Goal: Information Seeking & Learning: Find specific page/section

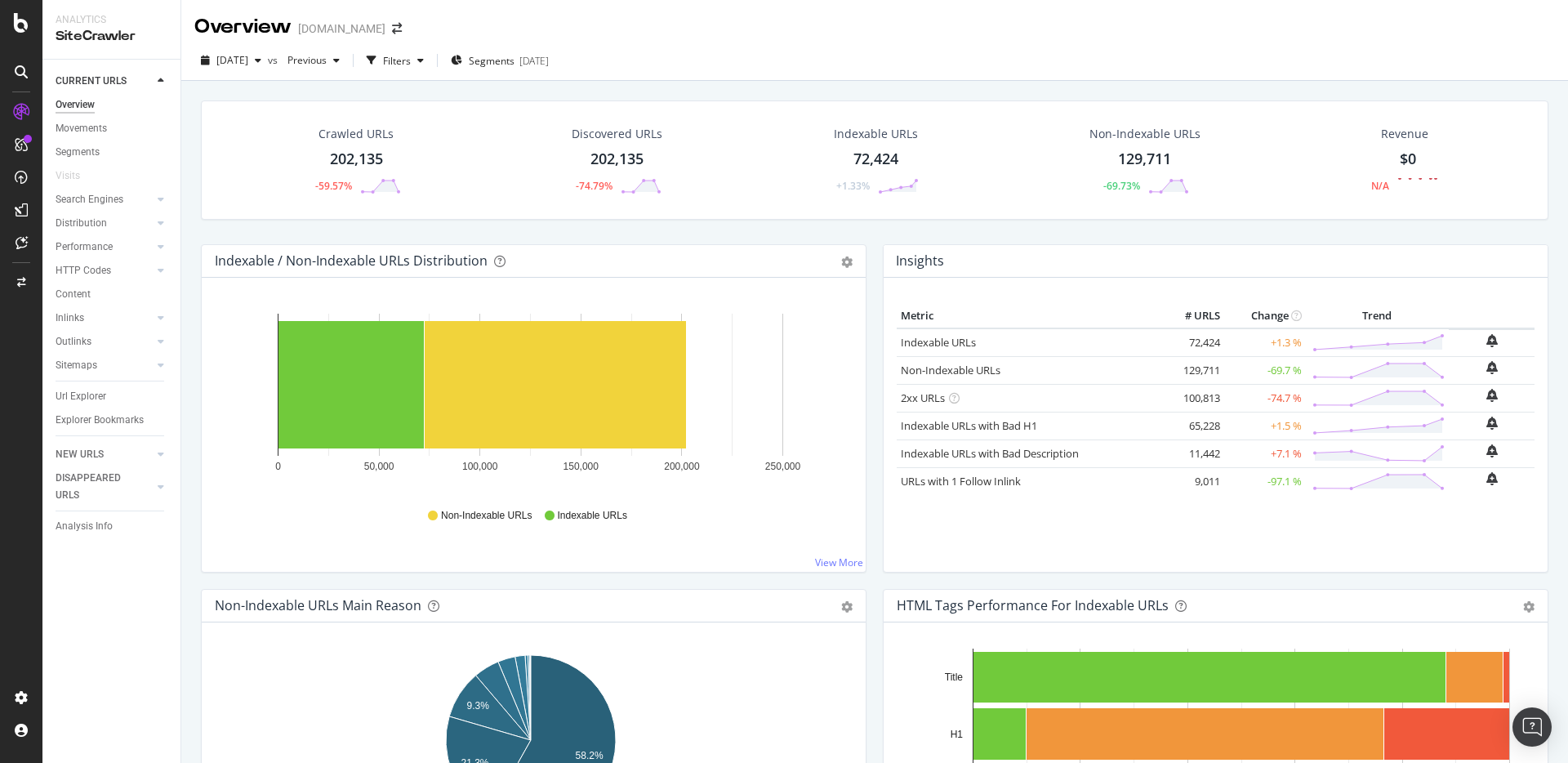
click at [76, 386] on div "Url Explorer" at bounding box center [117, 397] width 125 height 24
click at [76, 391] on div "Url Explorer" at bounding box center [80, 397] width 50 height 17
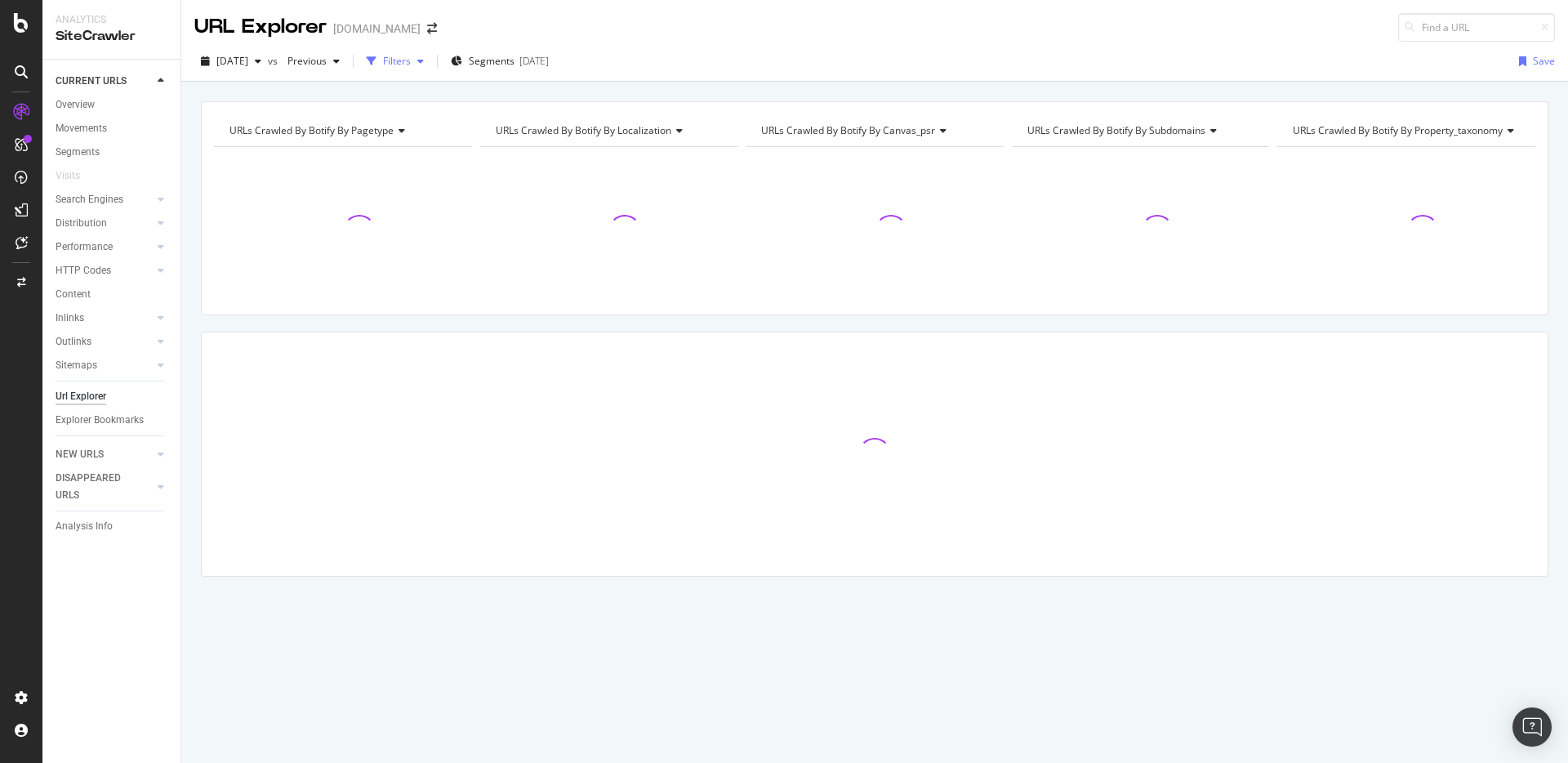
click at [411, 67] on div "Filters" at bounding box center [397, 61] width 28 height 14
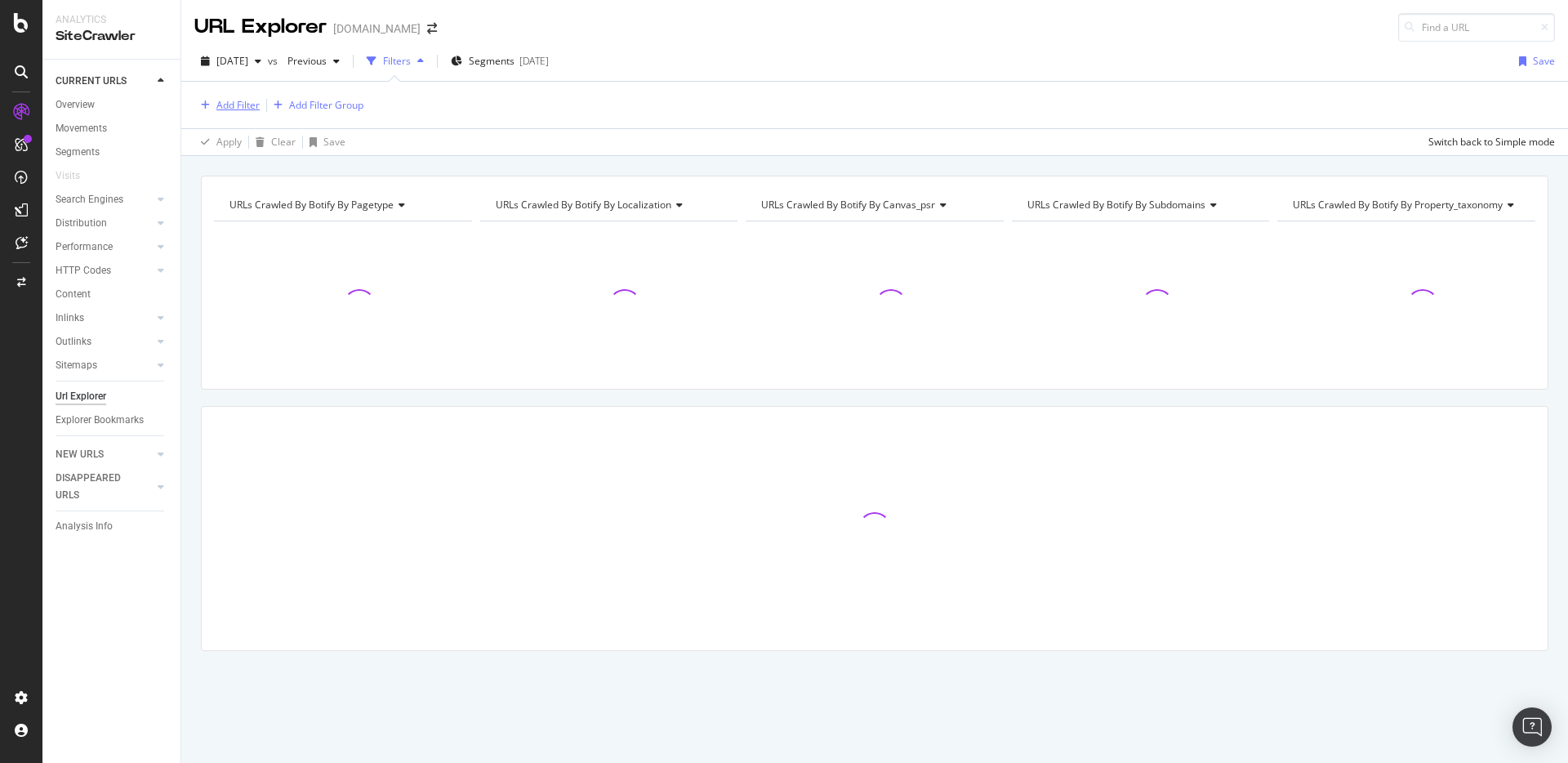
click at [235, 106] on div "Add Filter" at bounding box center [239, 105] width 44 height 14
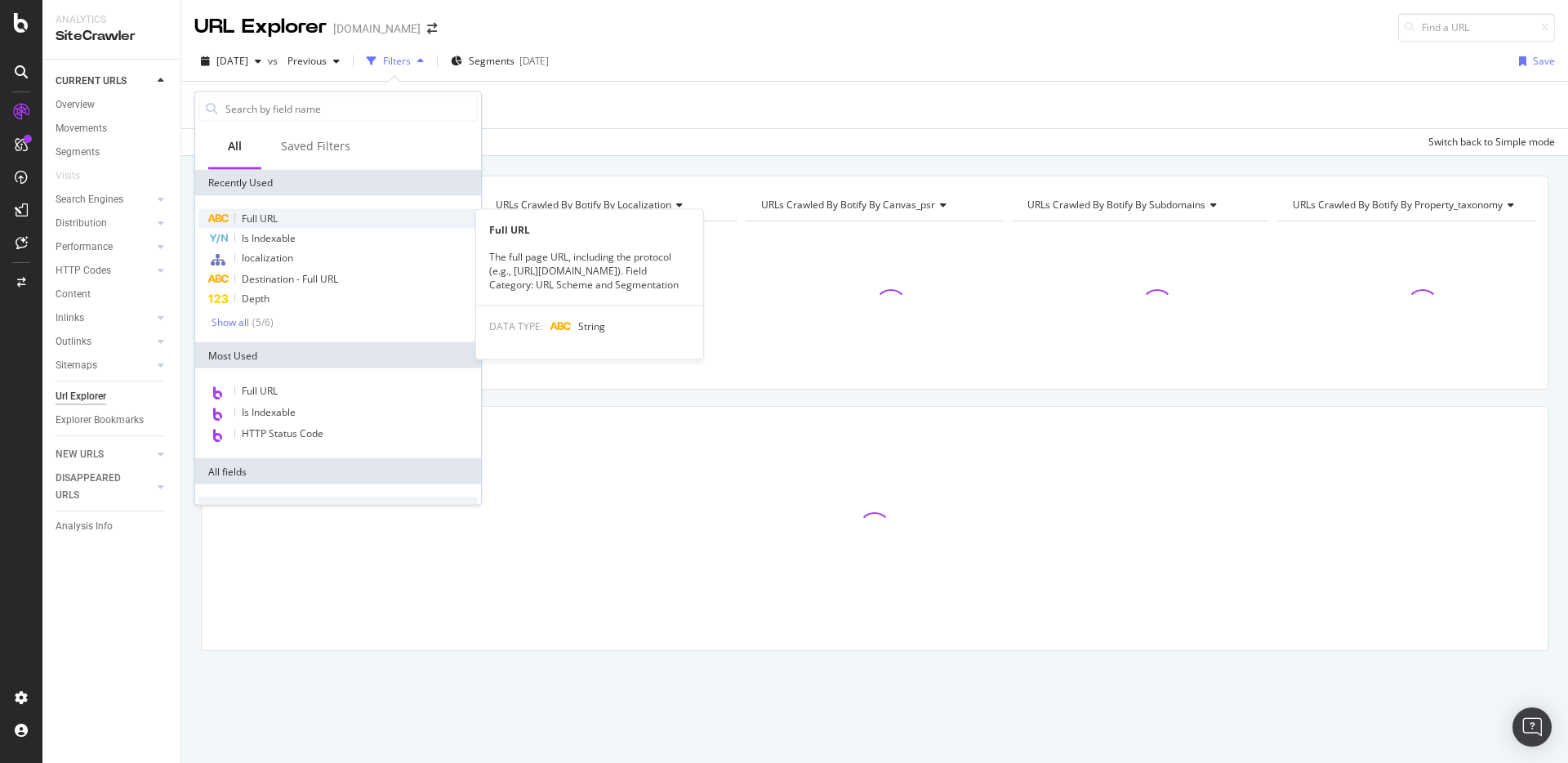
click at [280, 211] on div "Full URL" at bounding box center [339, 219] width 280 height 20
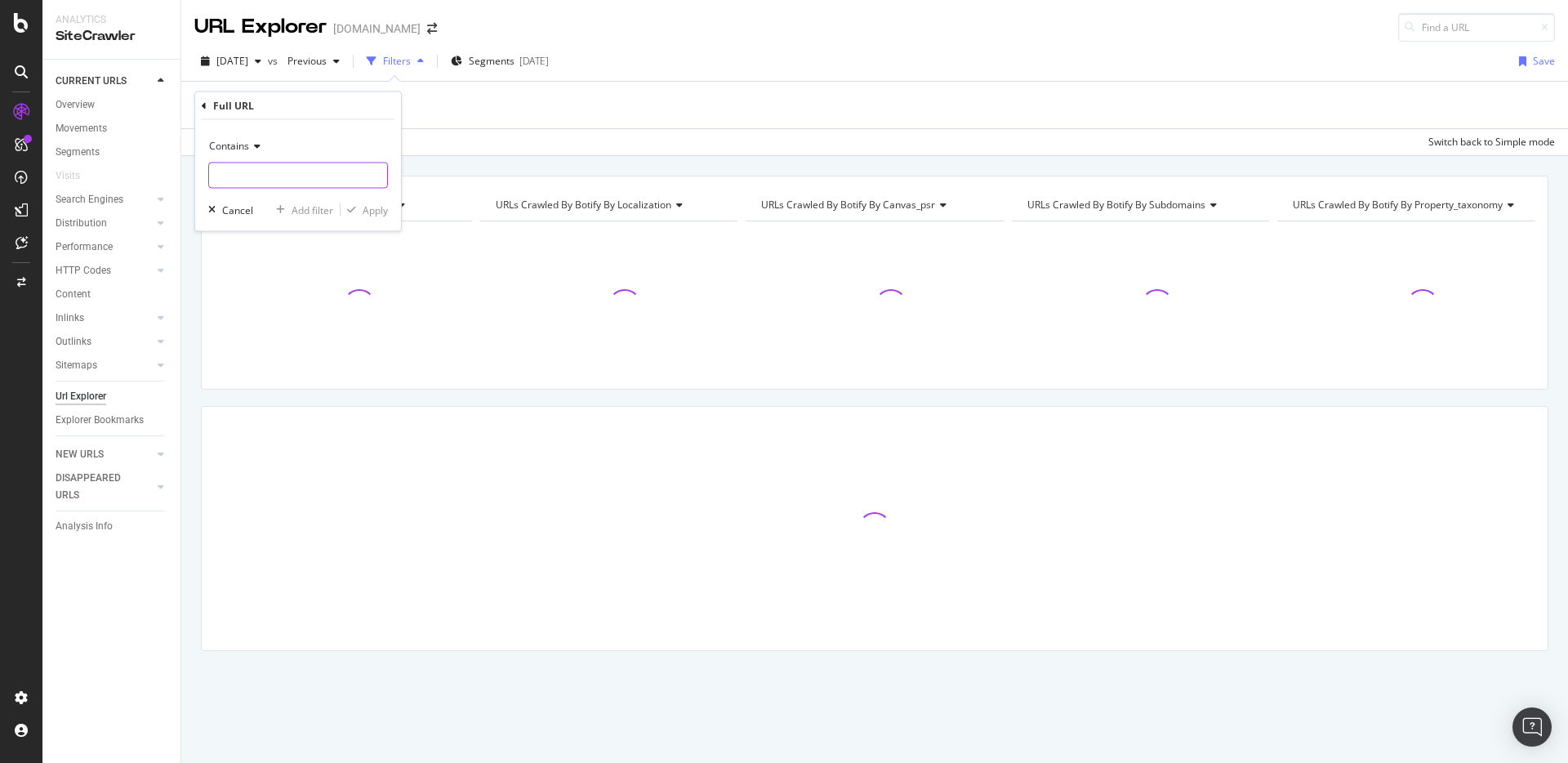
click at [305, 178] on input "text" at bounding box center [298, 175] width 178 height 26
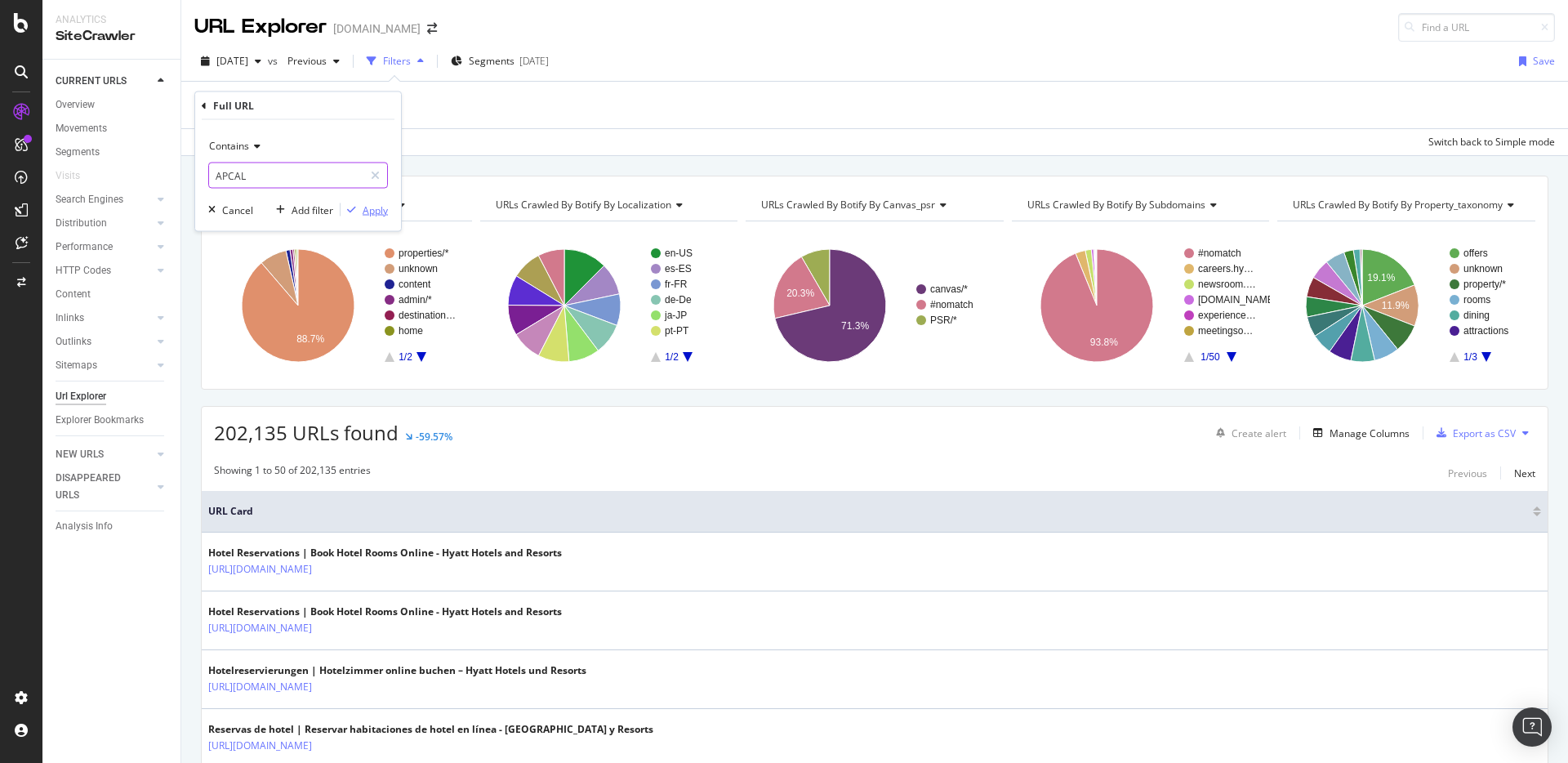
type input "APCAL"
click at [364, 207] on div "Apply" at bounding box center [375, 209] width 26 height 14
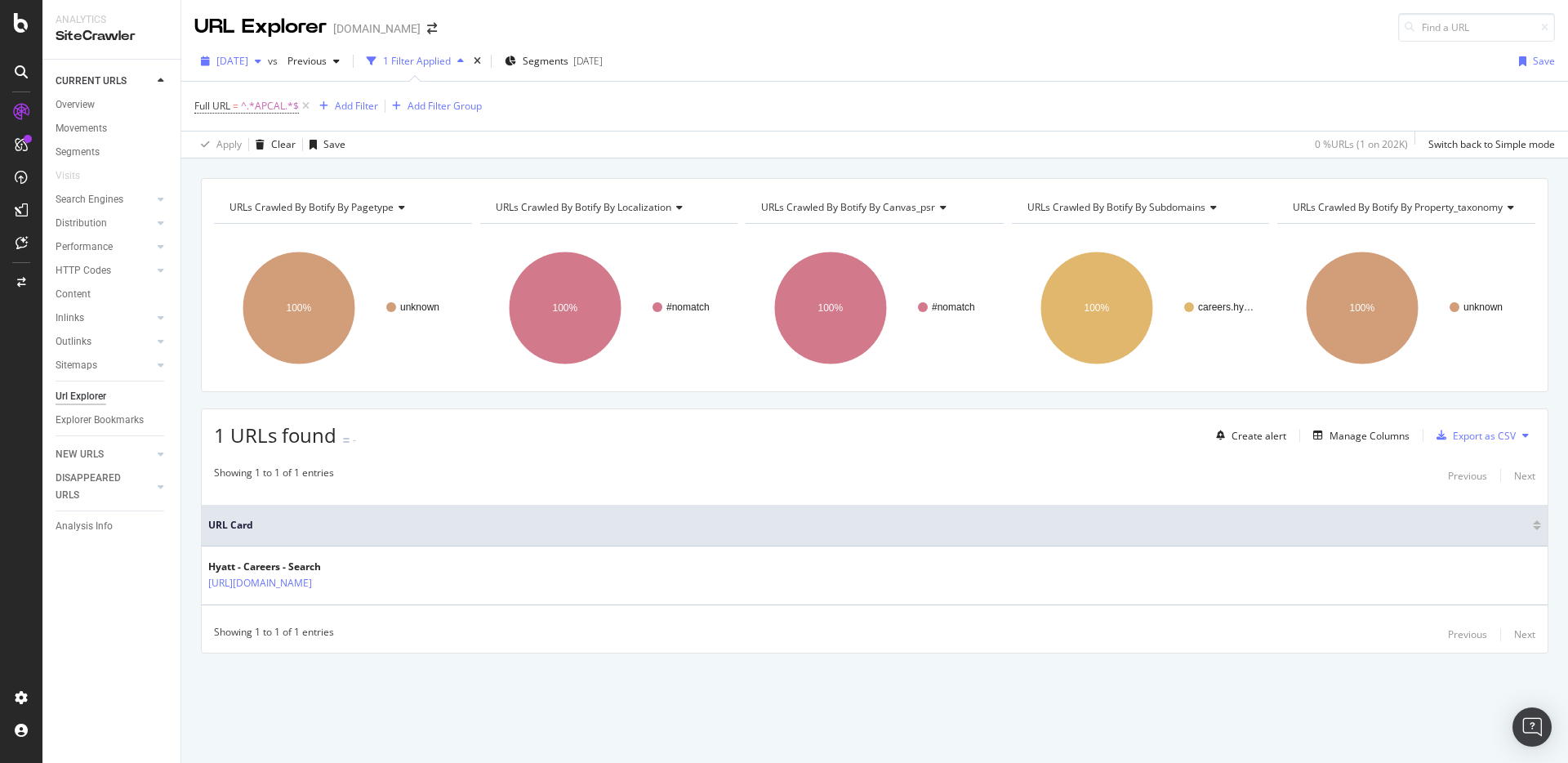
click at [248, 65] on span "[DATE]" at bounding box center [233, 61] width 32 height 14
click at [263, 108] on span "^.*APCAL.*$" at bounding box center [269, 107] width 58 height 23
click at [269, 174] on input "APCAL" at bounding box center [286, 173] width 154 height 26
click at [206, 104] on div "Full URL" at bounding box center [298, 104] width 193 height 28
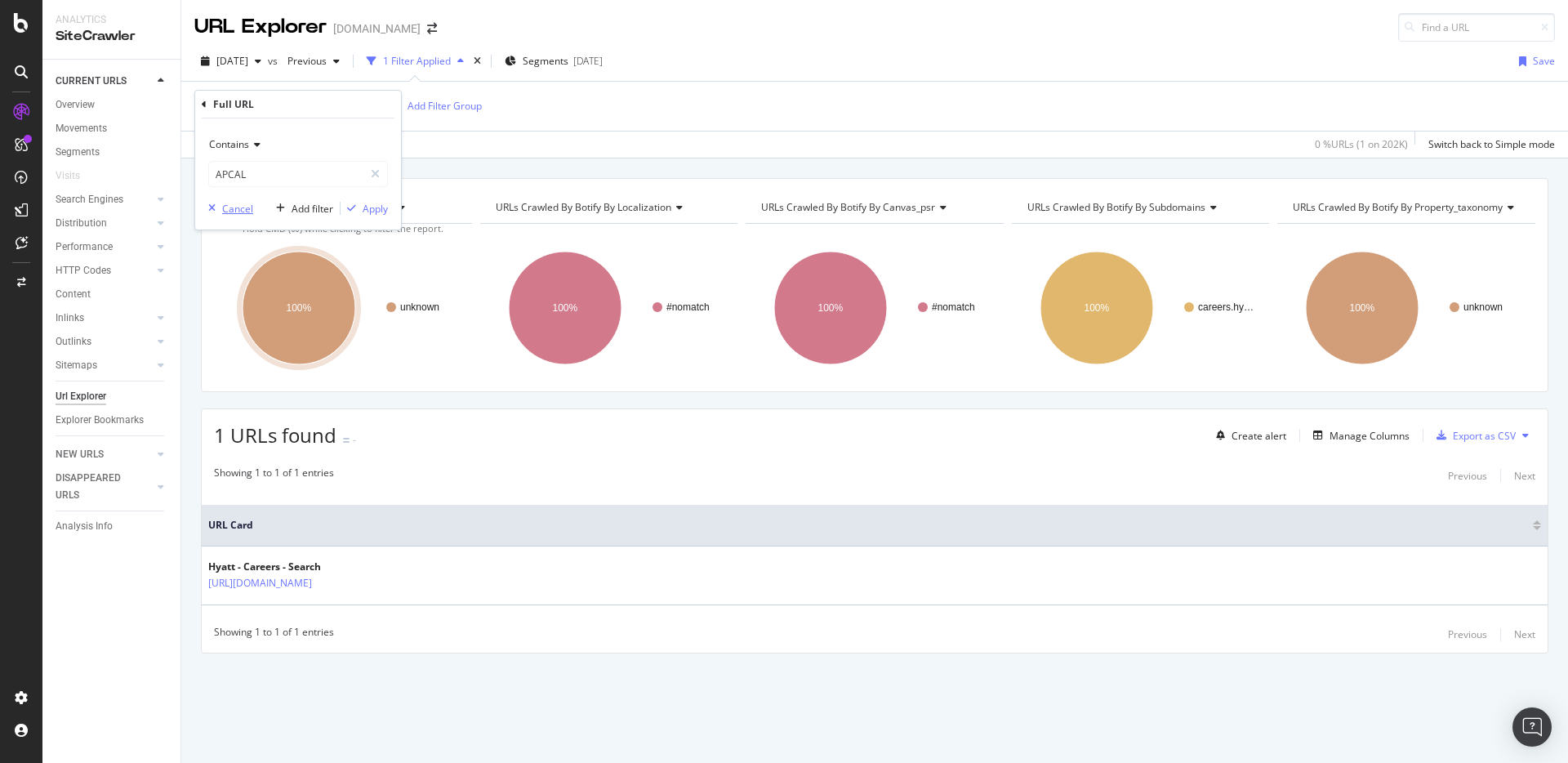
click at [241, 212] on div "Cancel" at bounding box center [238, 208] width 31 height 14
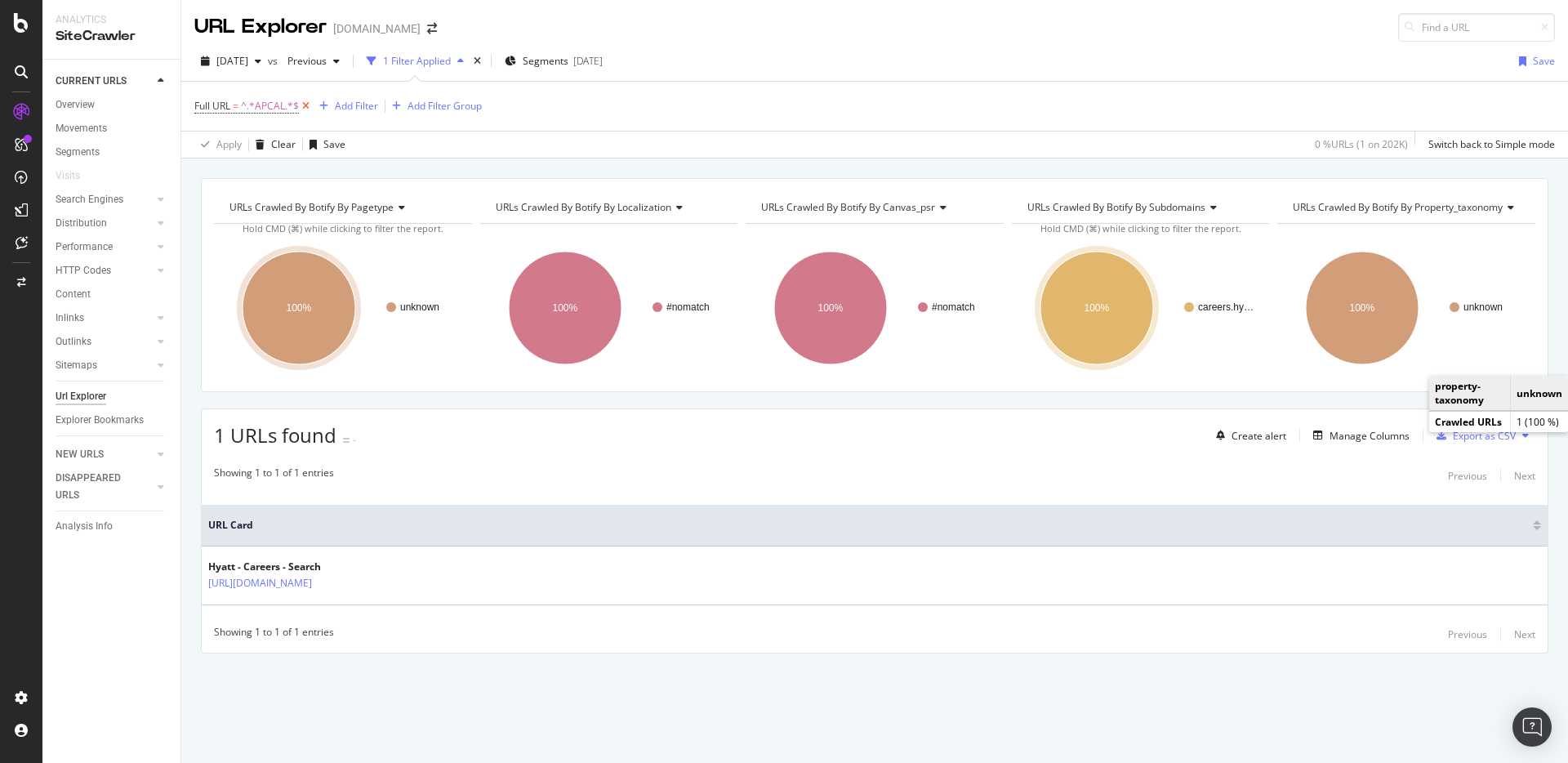
click at [308, 107] on icon at bounding box center [305, 106] width 14 height 16
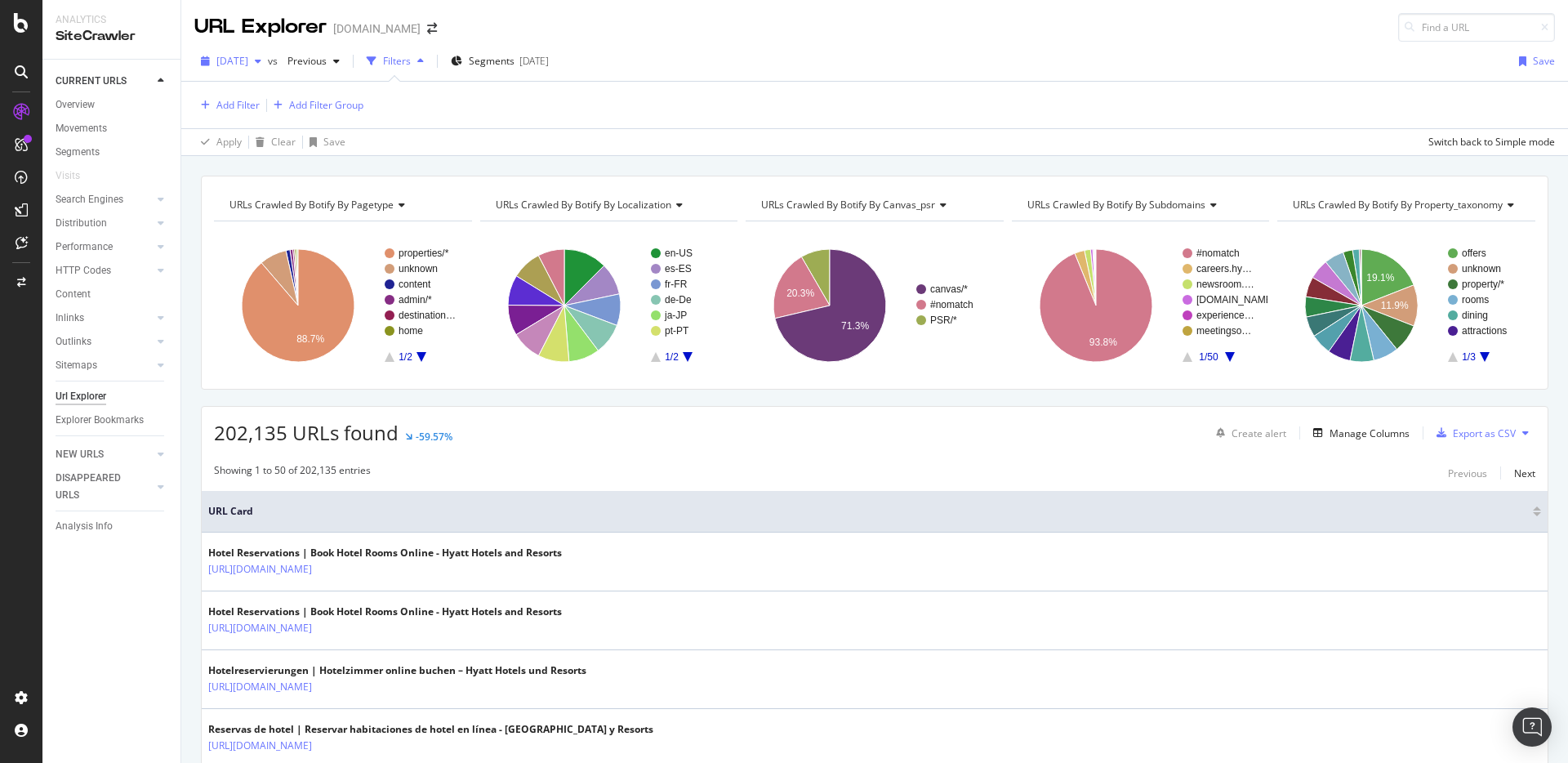
click at [268, 67] on div "[DATE]" at bounding box center [230, 62] width 73 height 25
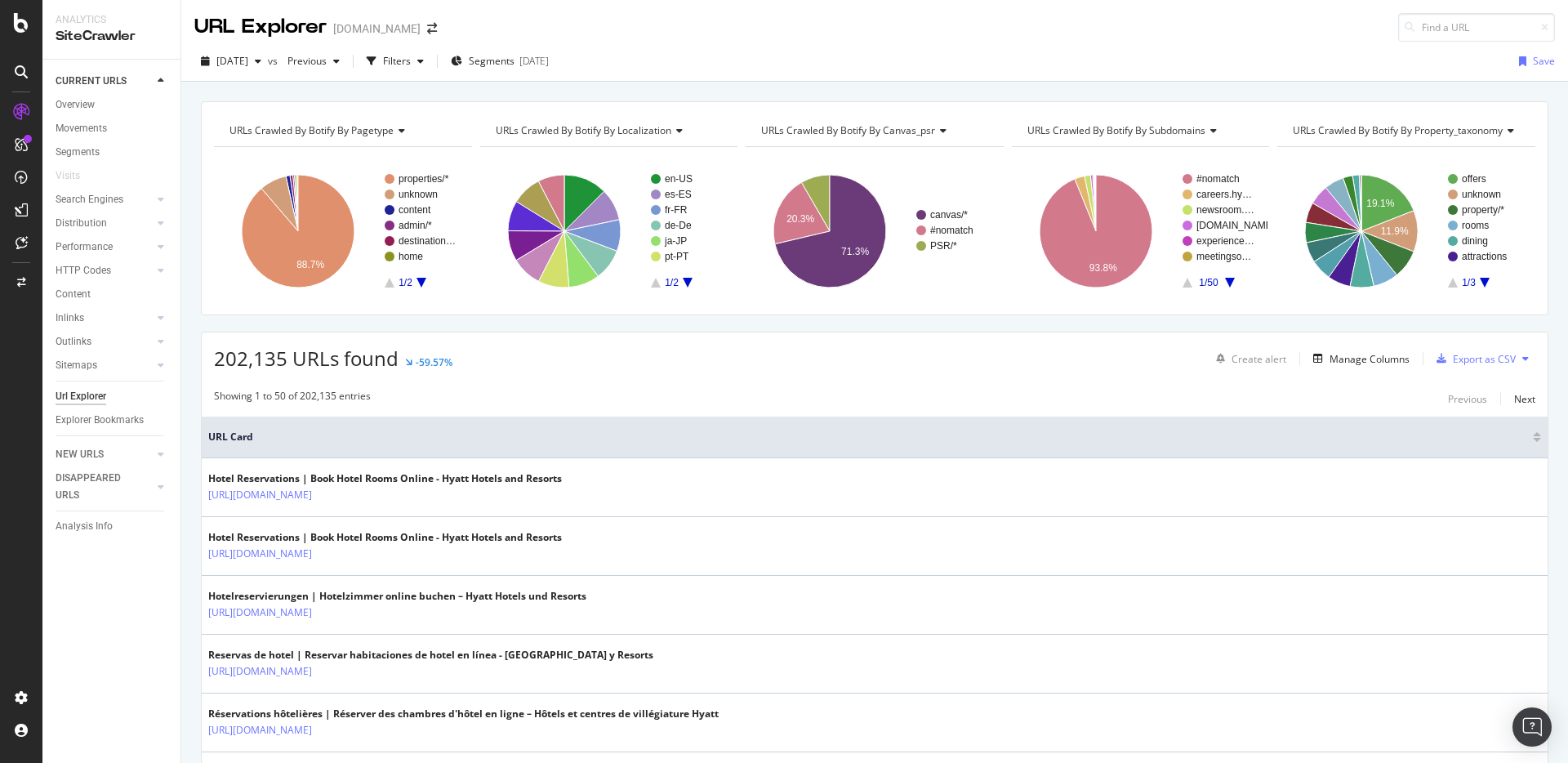
click at [548, 370] on div "202,135 URLs found -59.57% Create alert Manage Columns Export as CSV" at bounding box center [875, 353] width 1346 height 40
click at [411, 68] on div "Filters" at bounding box center [397, 61] width 28 height 14
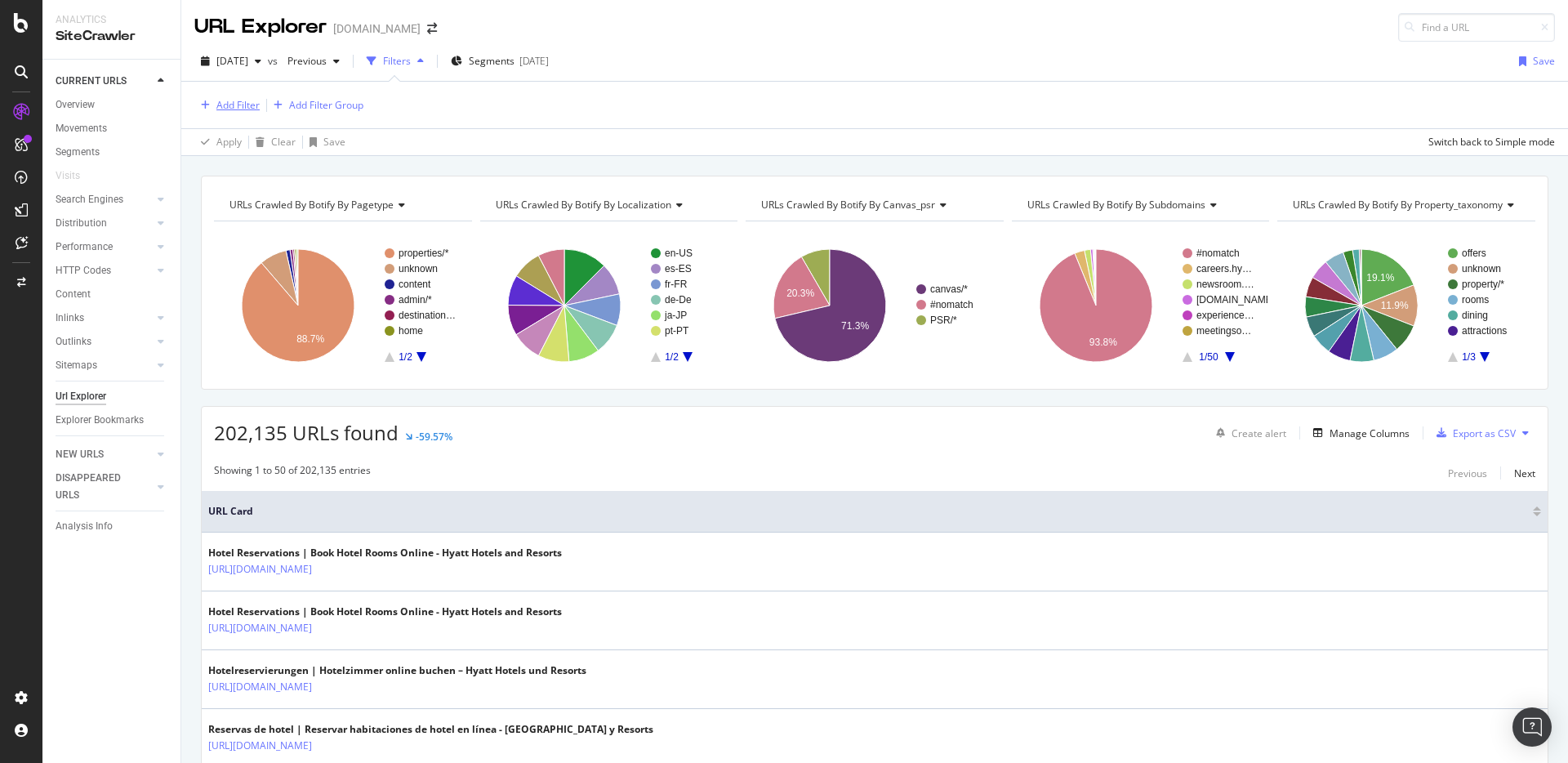
click at [218, 108] on div "Add Filter" at bounding box center [239, 105] width 44 height 14
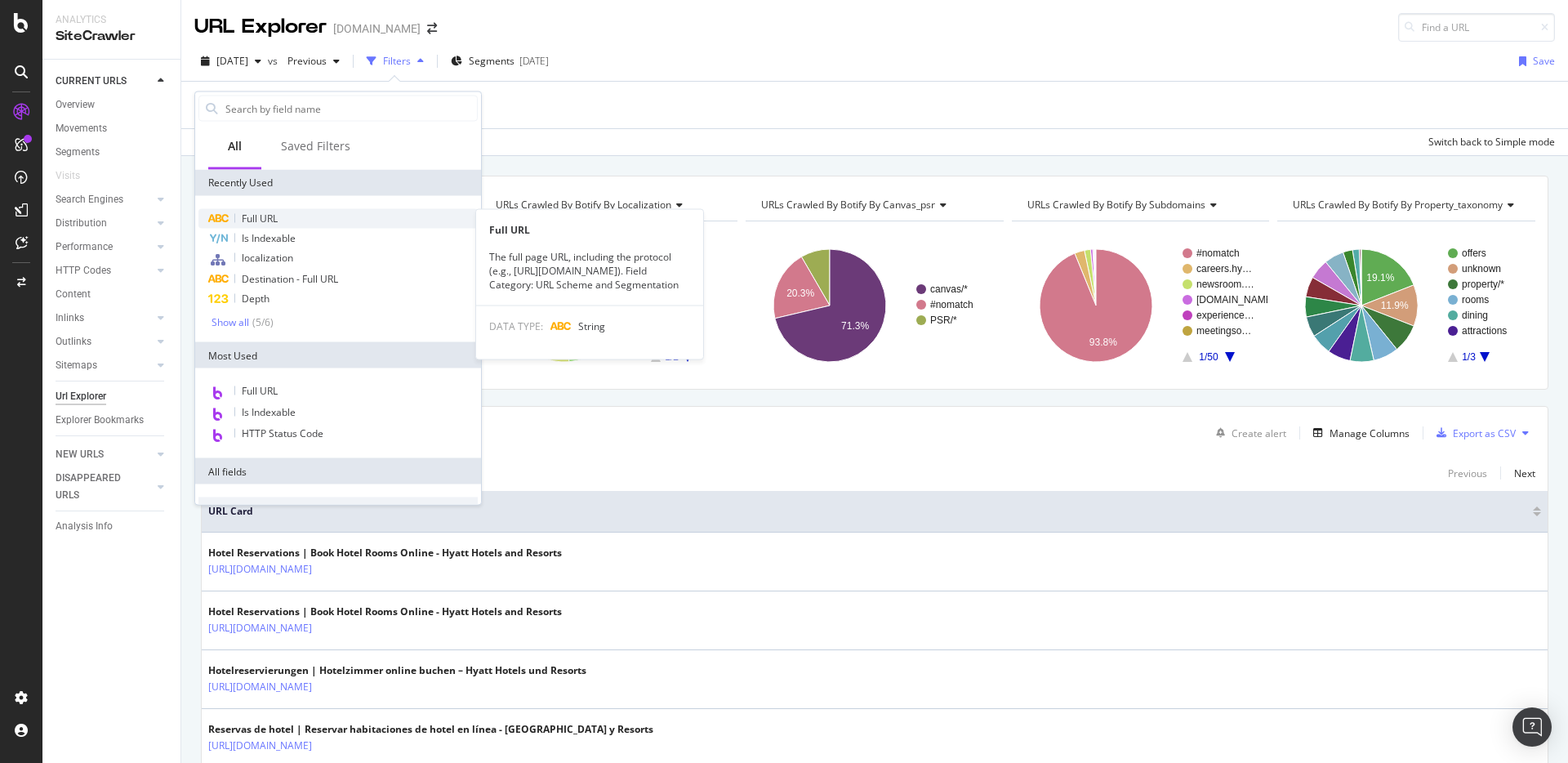
click at [242, 220] on span "Full URL" at bounding box center [260, 218] width 36 height 14
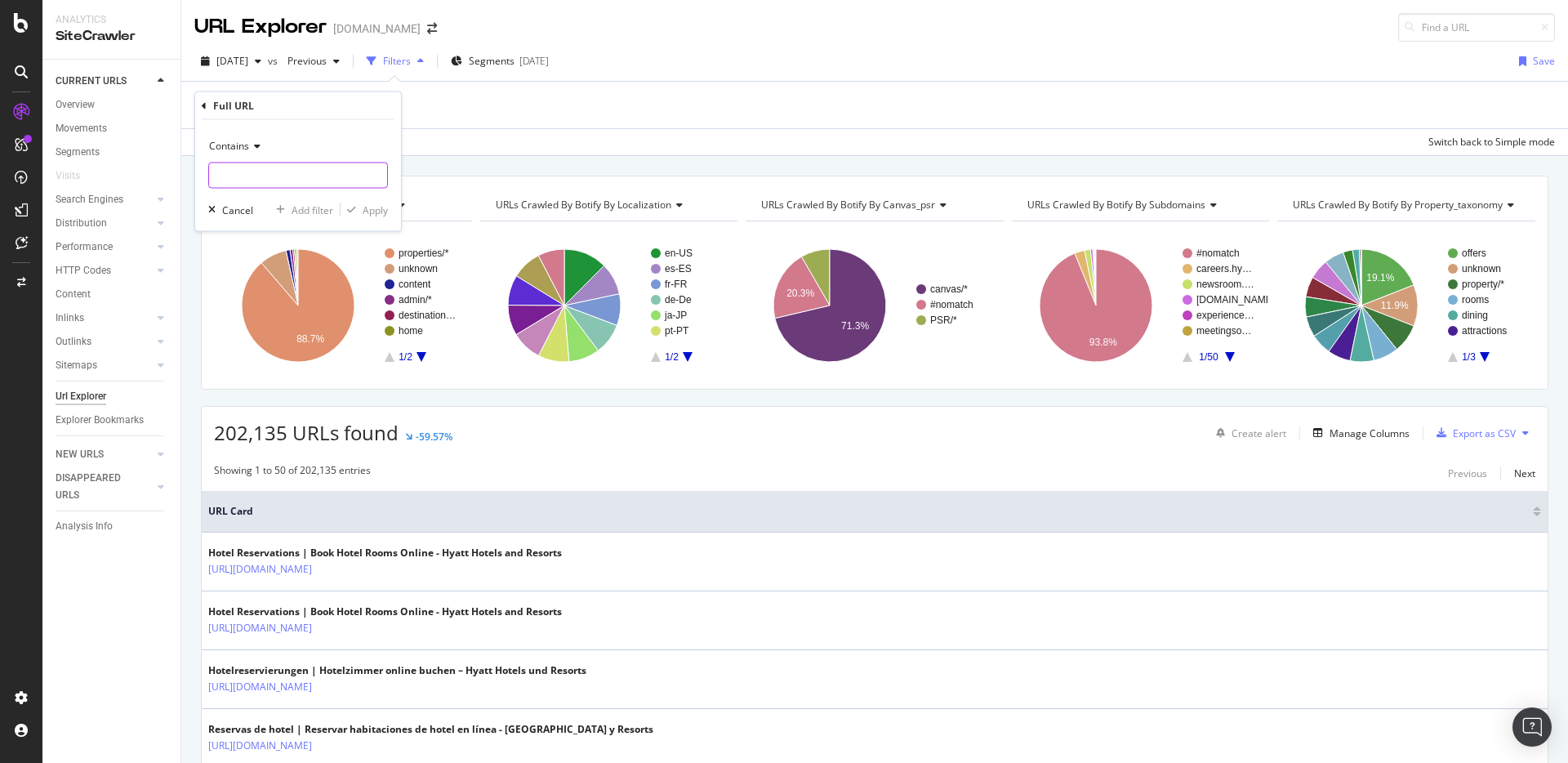
click at [290, 174] on input "text" at bounding box center [298, 175] width 178 height 26
paste input "apcal"
type input "apcal"
click at [375, 211] on div "Apply" at bounding box center [375, 209] width 26 height 14
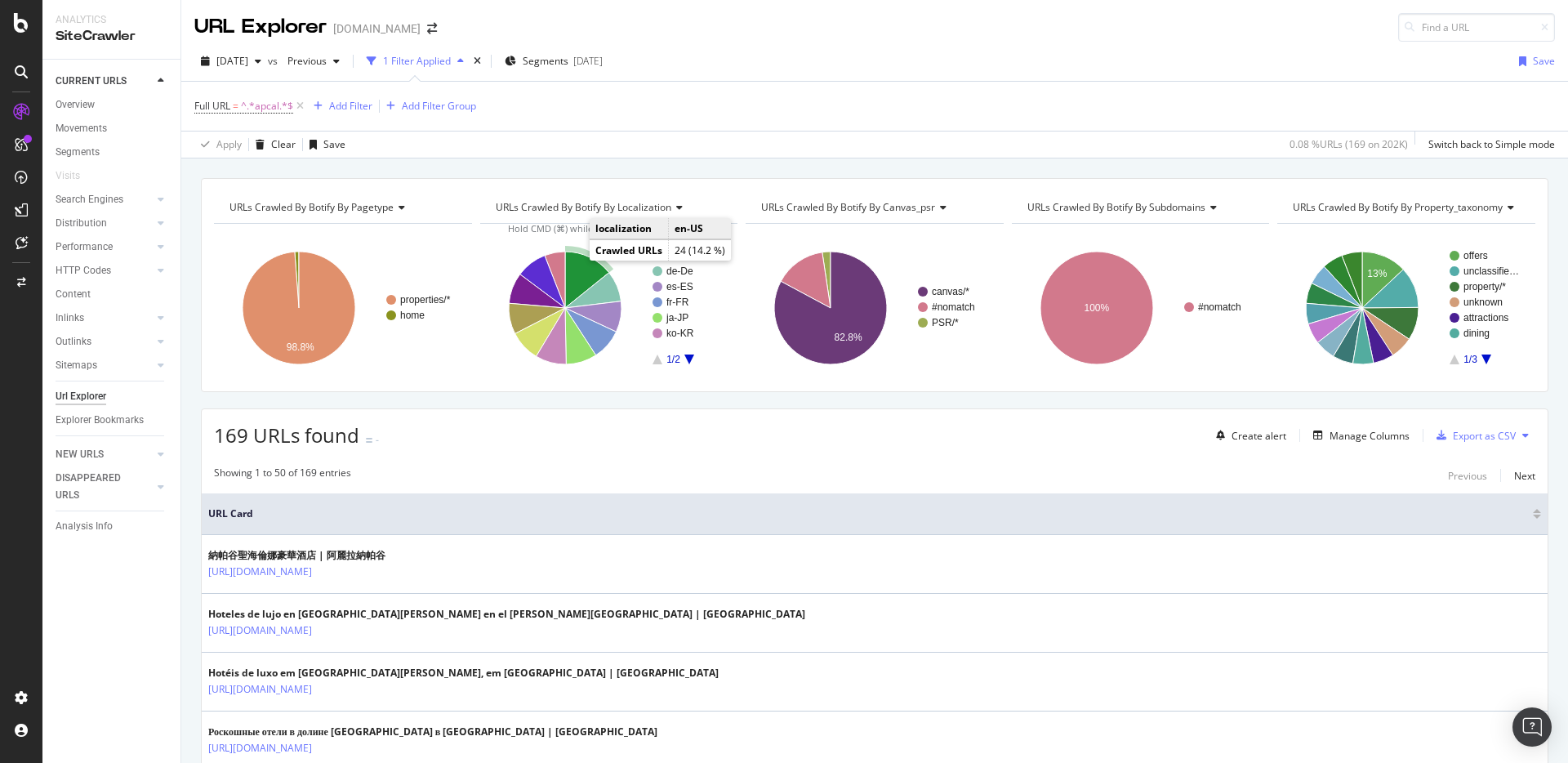
click at [575, 269] on icon "A chart." at bounding box center [587, 280] width 44 height 56
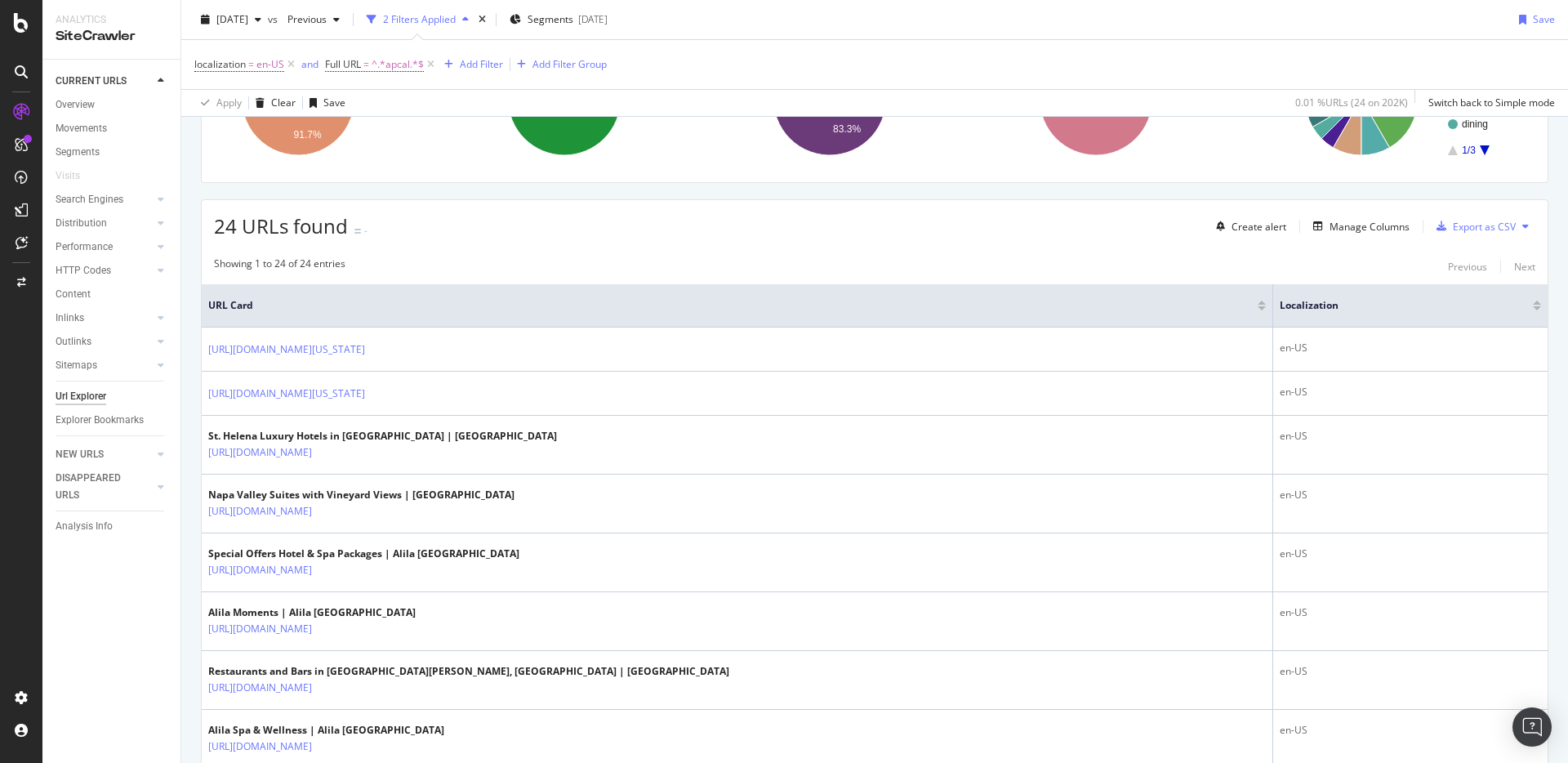
scroll to position [208, 0]
click at [1358, 229] on div "Manage Columns" at bounding box center [1370, 227] width 80 height 14
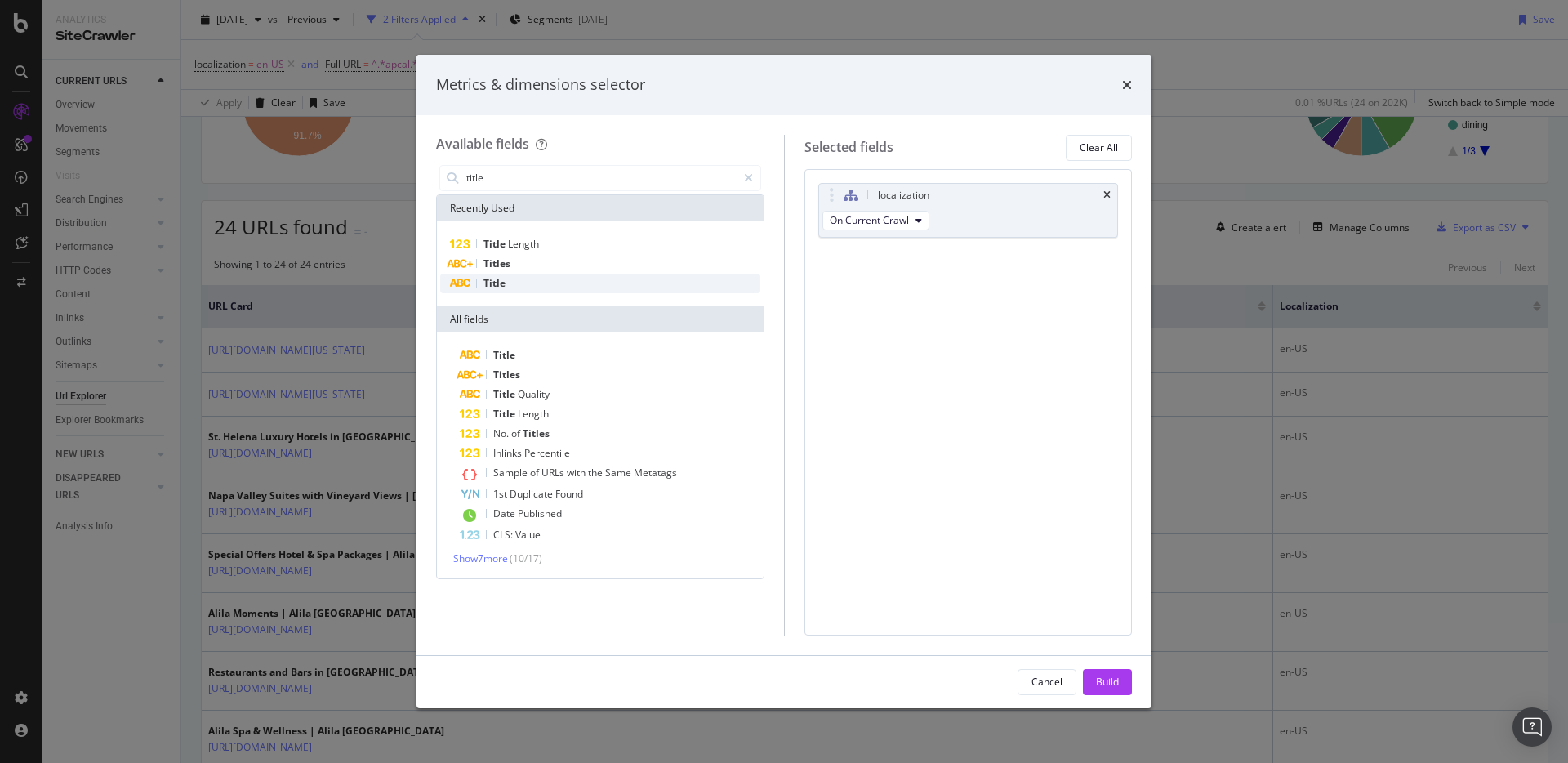
click at [521, 282] on div "Title" at bounding box center [600, 284] width 320 height 20
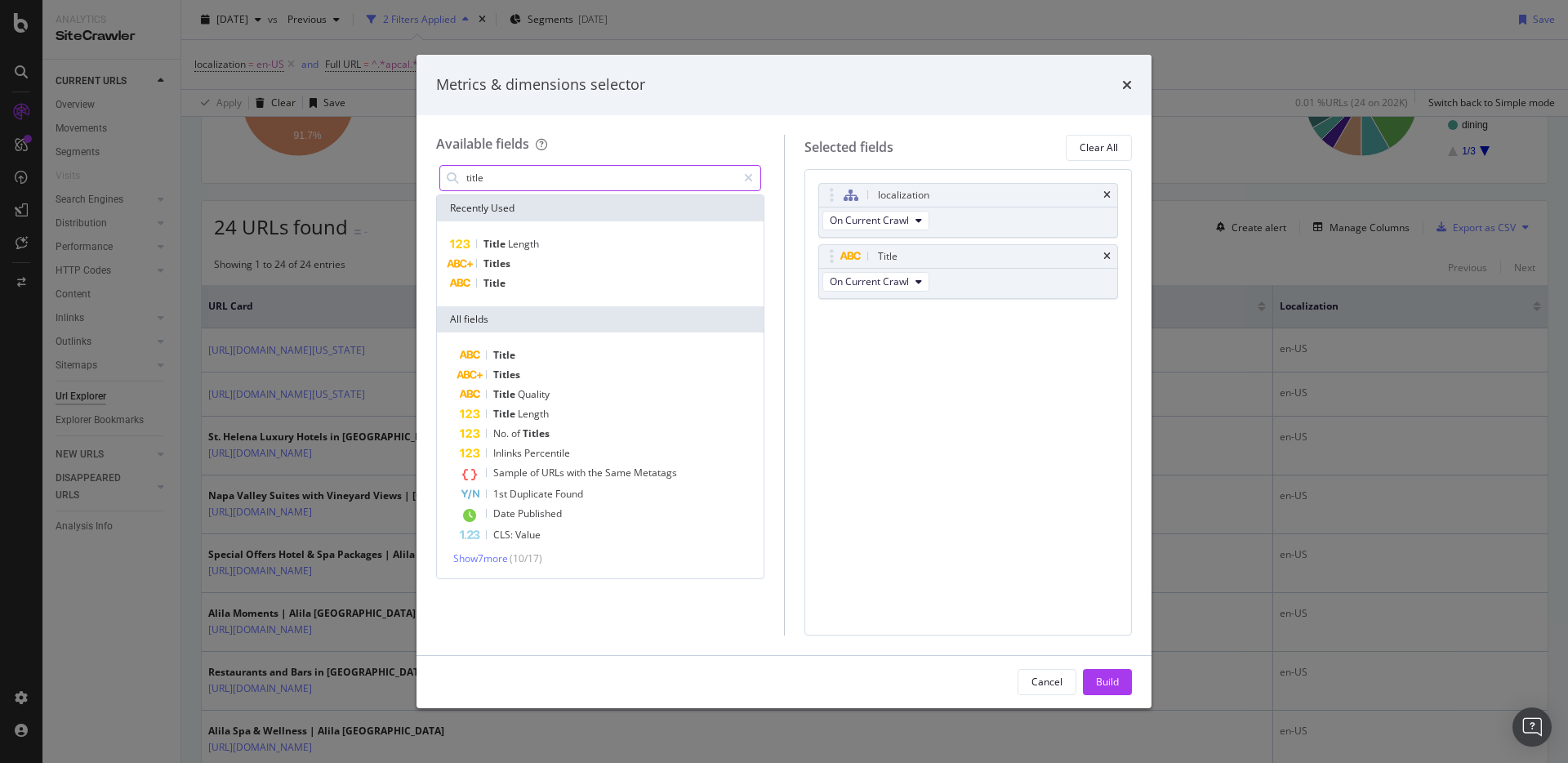
click at [531, 174] on input "title" at bounding box center [601, 178] width 272 height 25
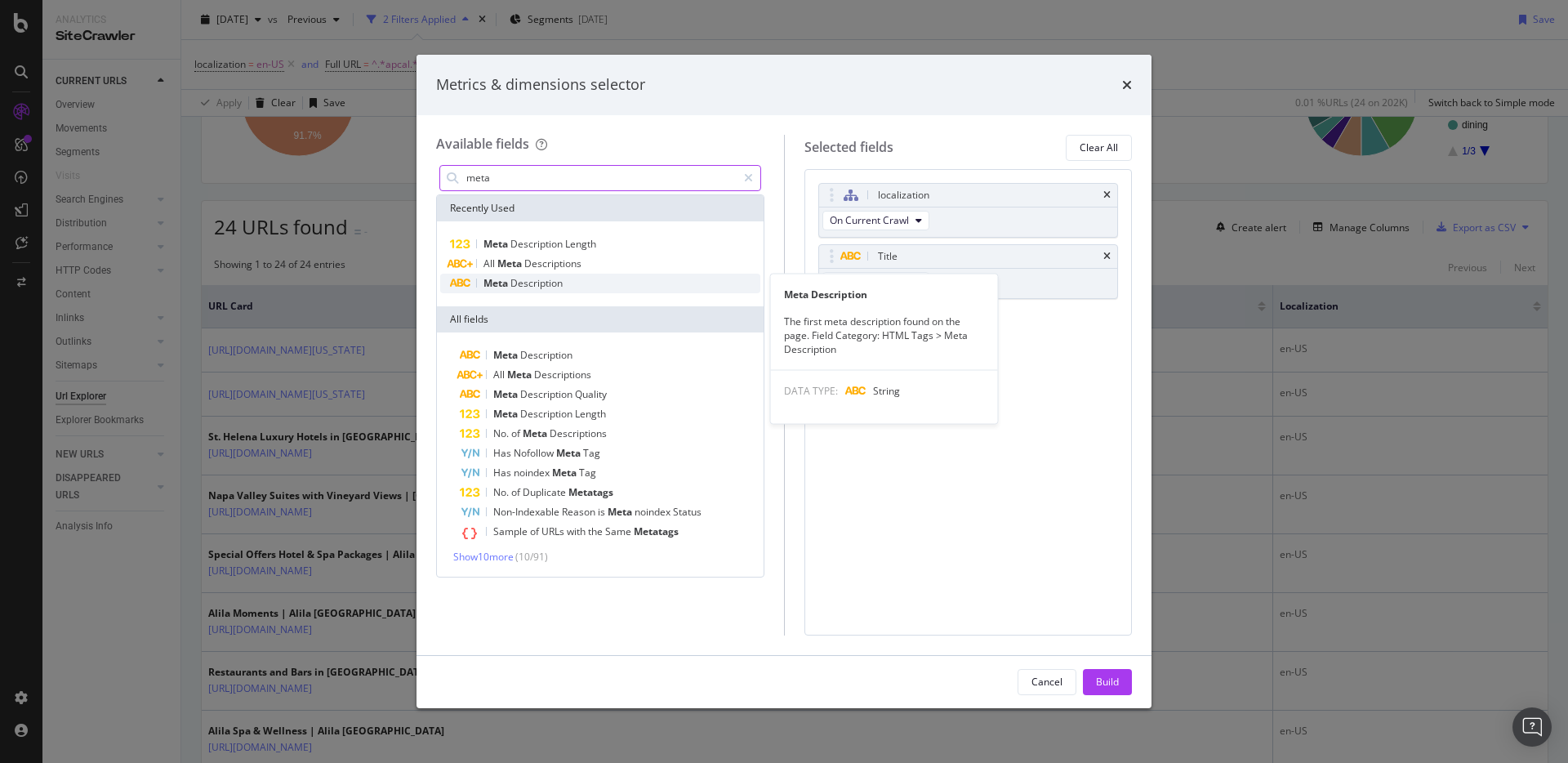
type input "meta"
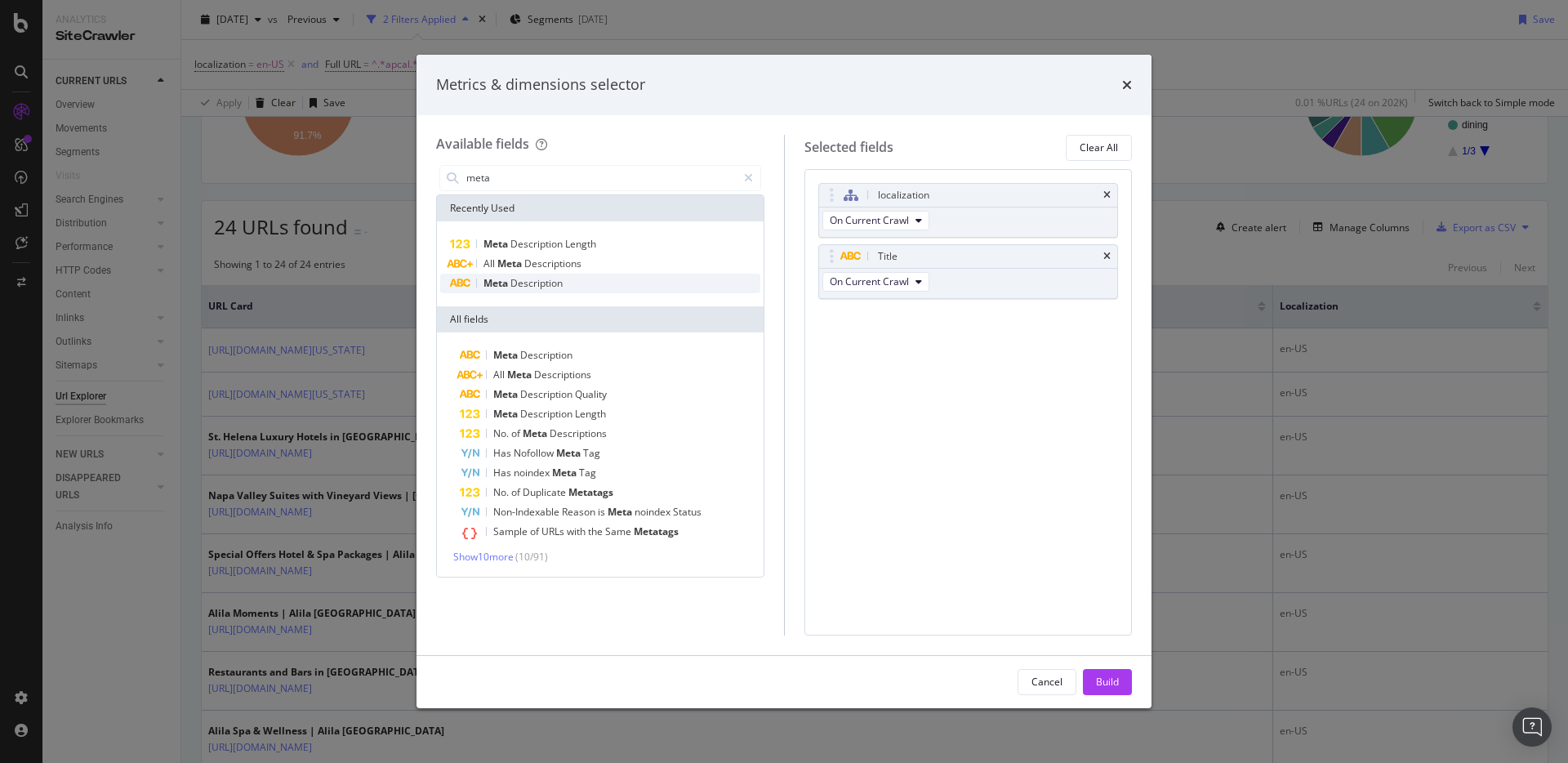
click at [564, 280] on div "Meta Description" at bounding box center [600, 284] width 320 height 20
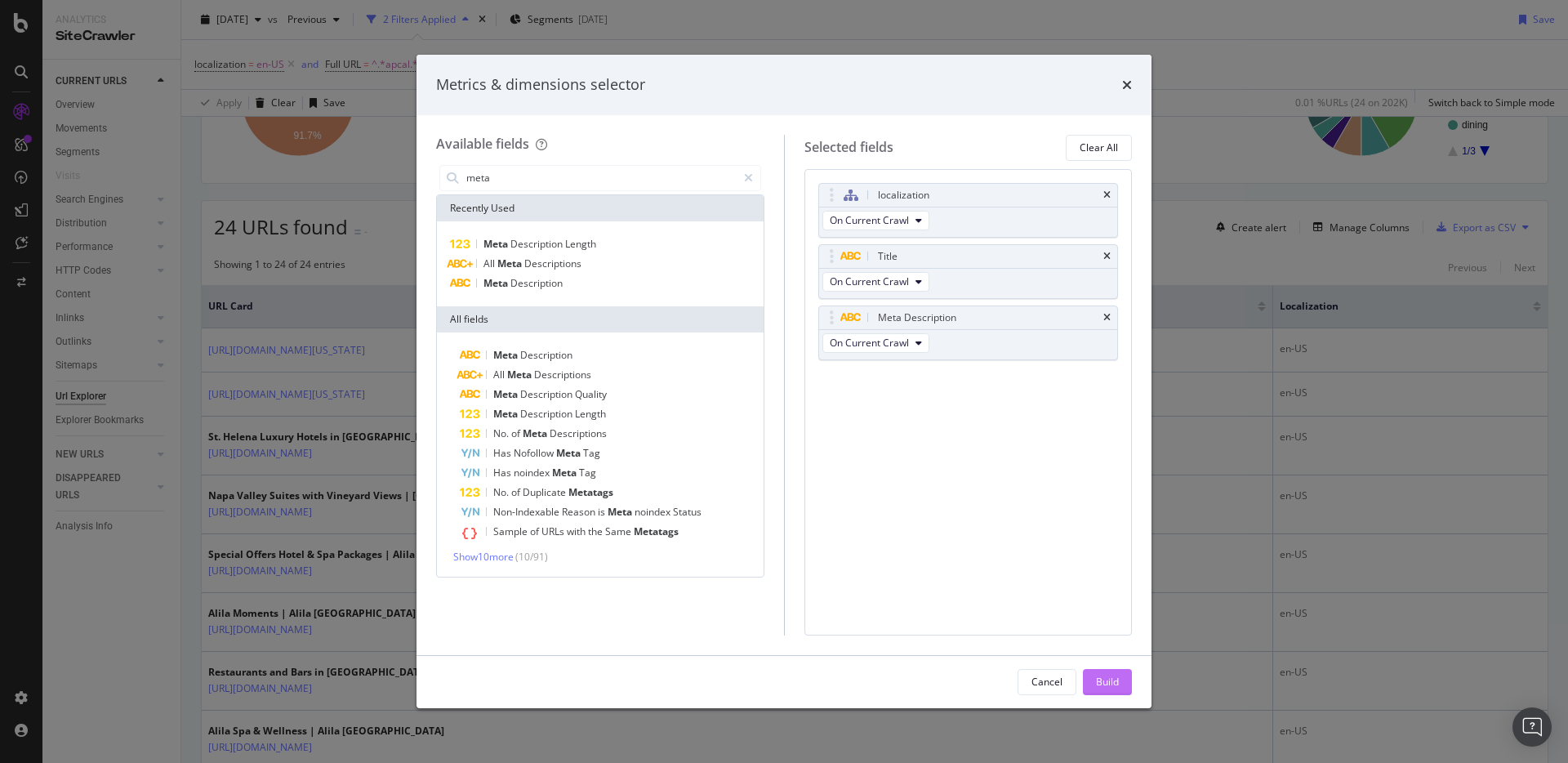
click at [1101, 685] on div "Build" at bounding box center [1108, 682] width 23 height 14
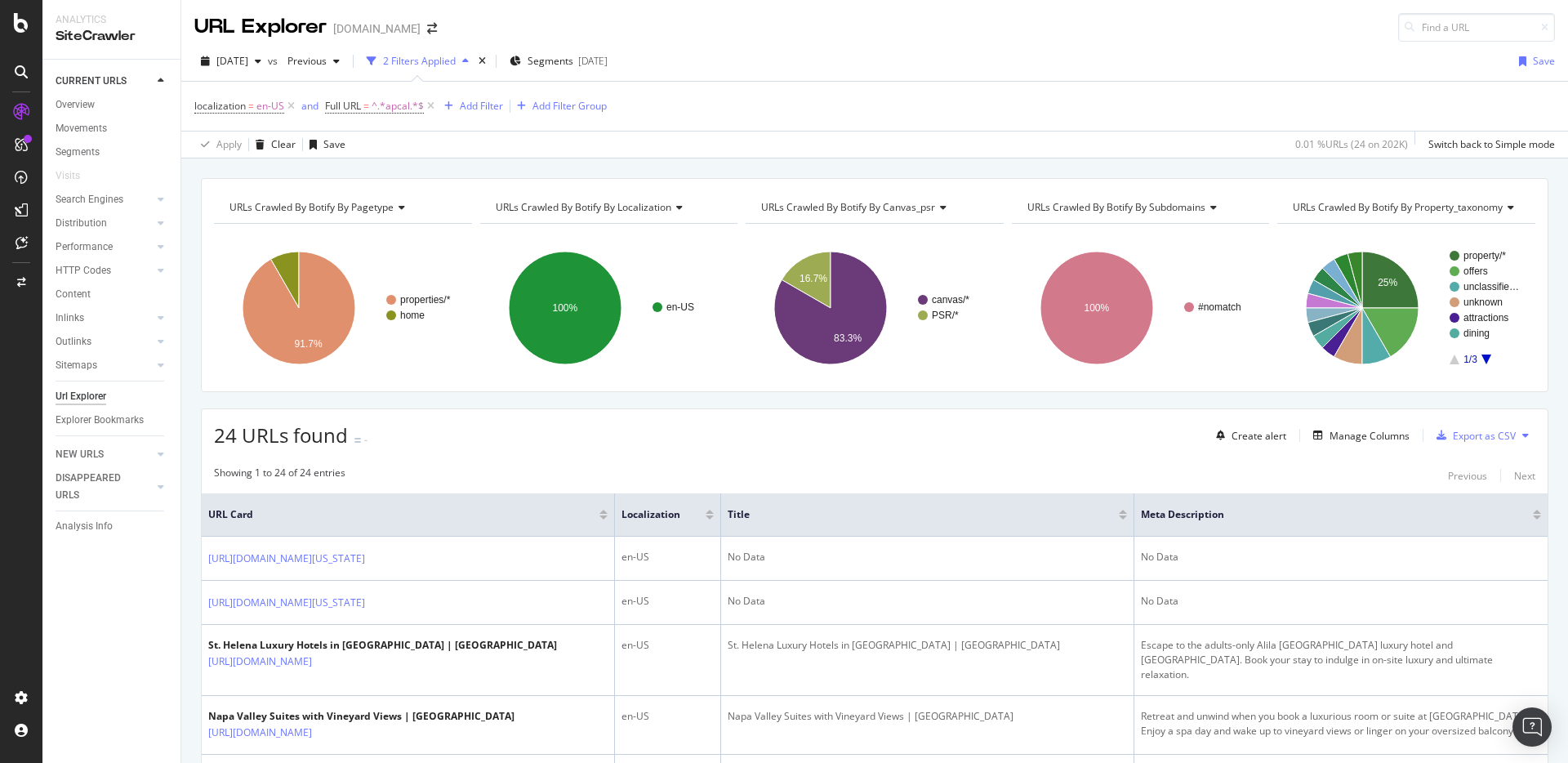
click at [1100, 98] on div "localization = en-US and Full URL = ^.*apcal.*$ Add Filter Add Filter Group" at bounding box center [874, 107] width 1361 height 49
click at [1466, 439] on div "Export as CSV" at bounding box center [1484, 436] width 63 height 14
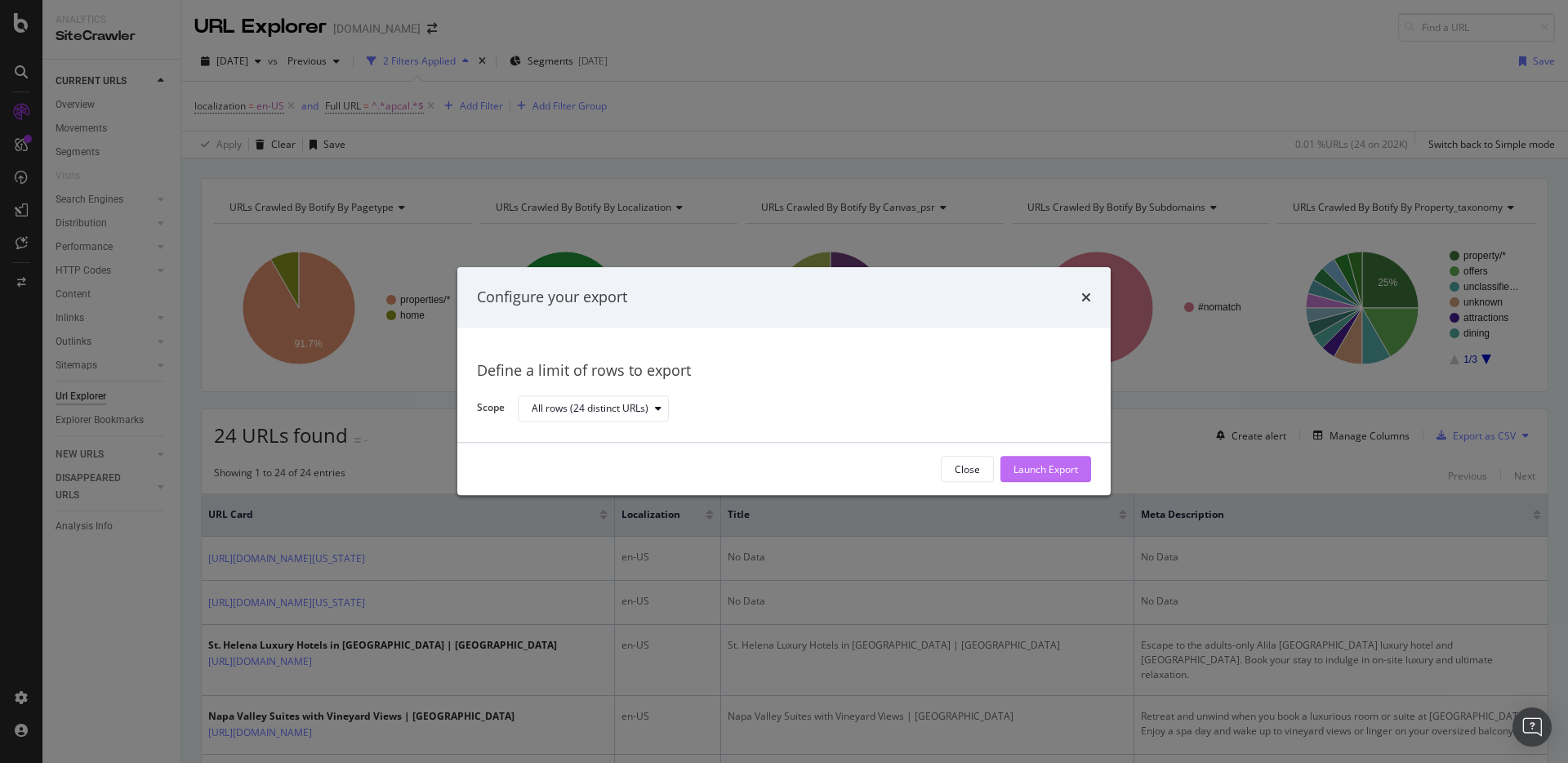
click at [1033, 471] on div "Launch Export" at bounding box center [1046, 469] width 65 height 14
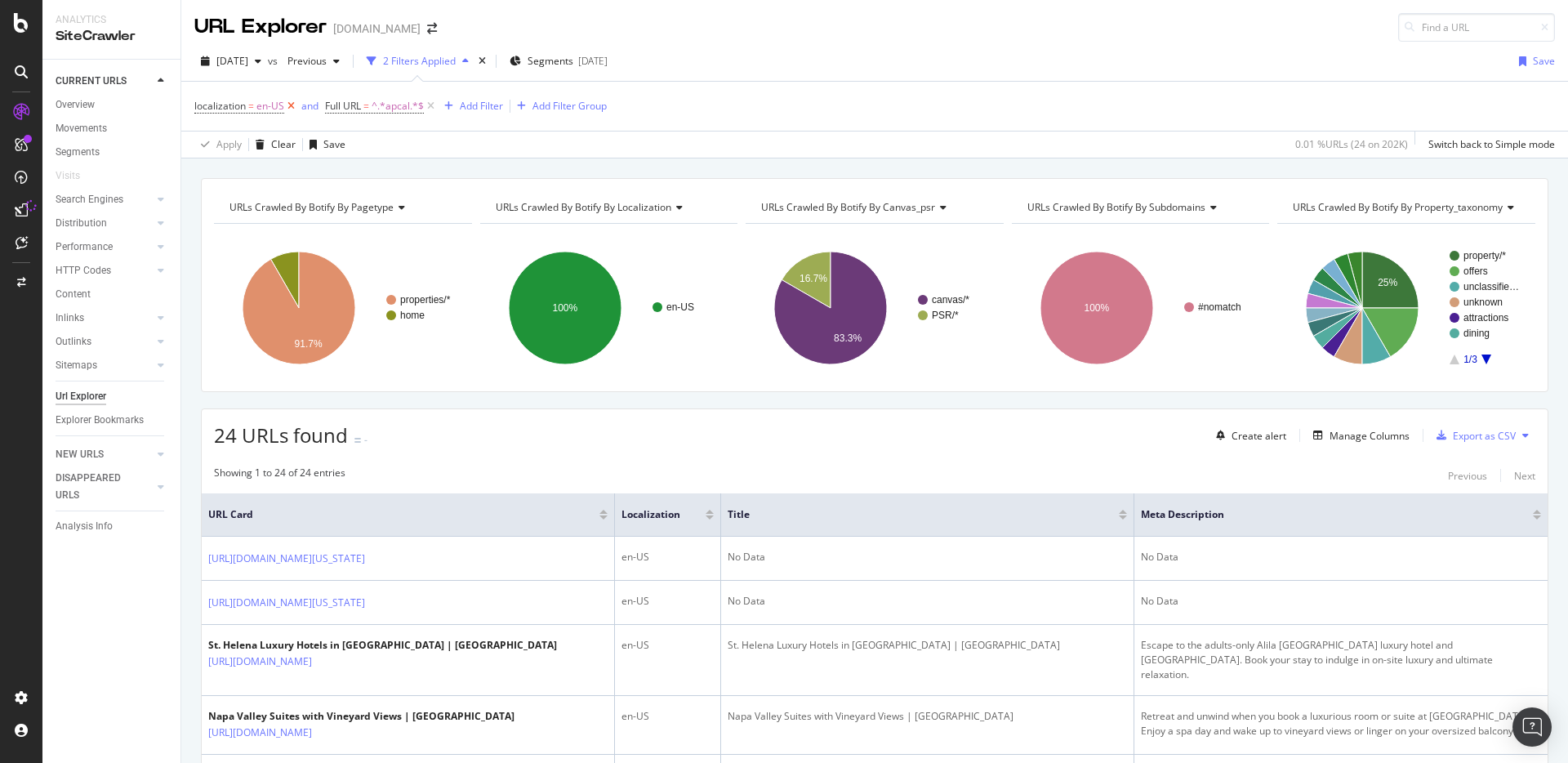
click at [288, 107] on icon at bounding box center [291, 106] width 14 height 16
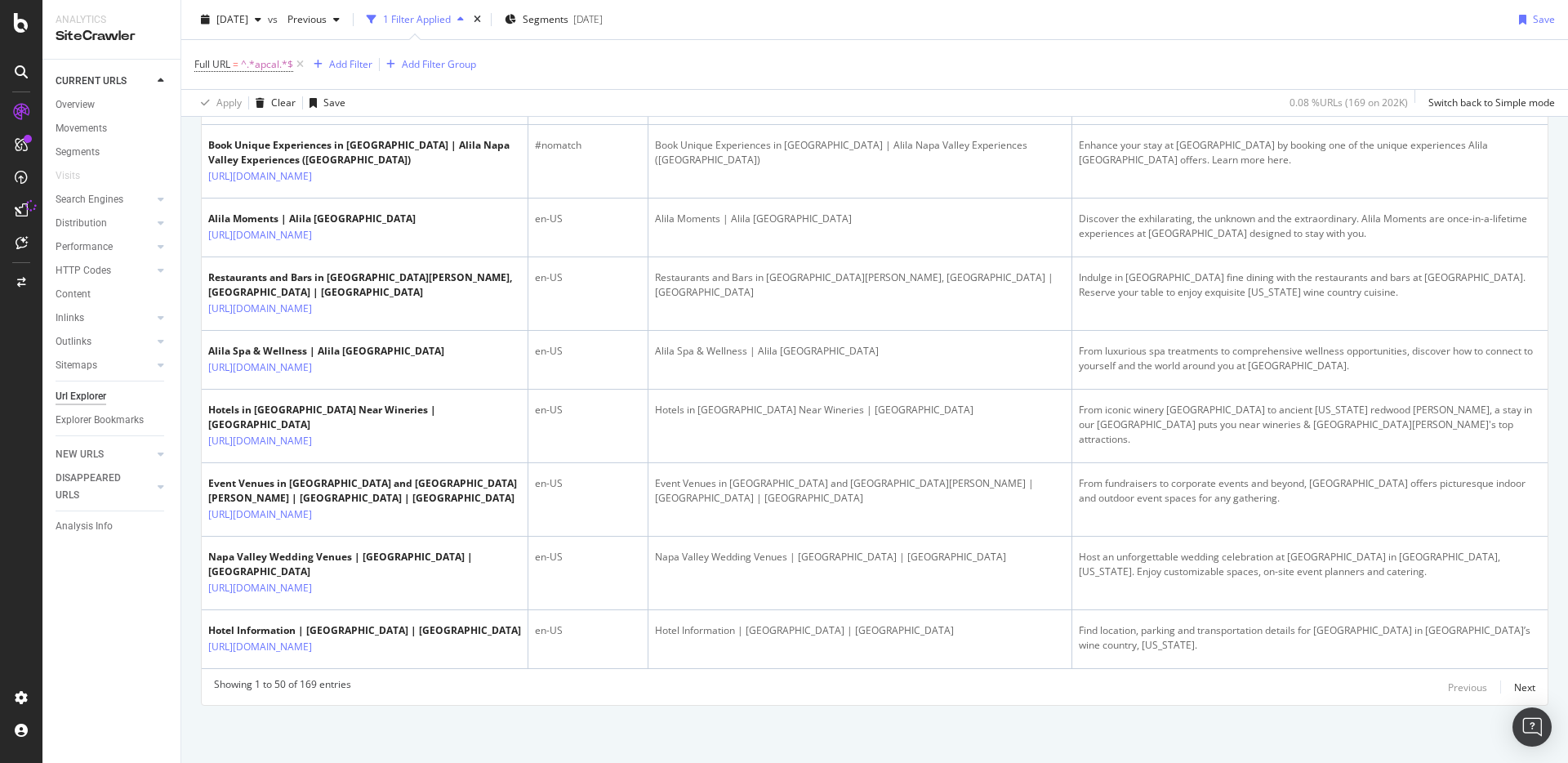
scroll to position [3864, 0]
click at [1515, 685] on div "Next" at bounding box center [1525, 688] width 21 height 14
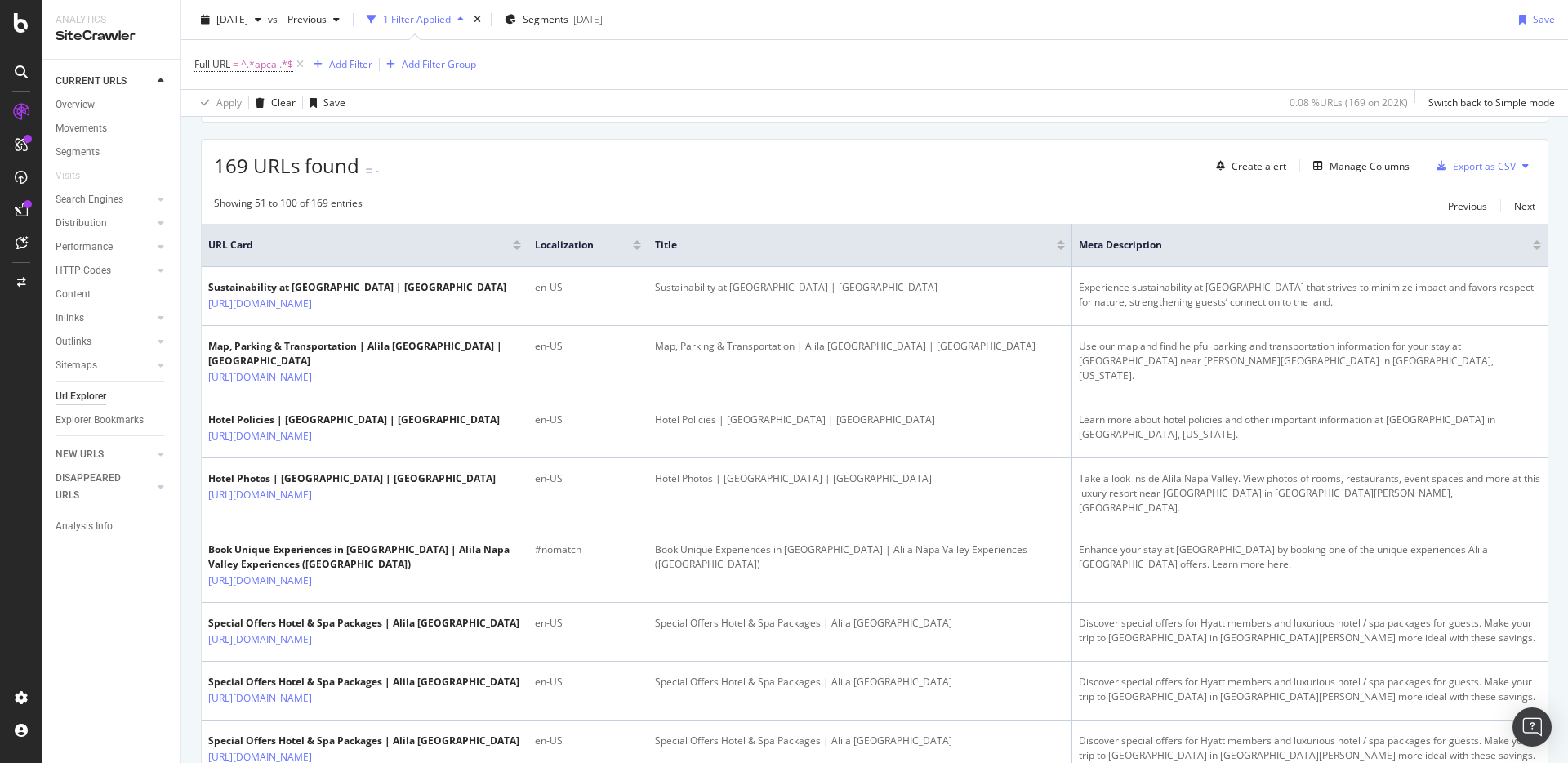
scroll to position [0, 0]
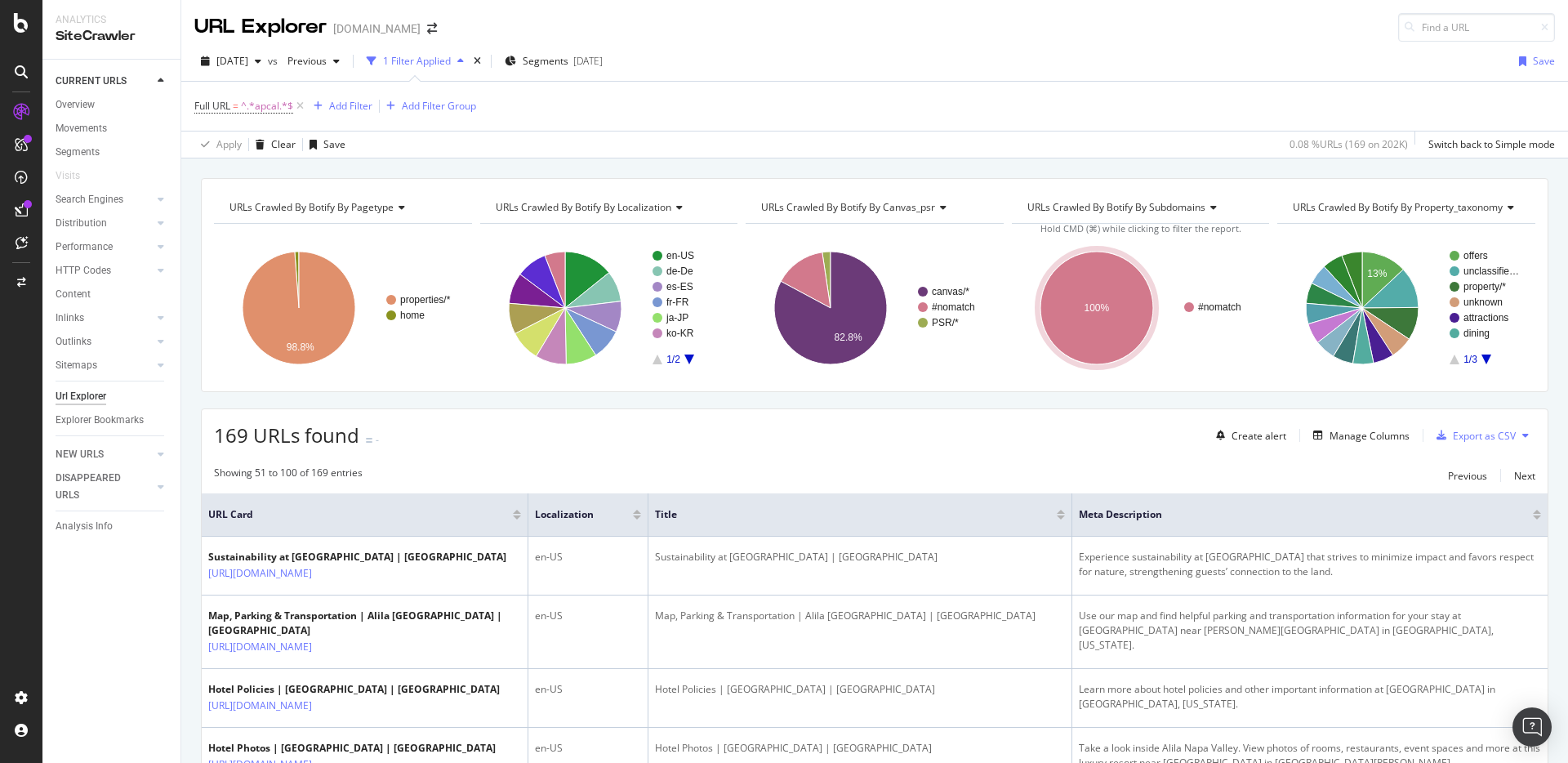
click at [582, 467] on div "Showing 51 to 100 of 169 entries Previous Next" at bounding box center [875, 476] width 1346 height 20
click at [102, 282] on div "DataExports" at bounding box center [92, 282] width 64 height 16
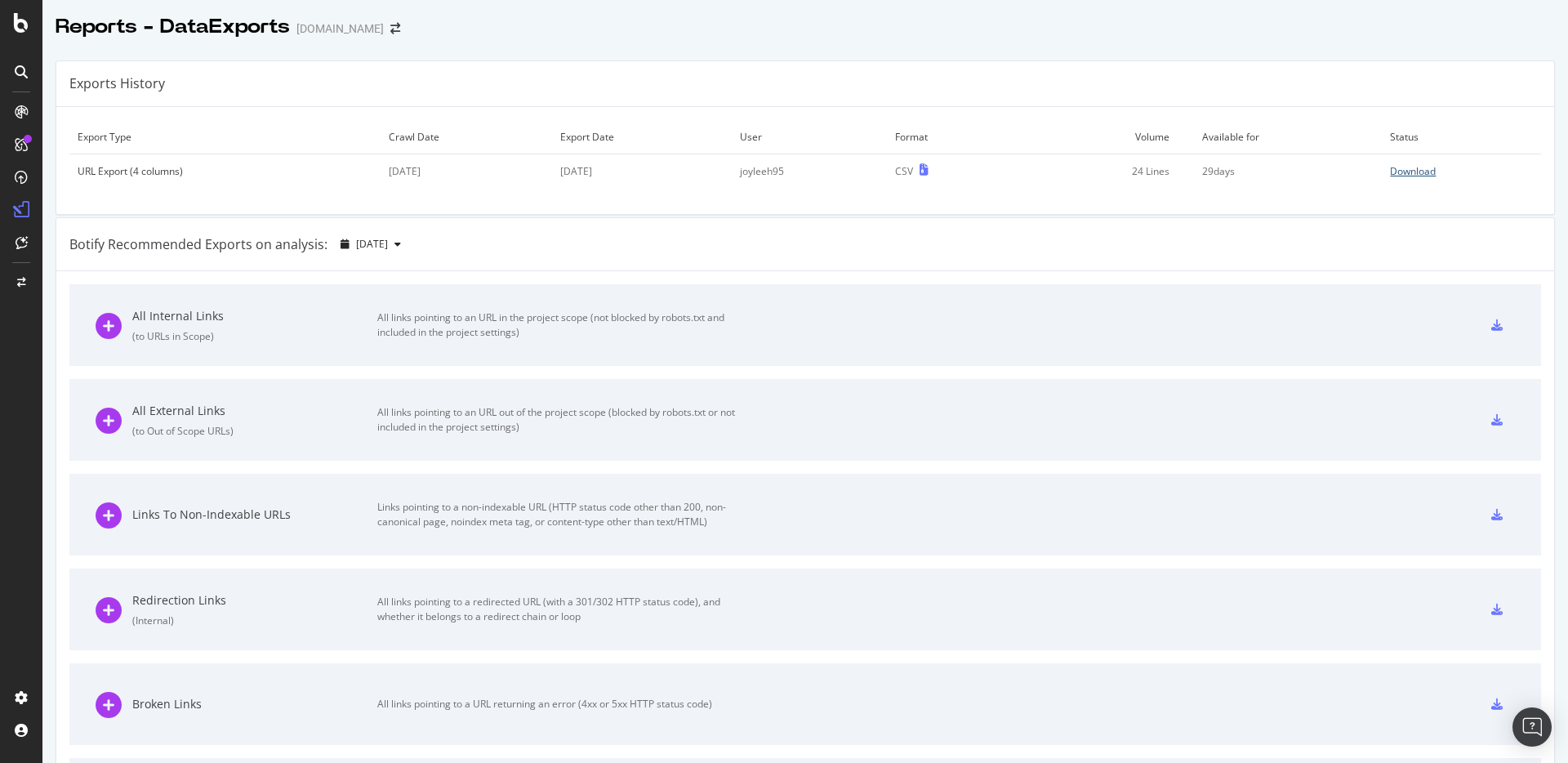
click at [1399, 172] on div "Download" at bounding box center [1413, 171] width 46 height 14
click at [1411, 173] on div "Download" at bounding box center [1413, 171] width 46 height 14
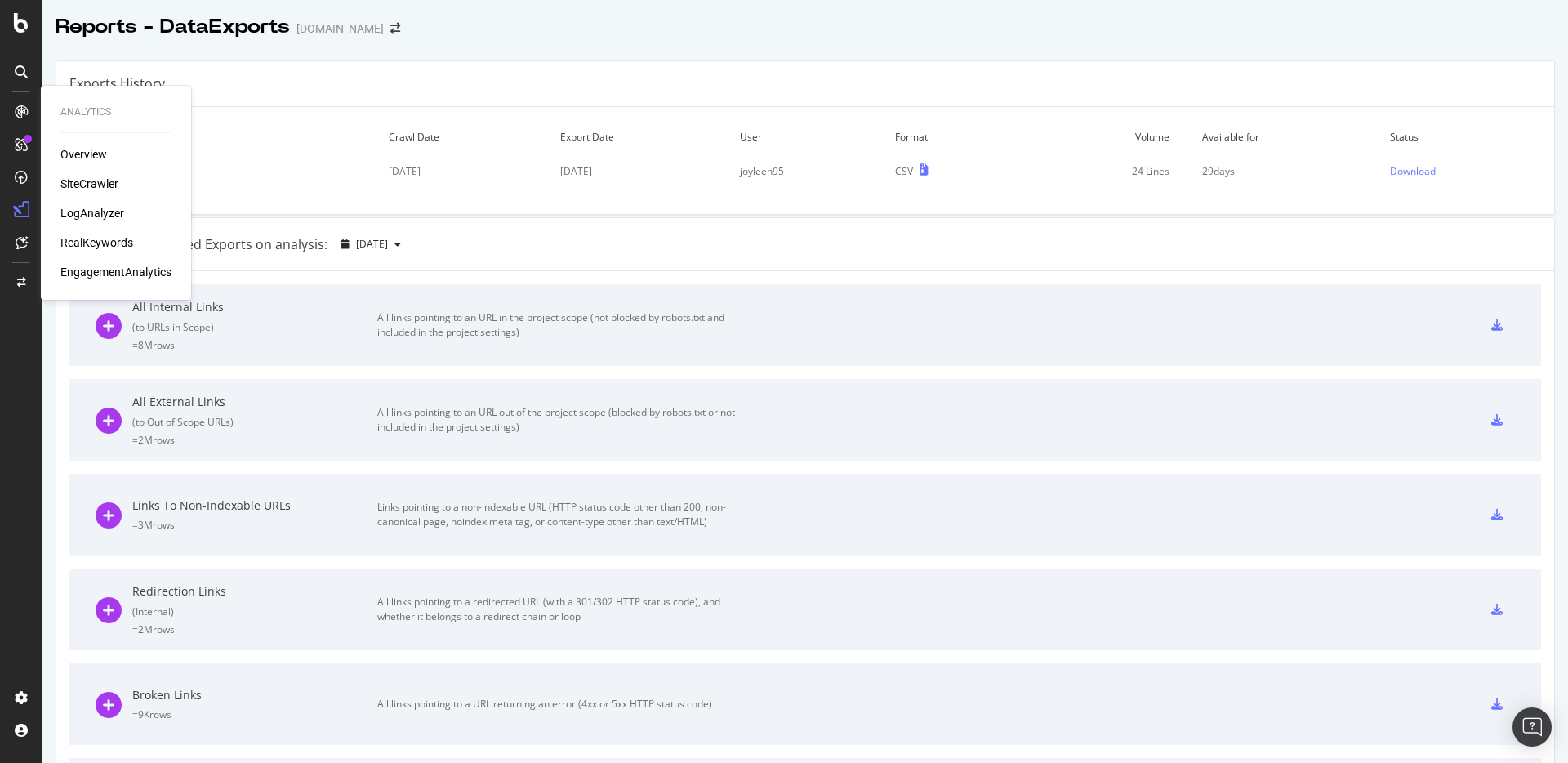
click at [84, 177] on div "SiteCrawler" at bounding box center [89, 184] width 58 height 16
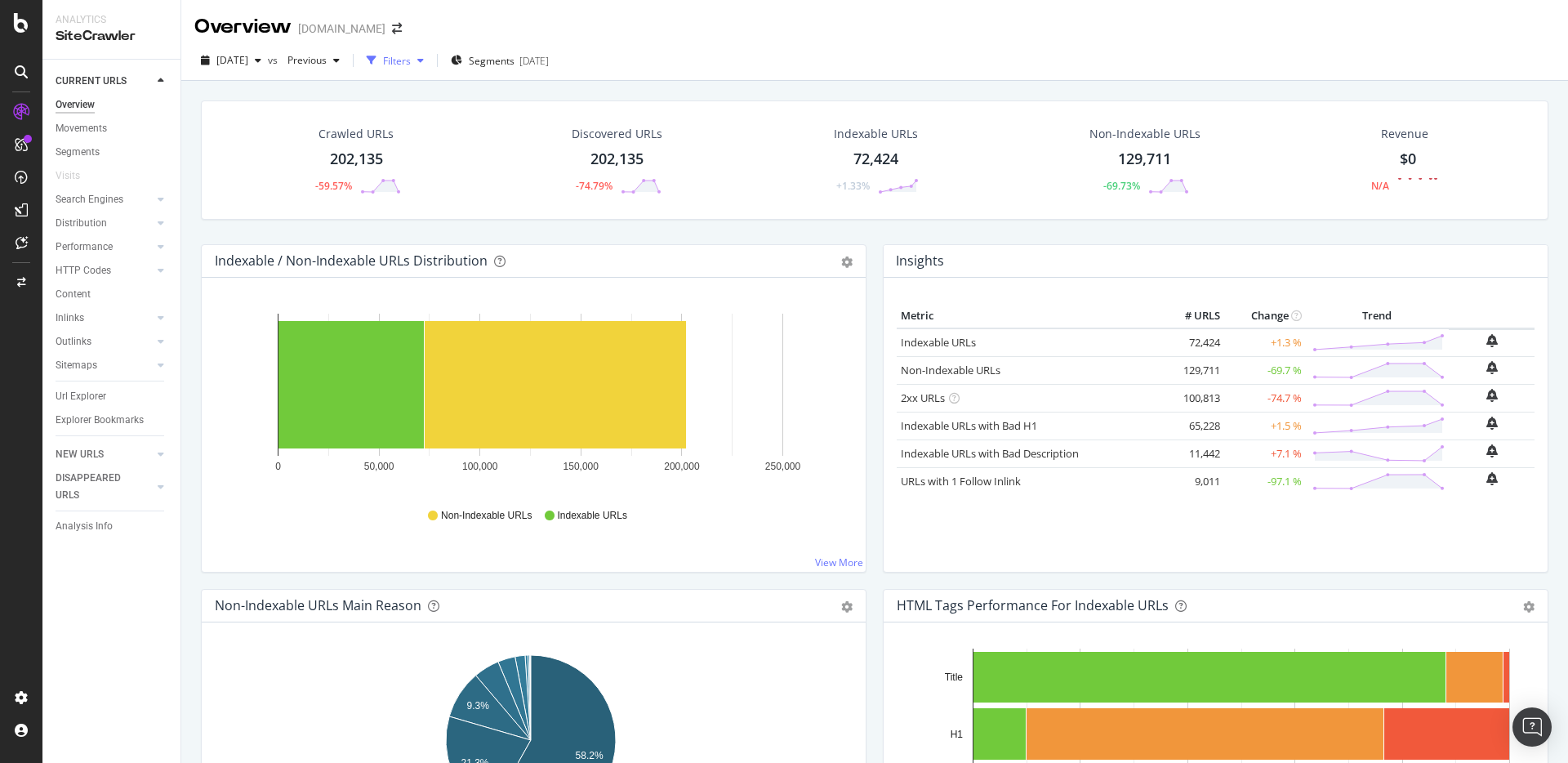
click at [383, 61] on div "button" at bounding box center [372, 61] width 23 height 23
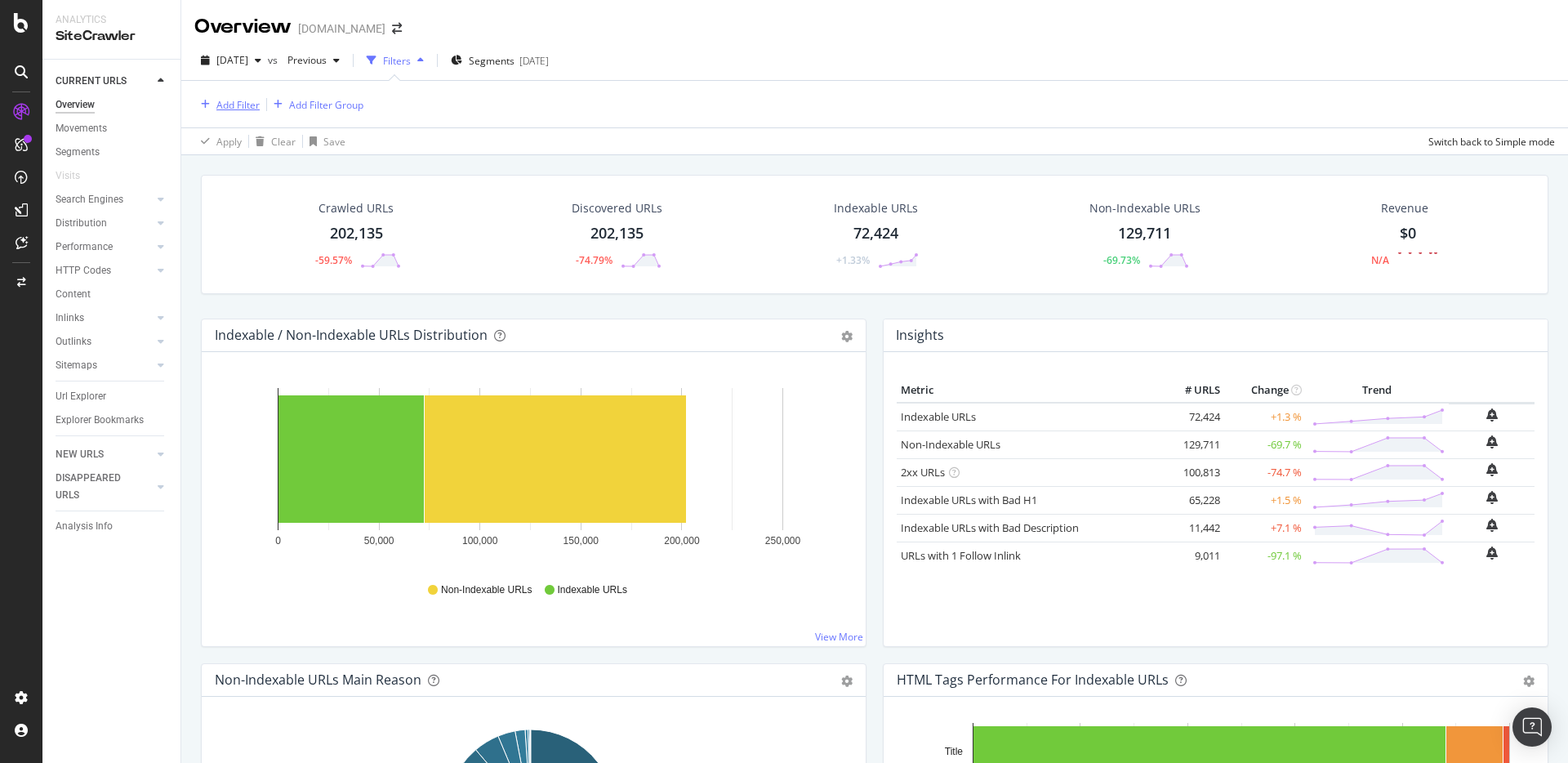
click at [228, 106] on div "Add Filter" at bounding box center [239, 105] width 44 height 14
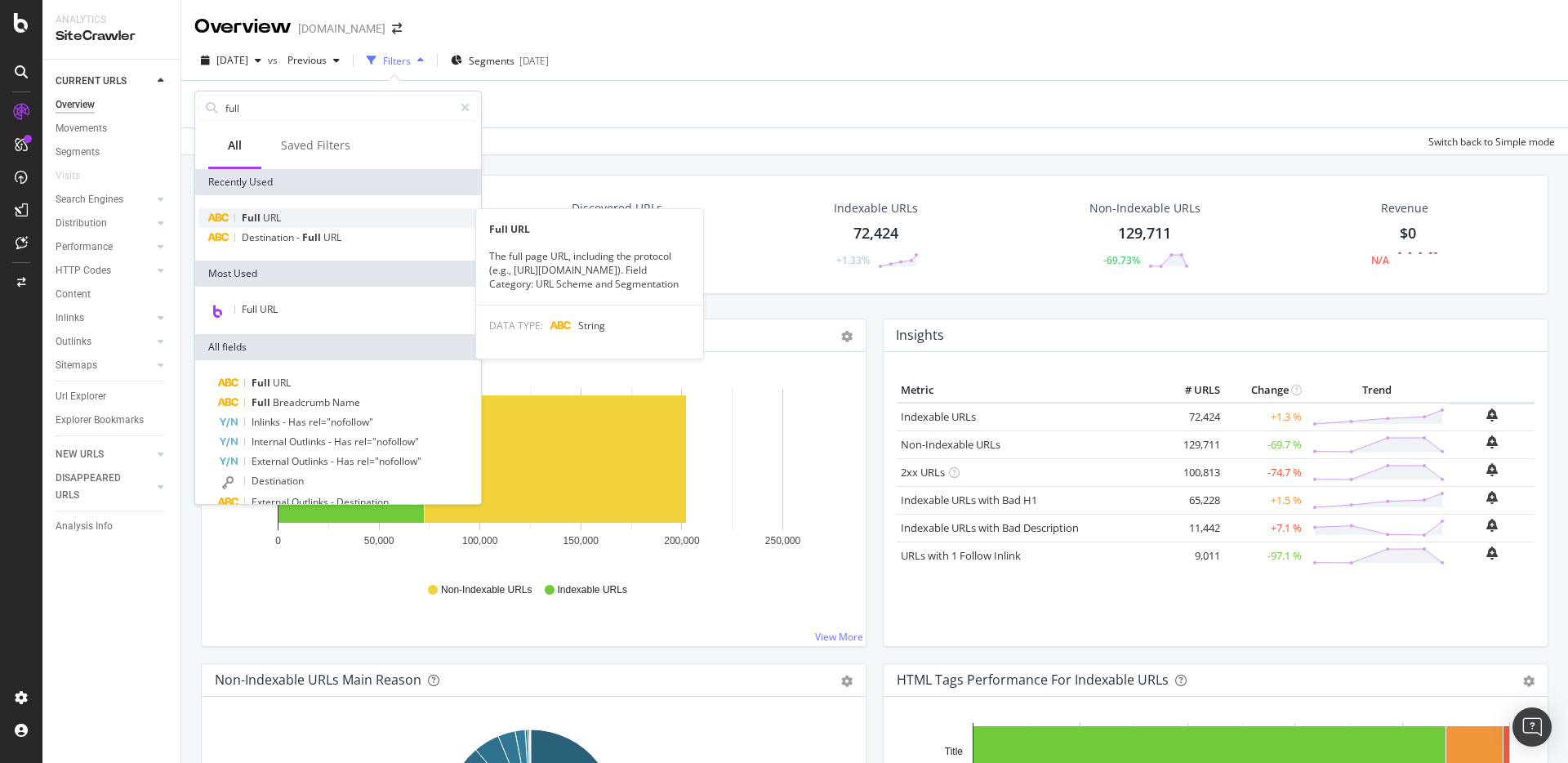
type input "full"
click at [324, 216] on div "Full URL" at bounding box center [339, 218] width 280 height 20
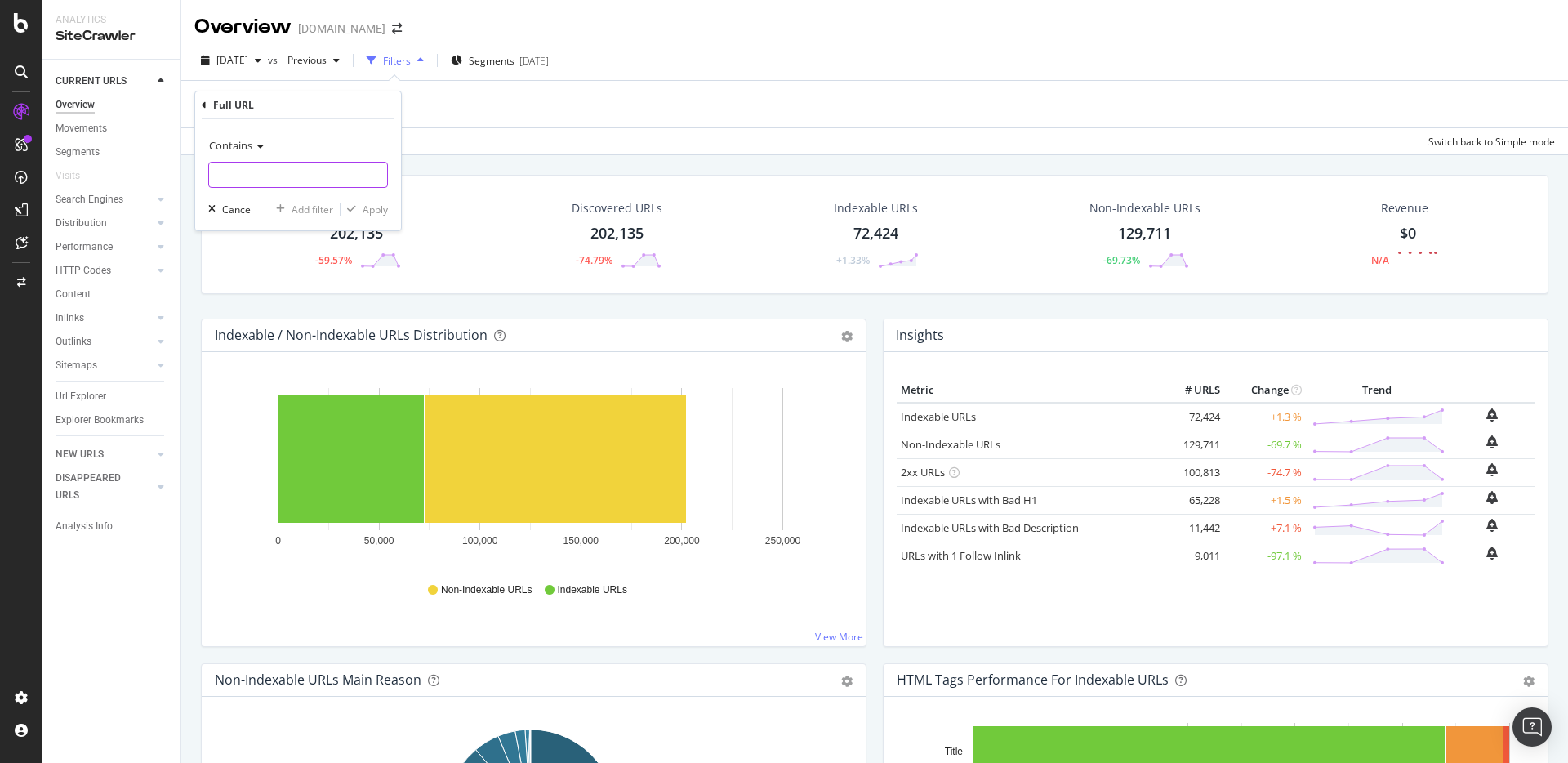
click at [293, 177] on input "text" at bounding box center [298, 174] width 178 height 26
type input "S"
type input "sanen"
click at [369, 201] on button "Apply" at bounding box center [364, 208] width 48 height 16
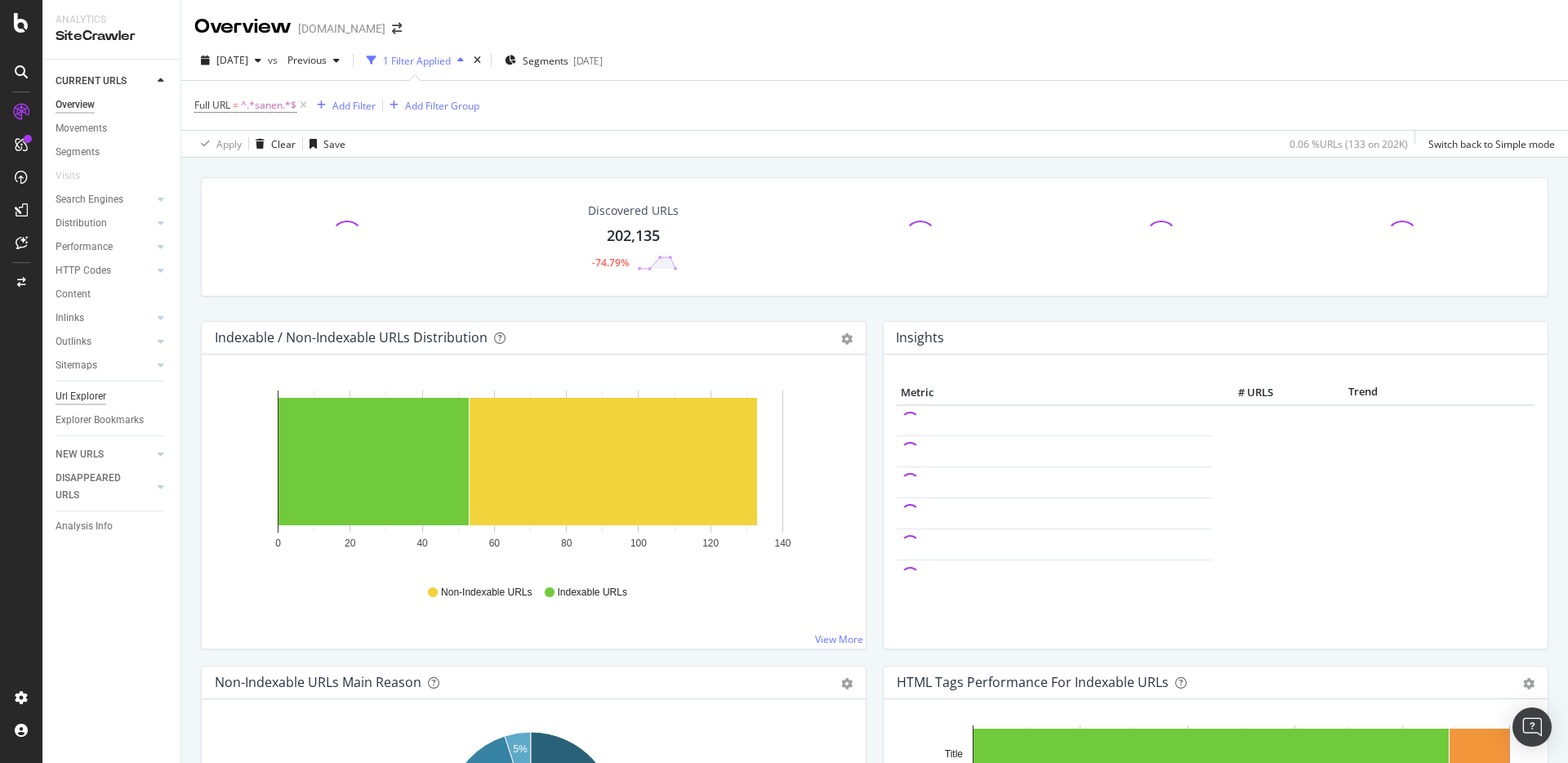
click at [71, 393] on div "Url Explorer" at bounding box center [80, 397] width 50 height 17
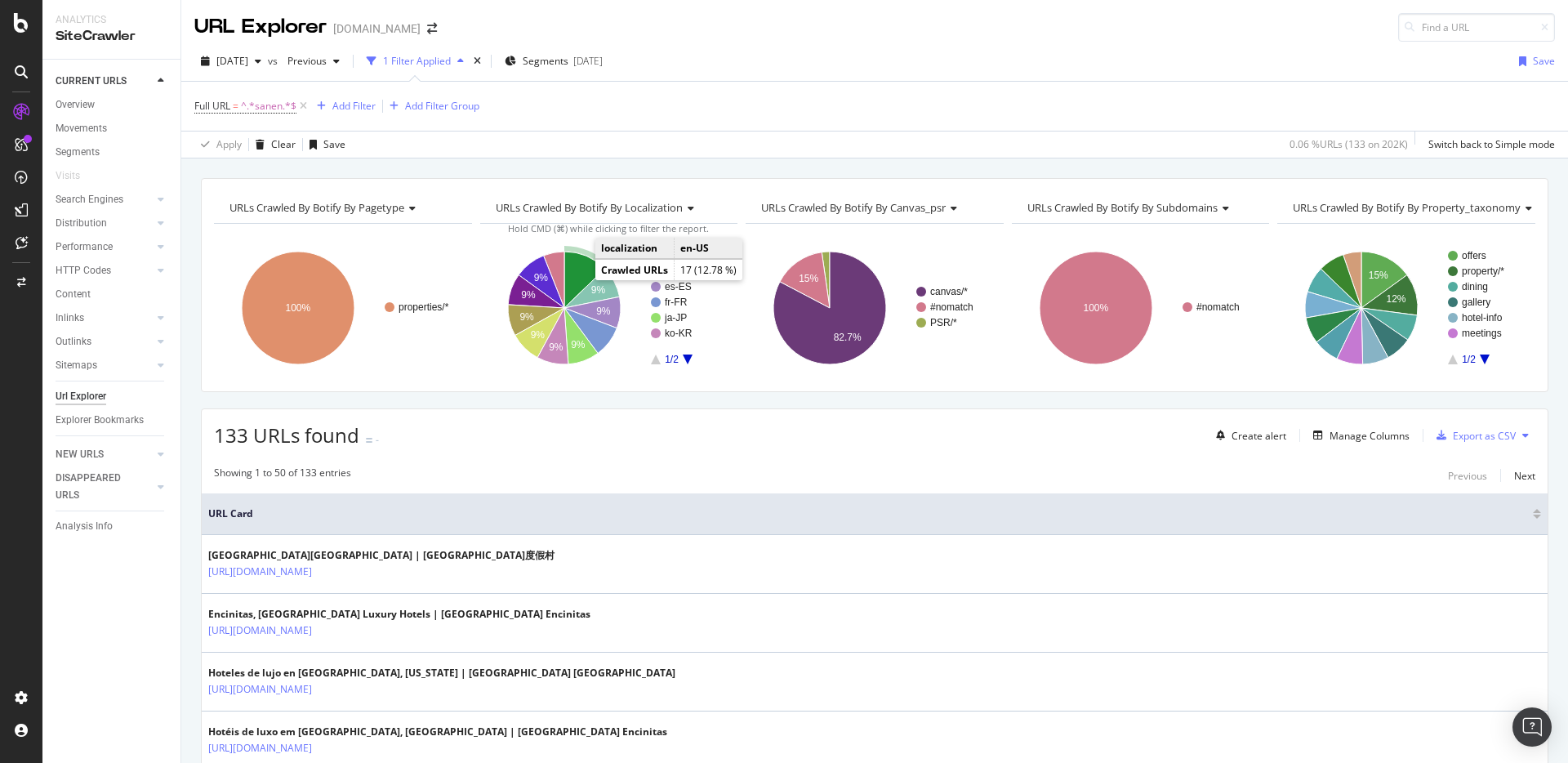
click at [576, 271] on icon "A chart." at bounding box center [585, 280] width 41 height 56
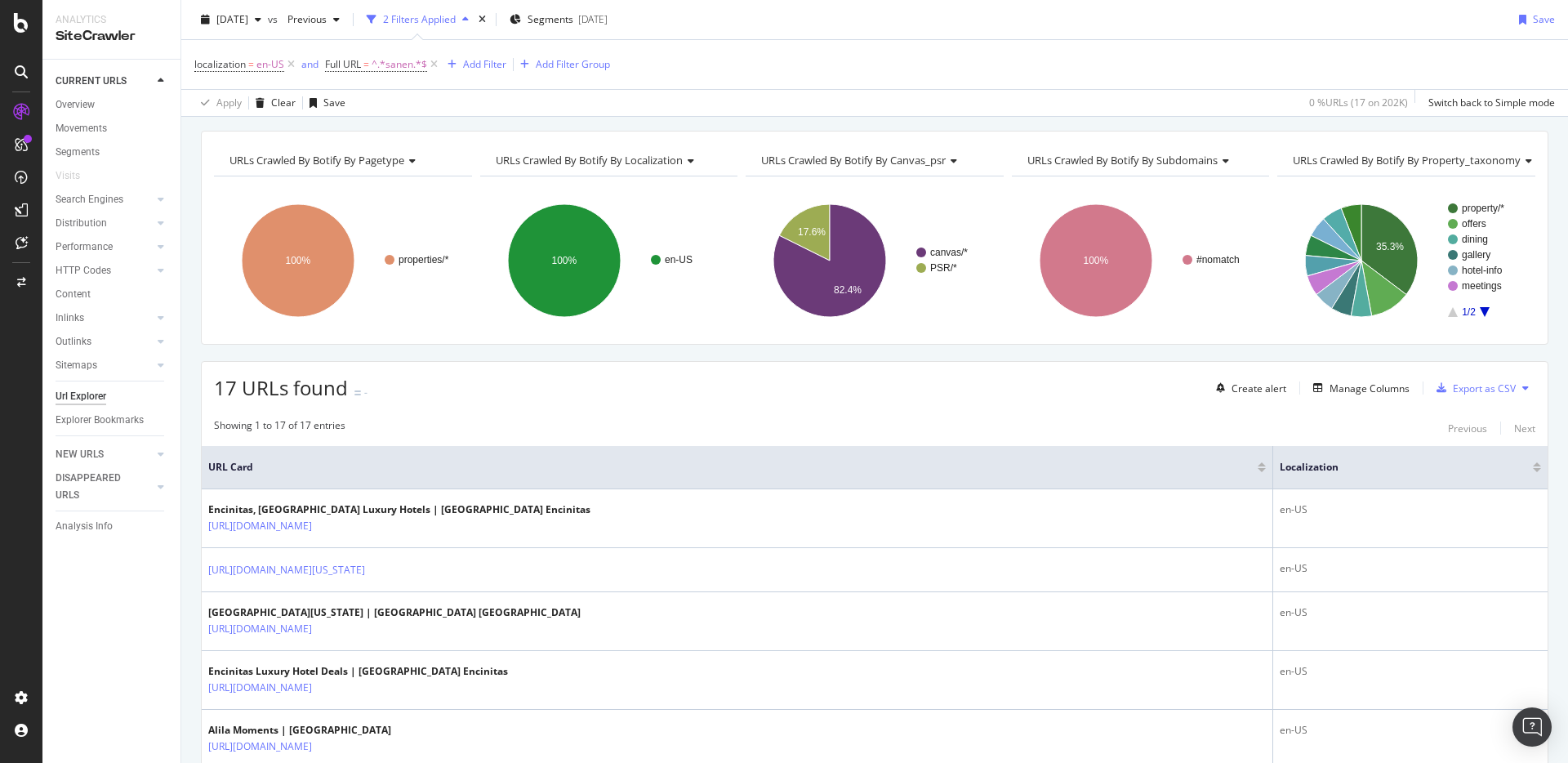
scroll to position [9, 0]
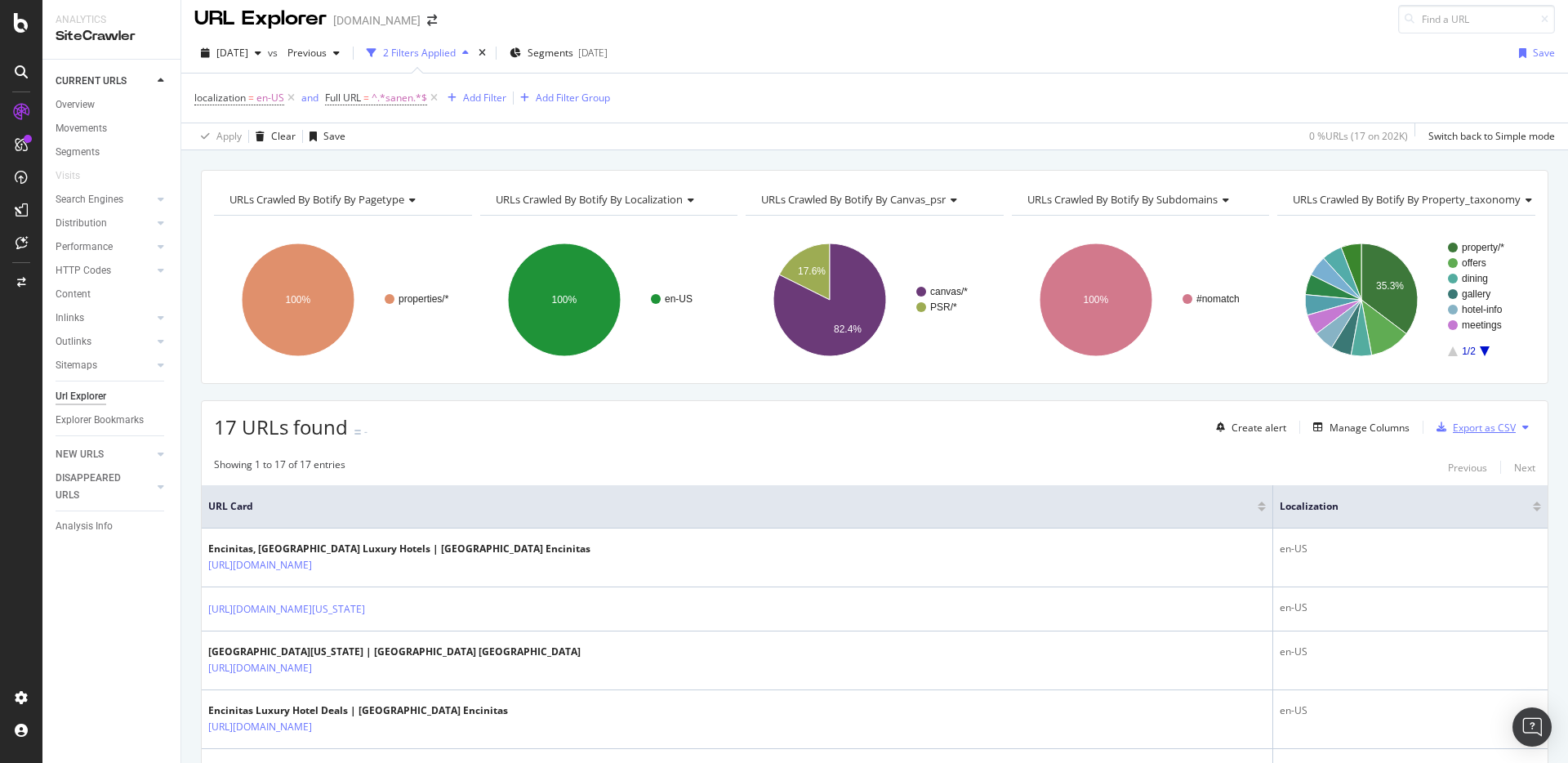
click at [1458, 426] on div "Export as CSV" at bounding box center [1484, 427] width 63 height 14
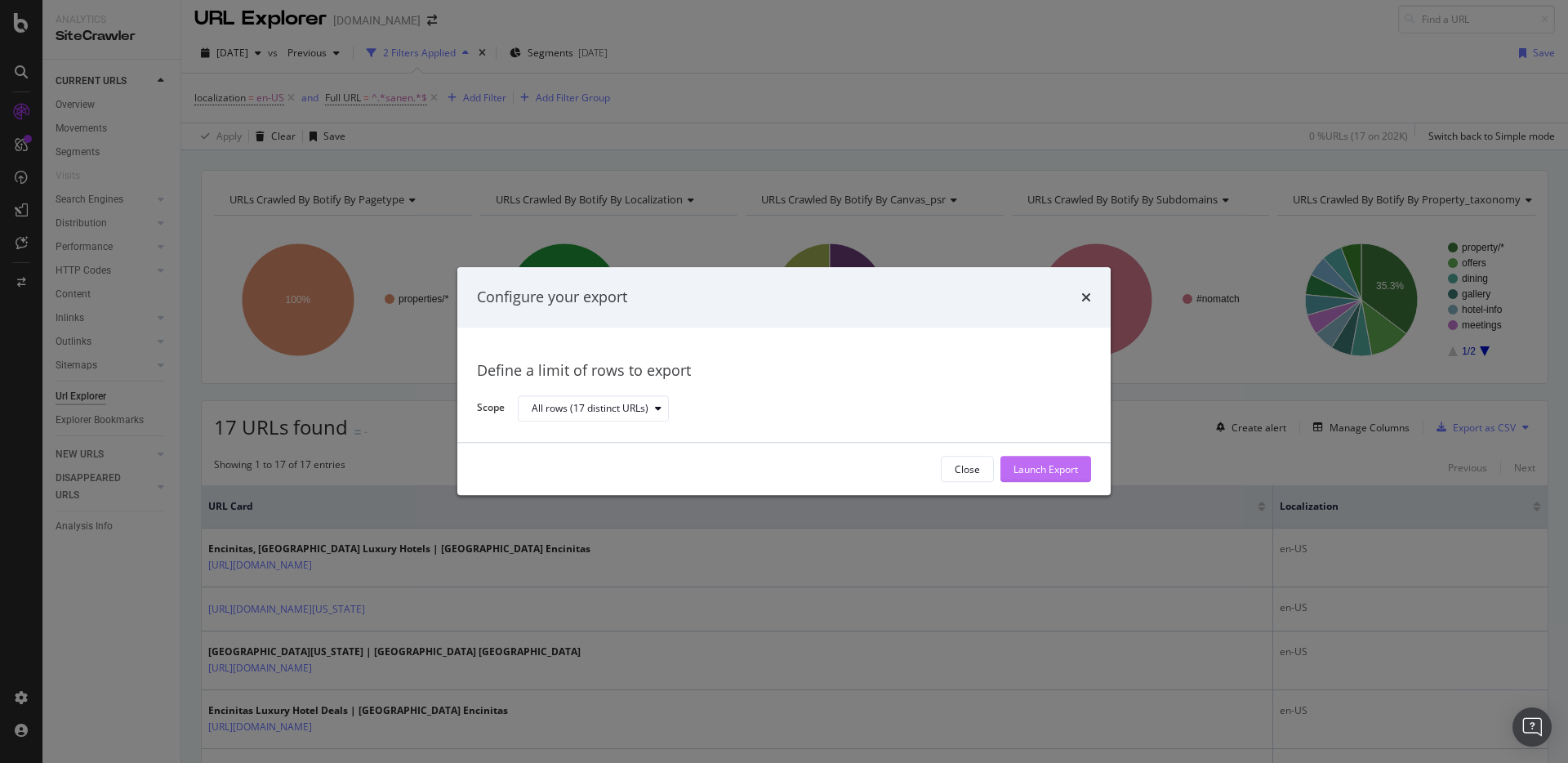
click at [1023, 462] on div "Launch Export" at bounding box center [1046, 469] width 65 height 14
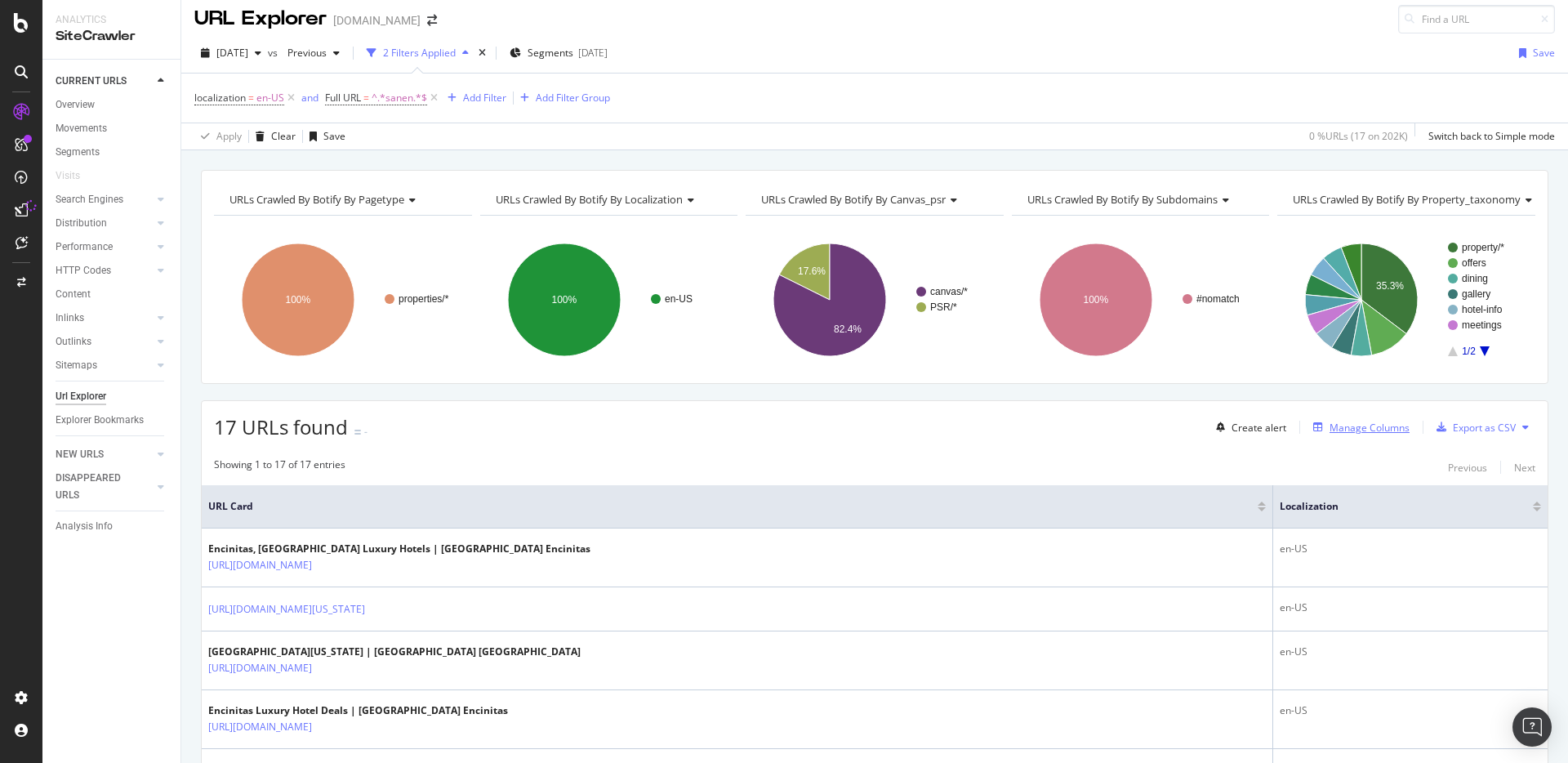
click at [1337, 431] on div "Manage Columns" at bounding box center [1370, 427] width 80 height 14
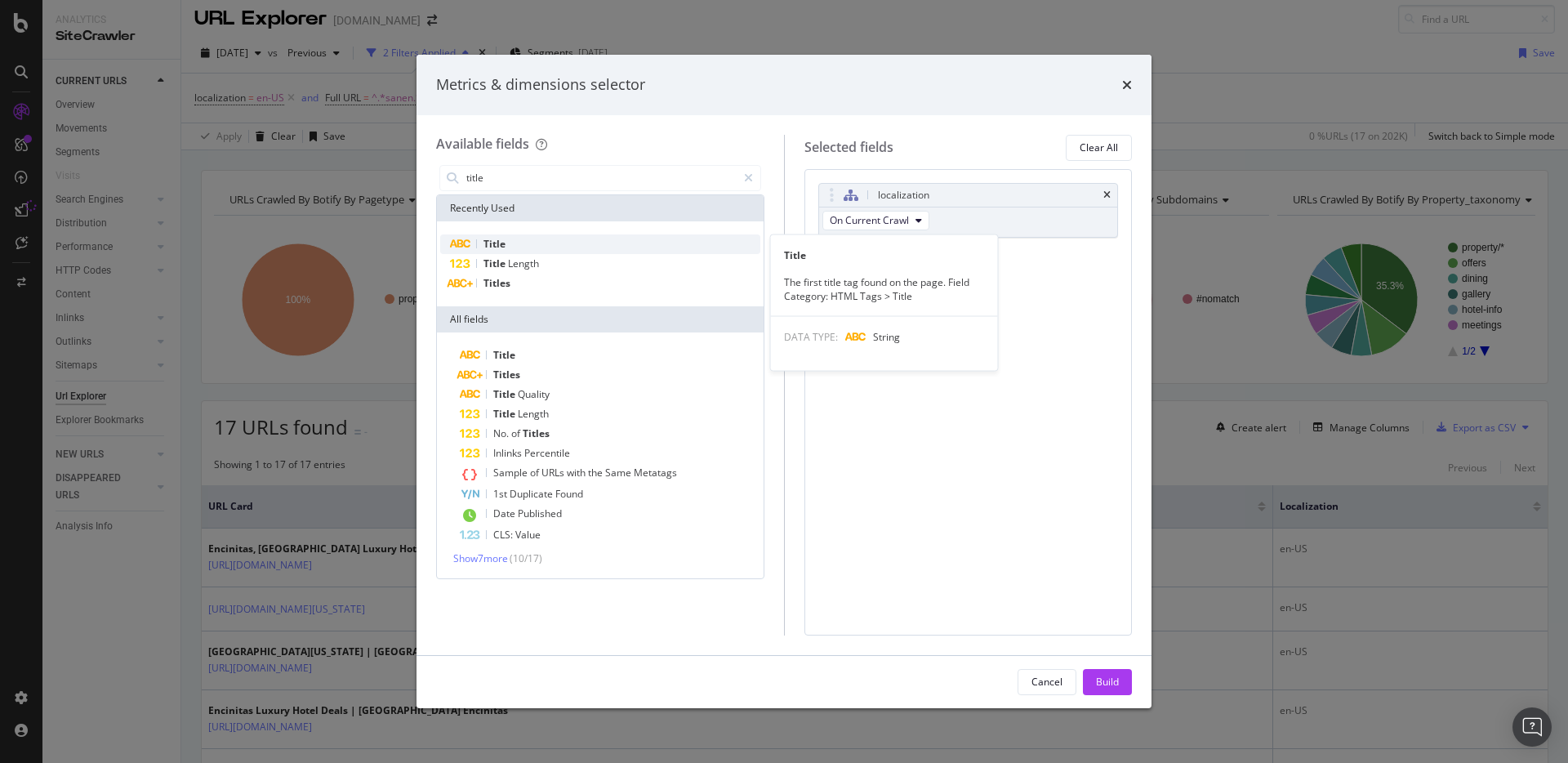
click at [536, 241] on div "Title" at bounding box center [600, 245] width 320 height 20
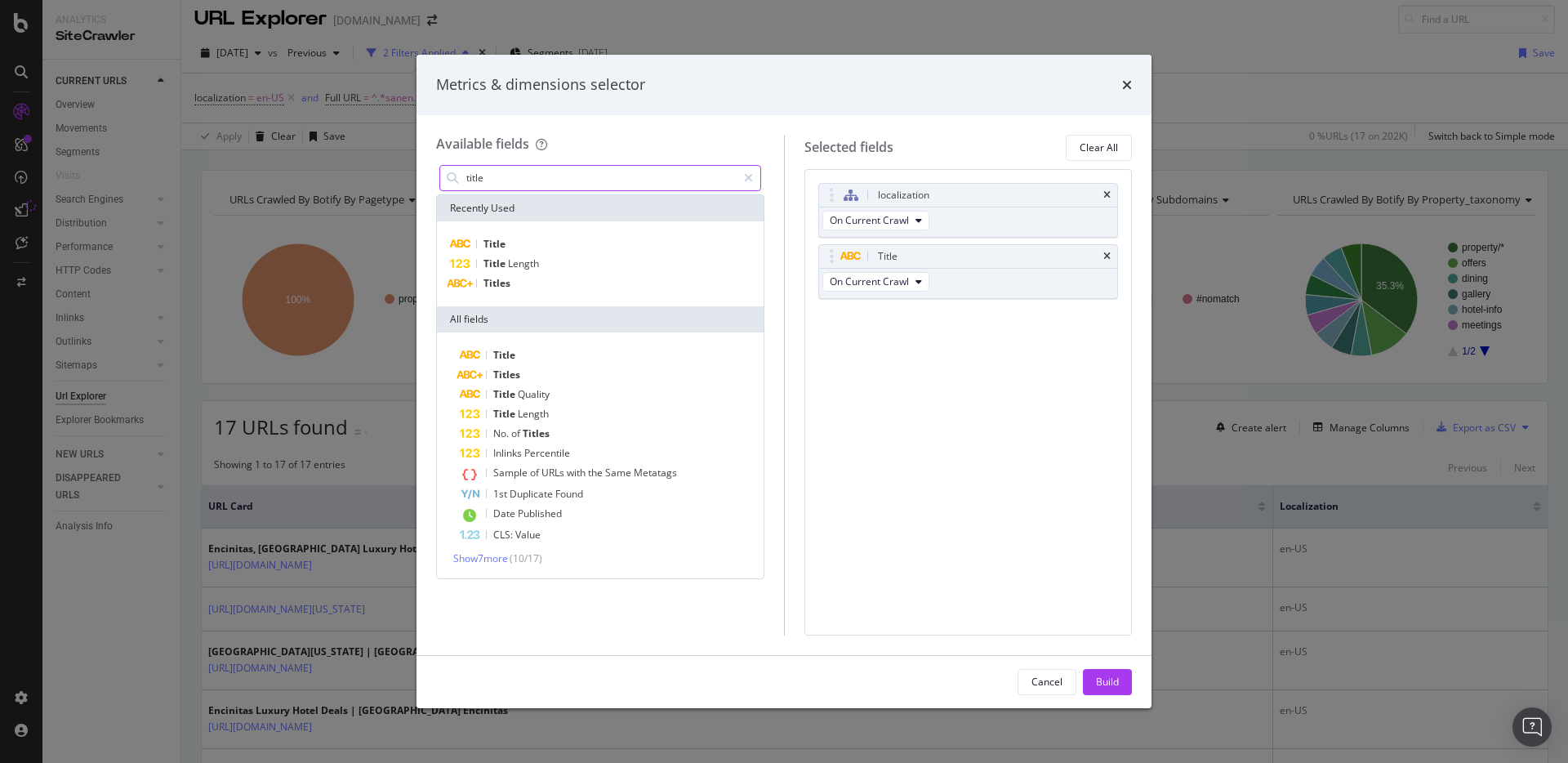
click at [491, 184] on input "title" at bounding box center [601, 178] width 272 height 25
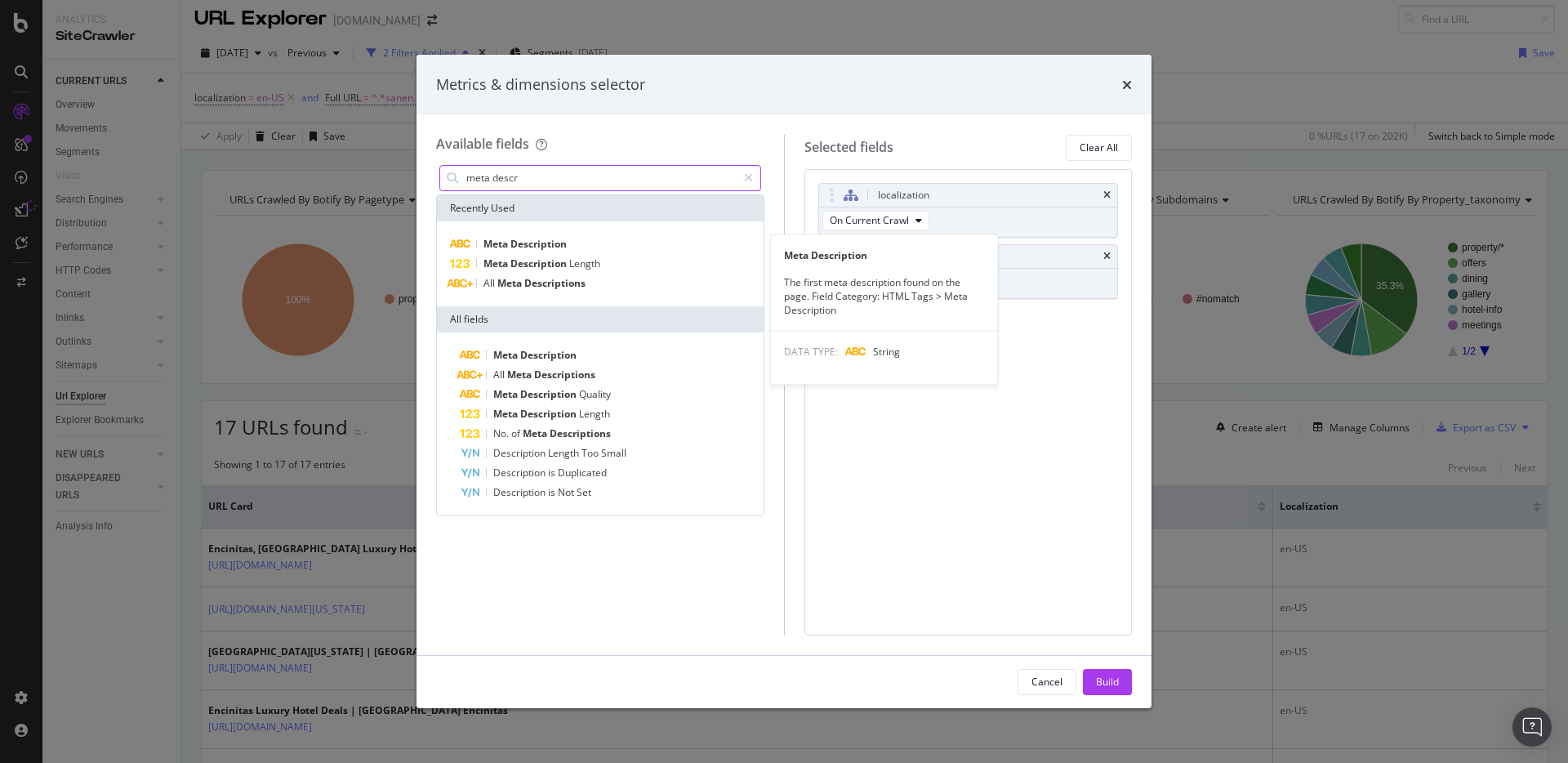
type input "meta descr"
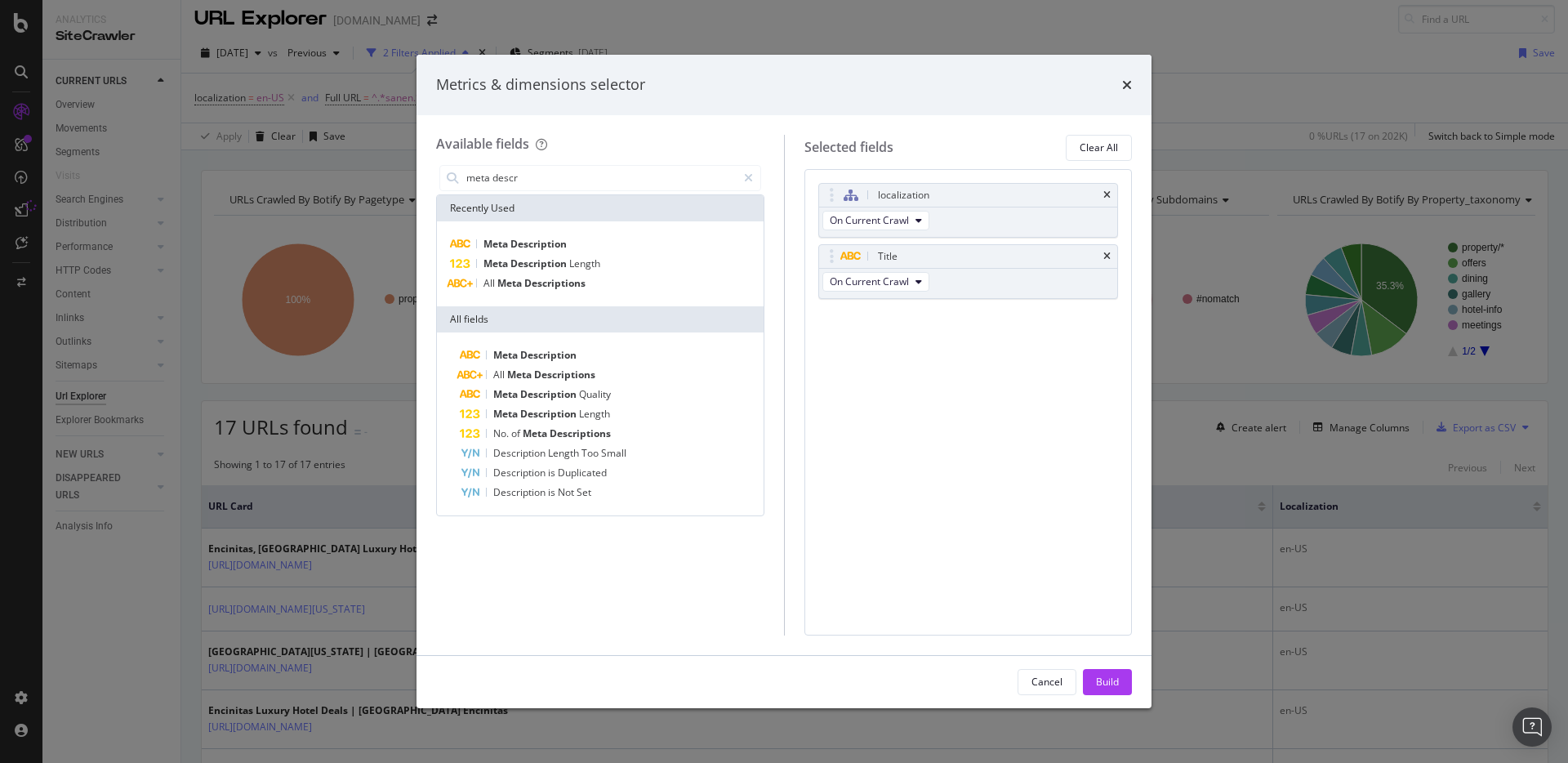
click at [518, 230] on div "Meta Description Meta Description Length All Meta Descriptions" at bounding box center [601, 264] width 327 height 85
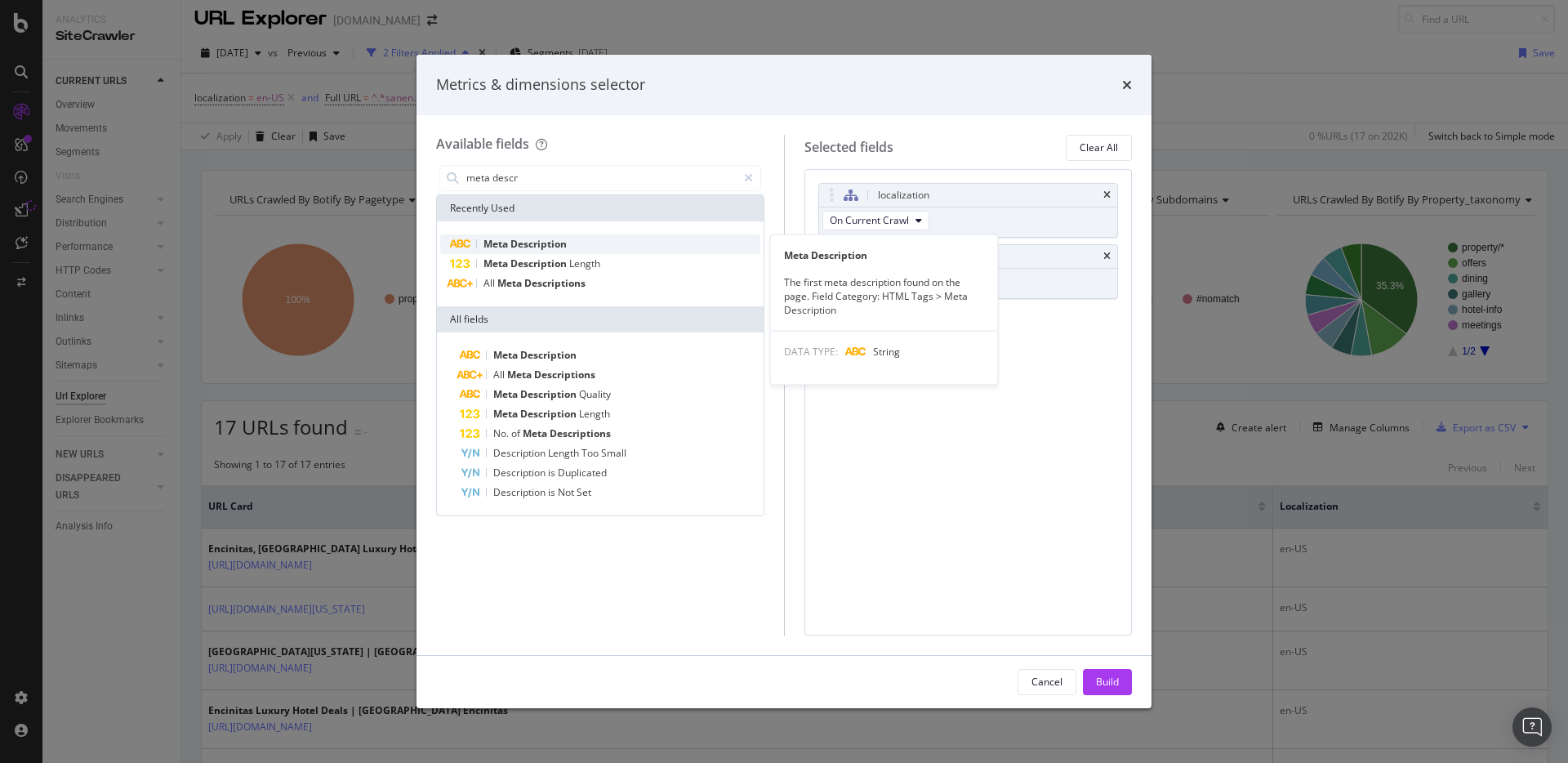
click at [519, 239] on span "Description" at bounding box center [538, 244] width 56 height 14
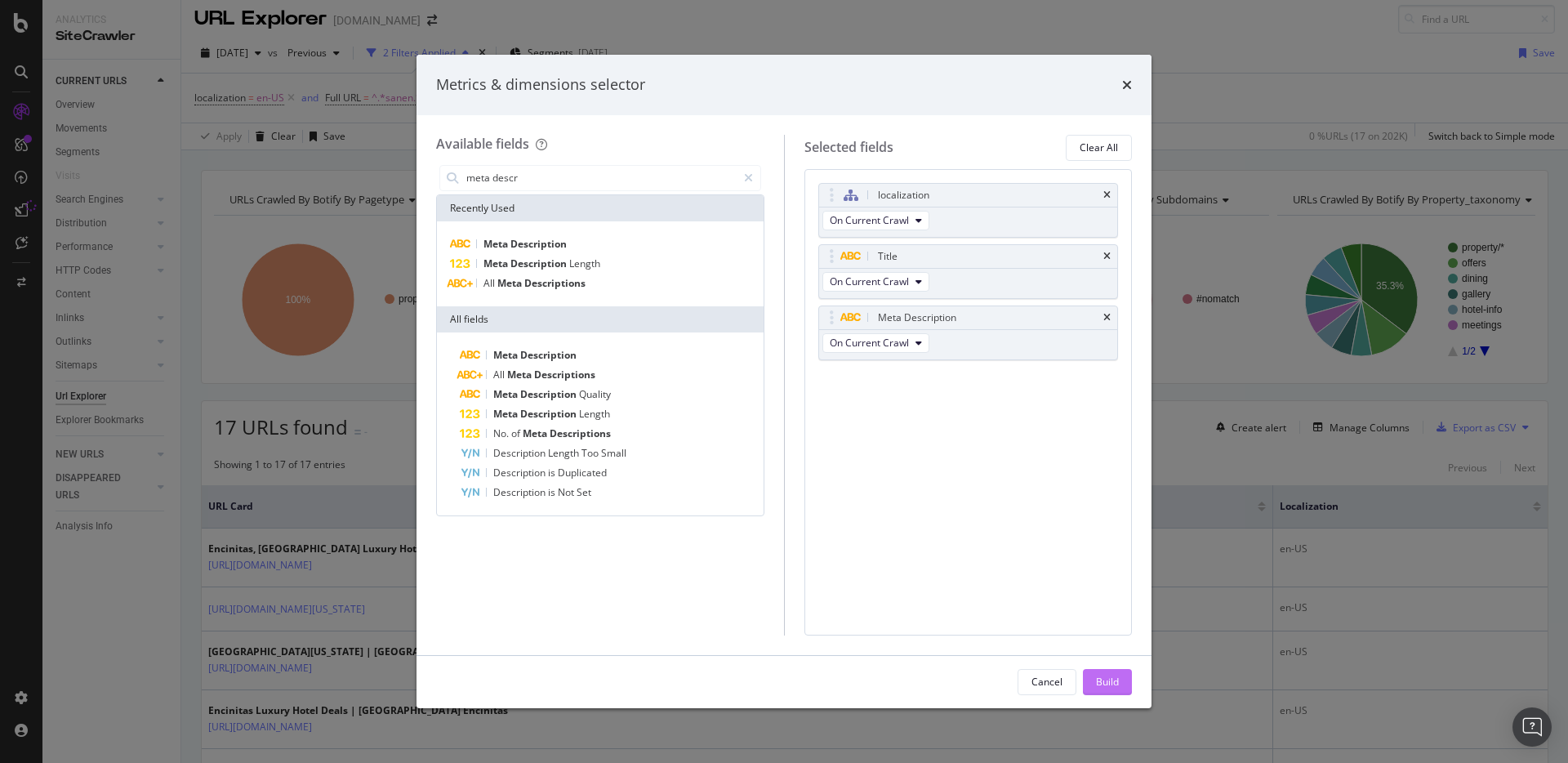
click at [1104, 675] on div "Build" at bounding box center [1108, 682] width 23 height 25
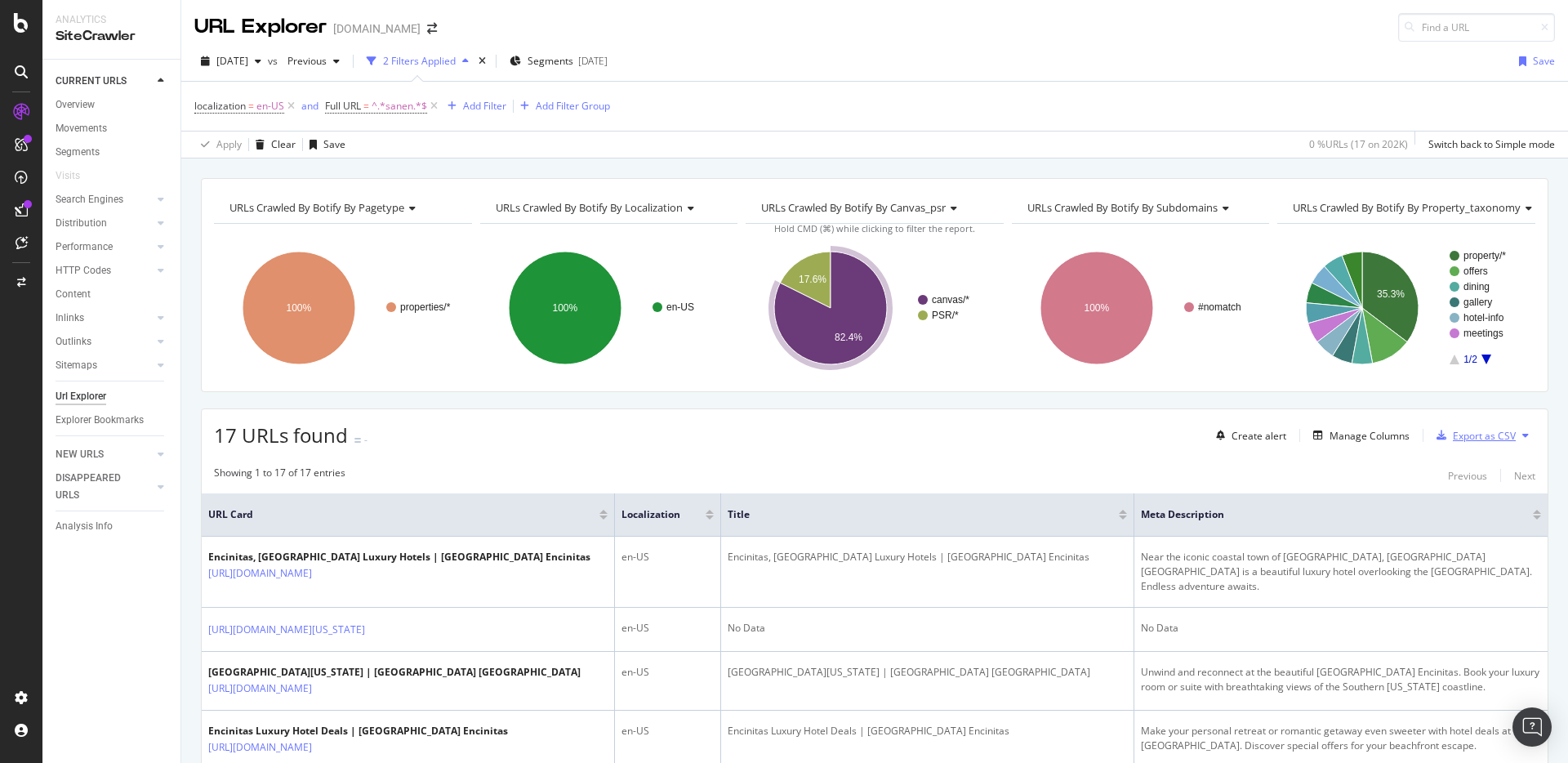
click at [1471, 432] on div "Export as CSV" at bounding box center [1484, 436] width 63 height 14
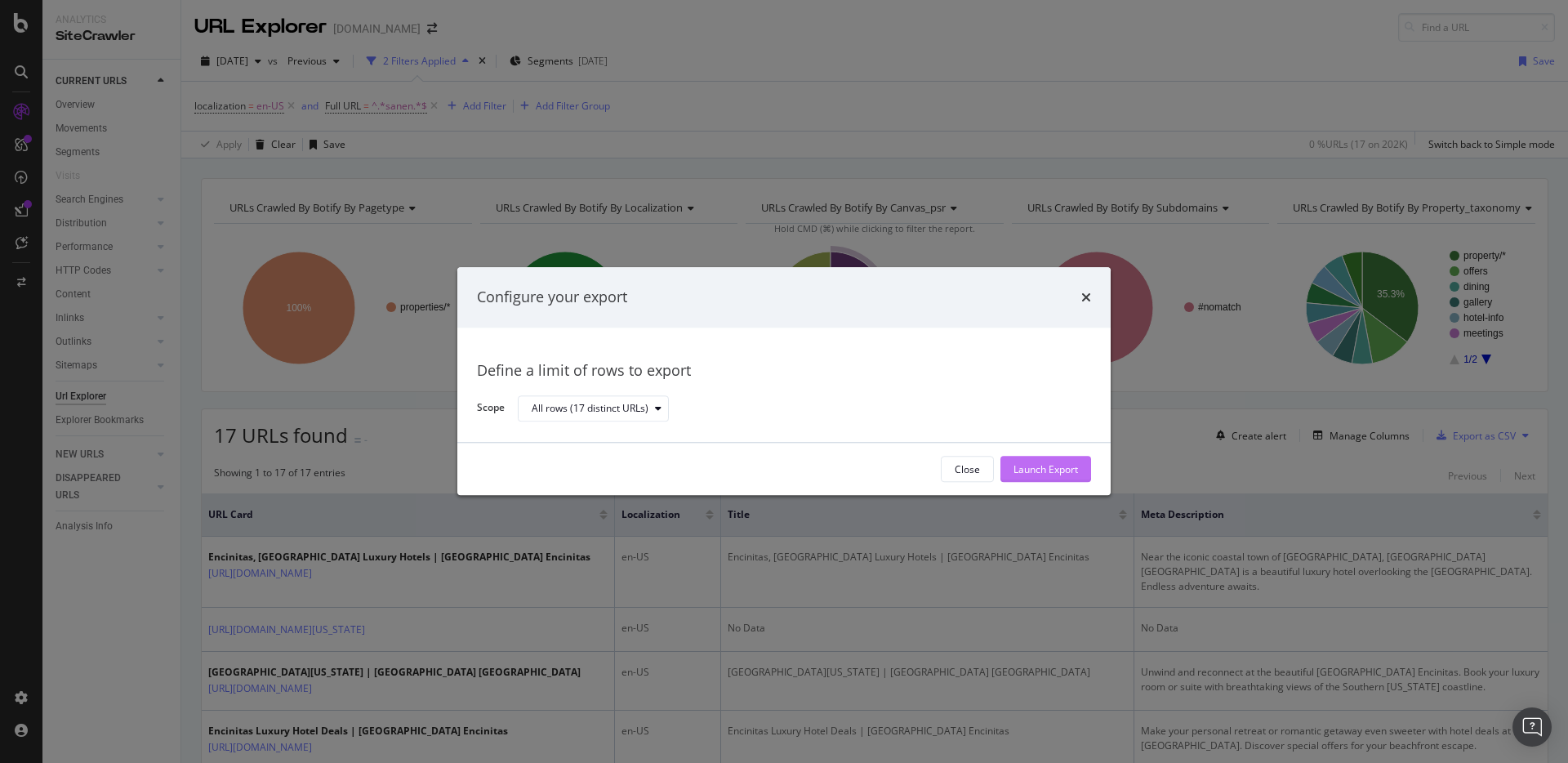
click at [1039, 469] on div "Launch Export" at bounding box center [1046, 469] width 65 height 14
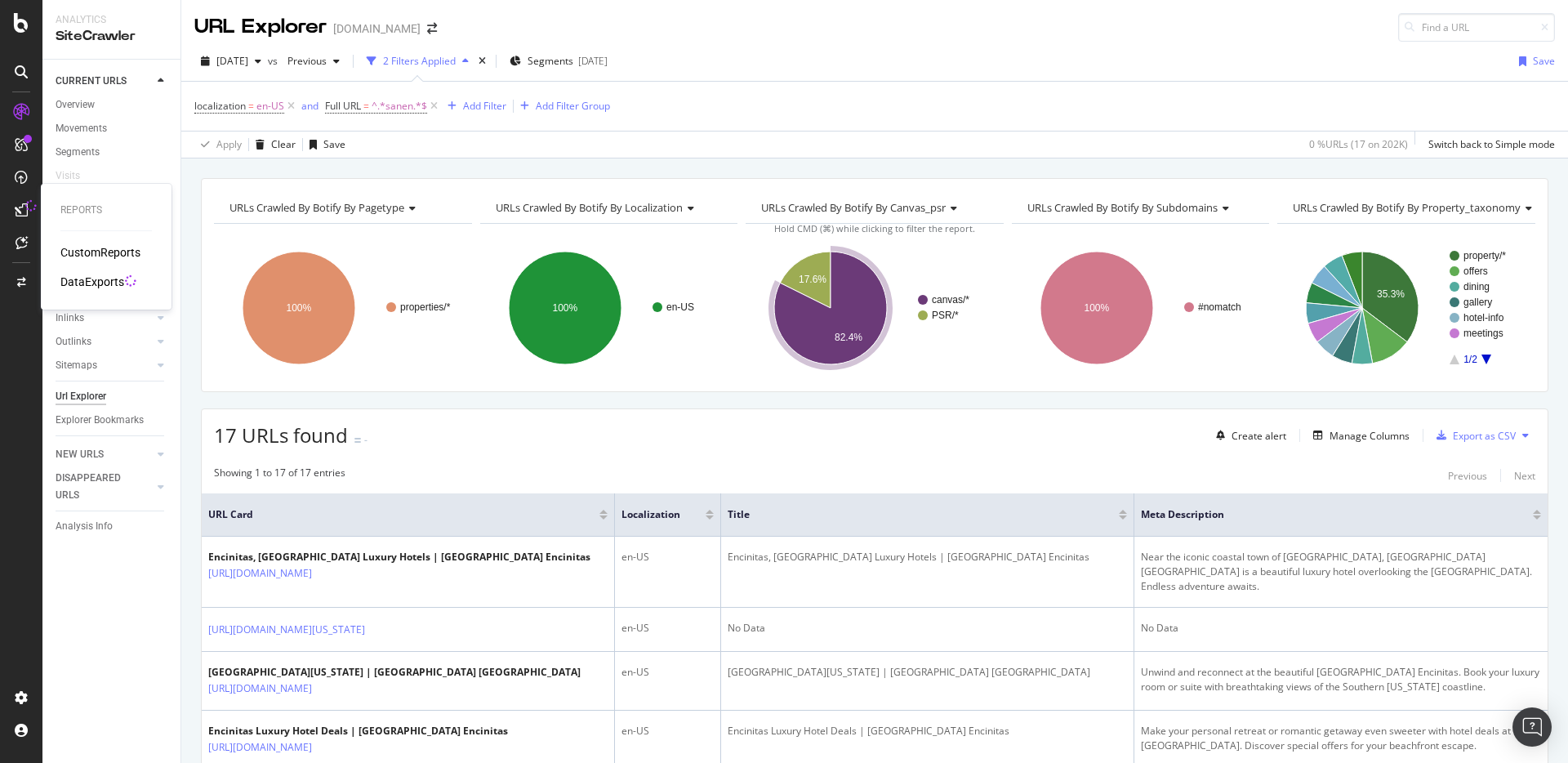
click at [78, 279] on div "DataExports" at bounding box center [92, 282] width 64 height 16
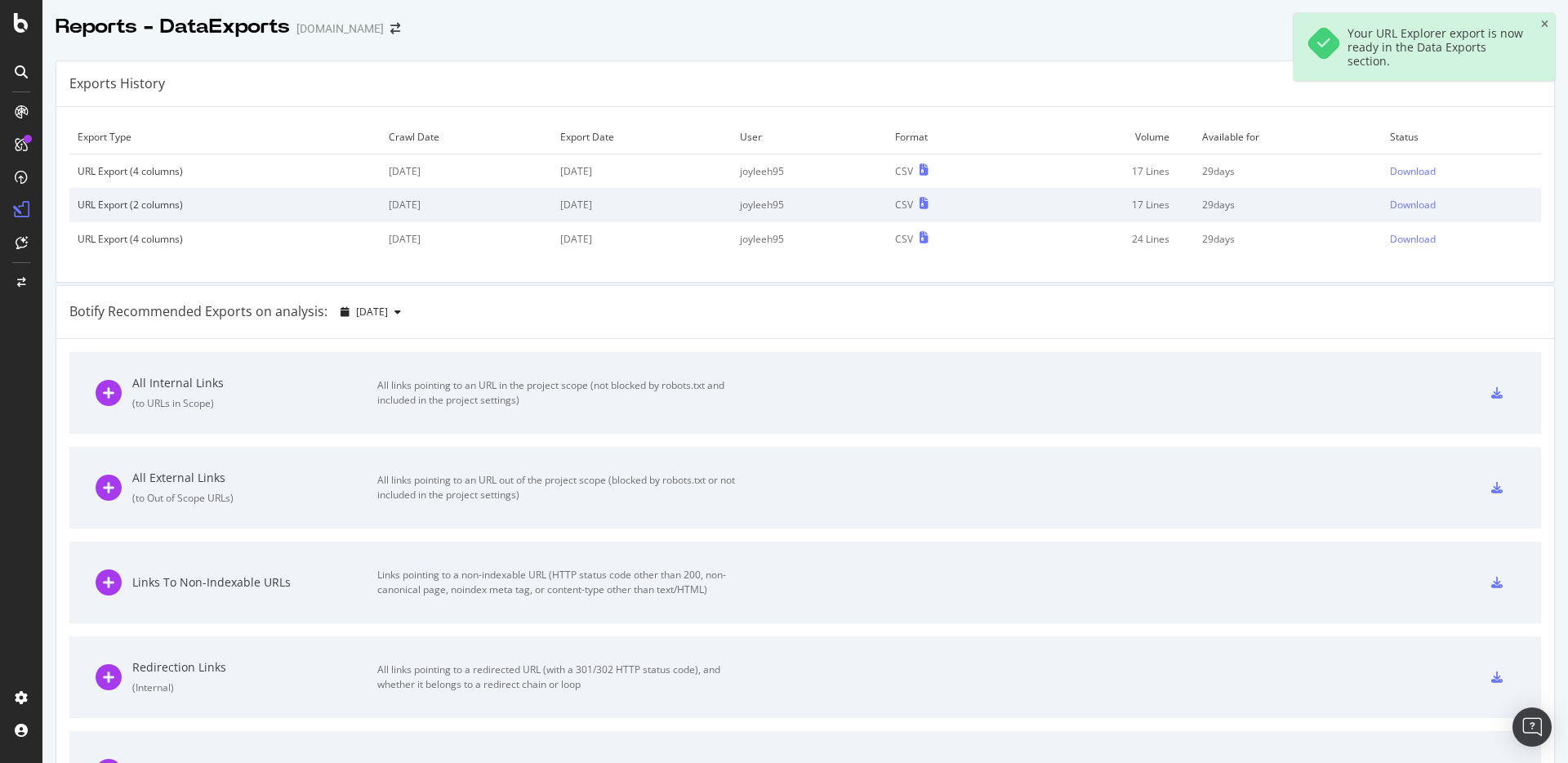
click at [1183, 317] on div "Botify Recommended Exports on analysis: [DATE]" at bounding box center [804, 313] width 1498 height 53
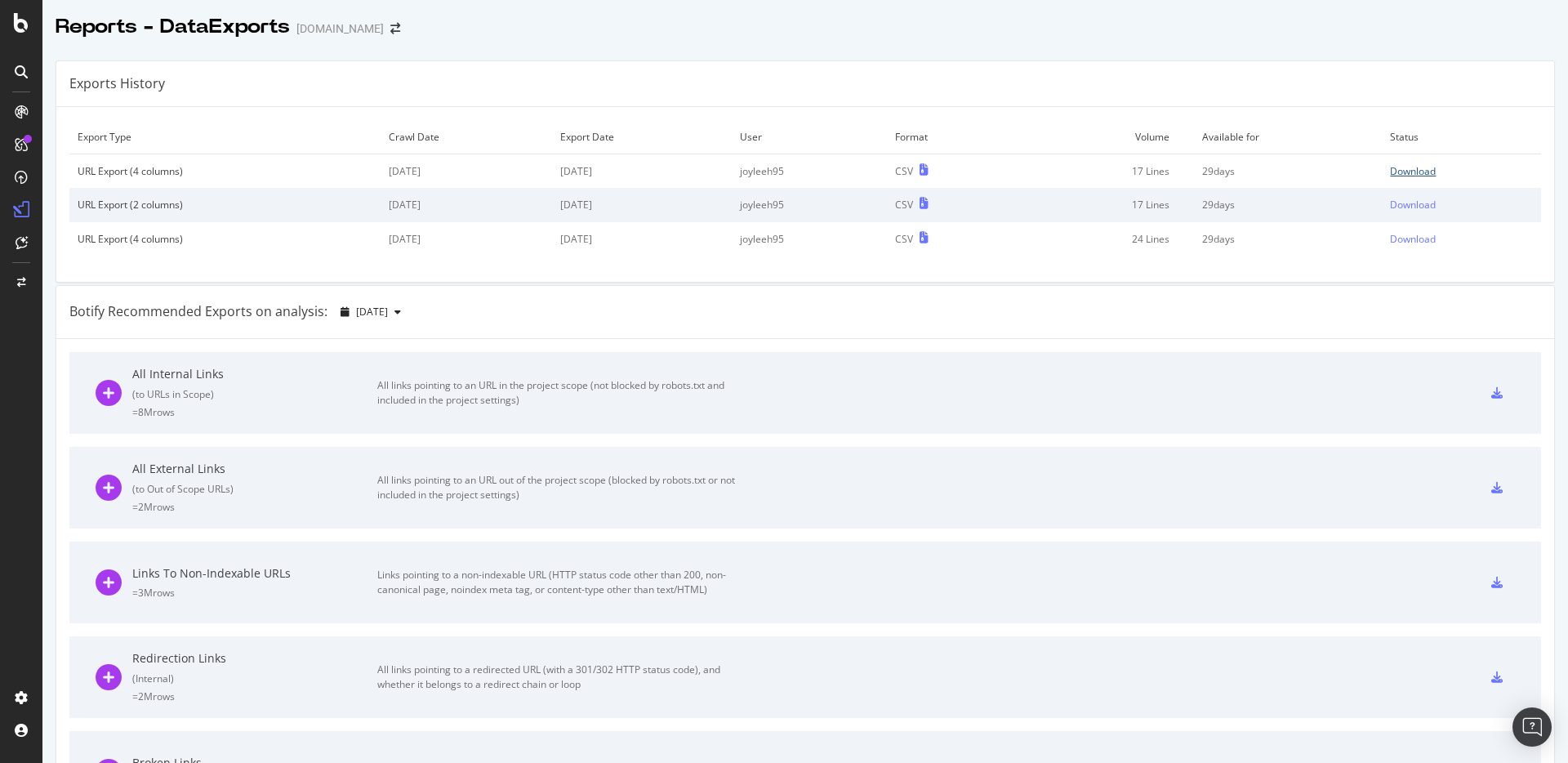
click at [1411, 171] on div "Download" at bounding box center [1413, 171] width 46 height 14
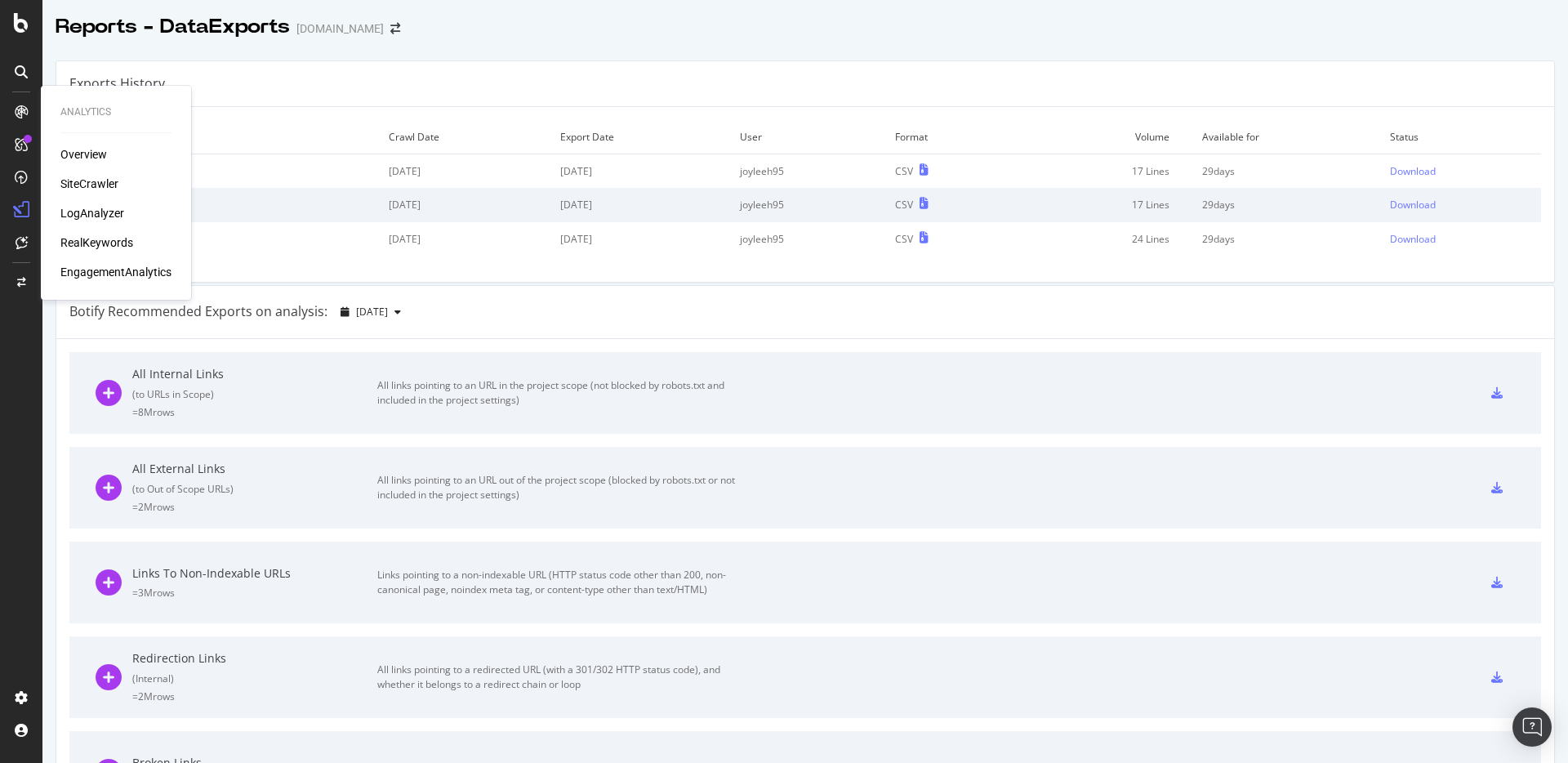
click at [109, 187] on div "SiteCrawler" at bounding box center [89, 184] width 58 height 16
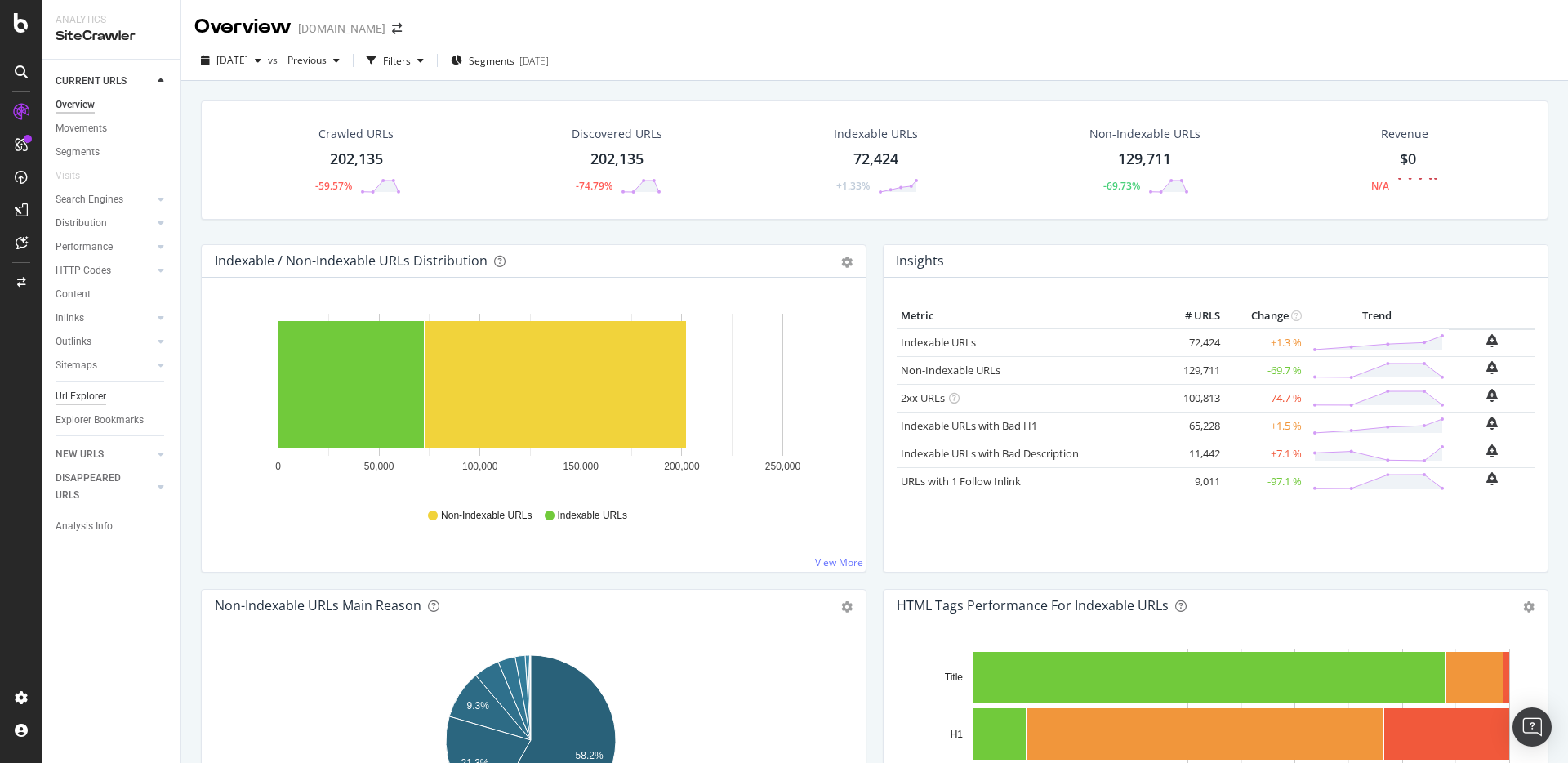
click at [82, 395] on div "Url Explorer" at bounding box center [80, 397] width 50 height 17
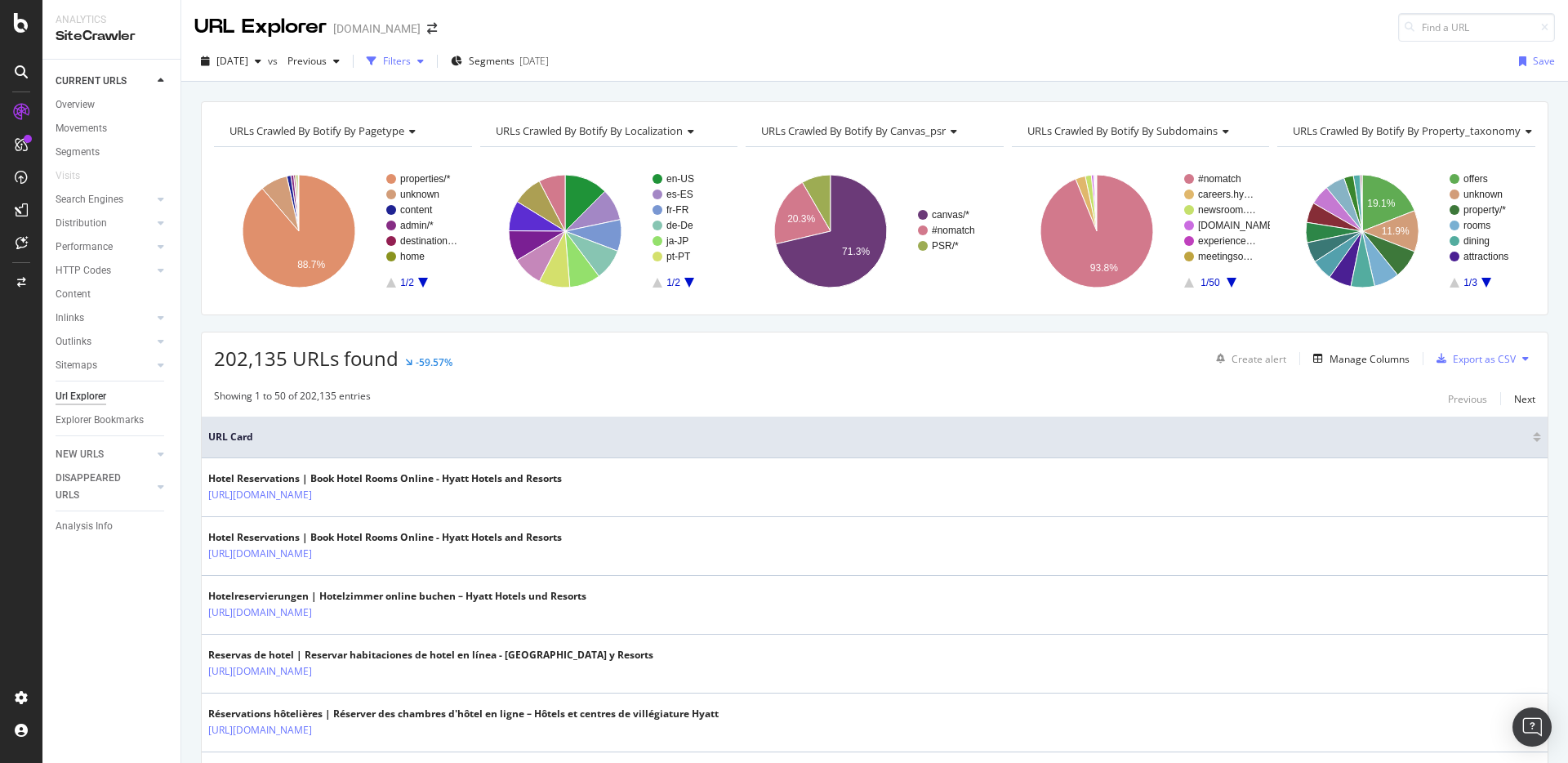
click at [417, 72] on div "Filters" at bounding box center [396, 62] width 70 height 25
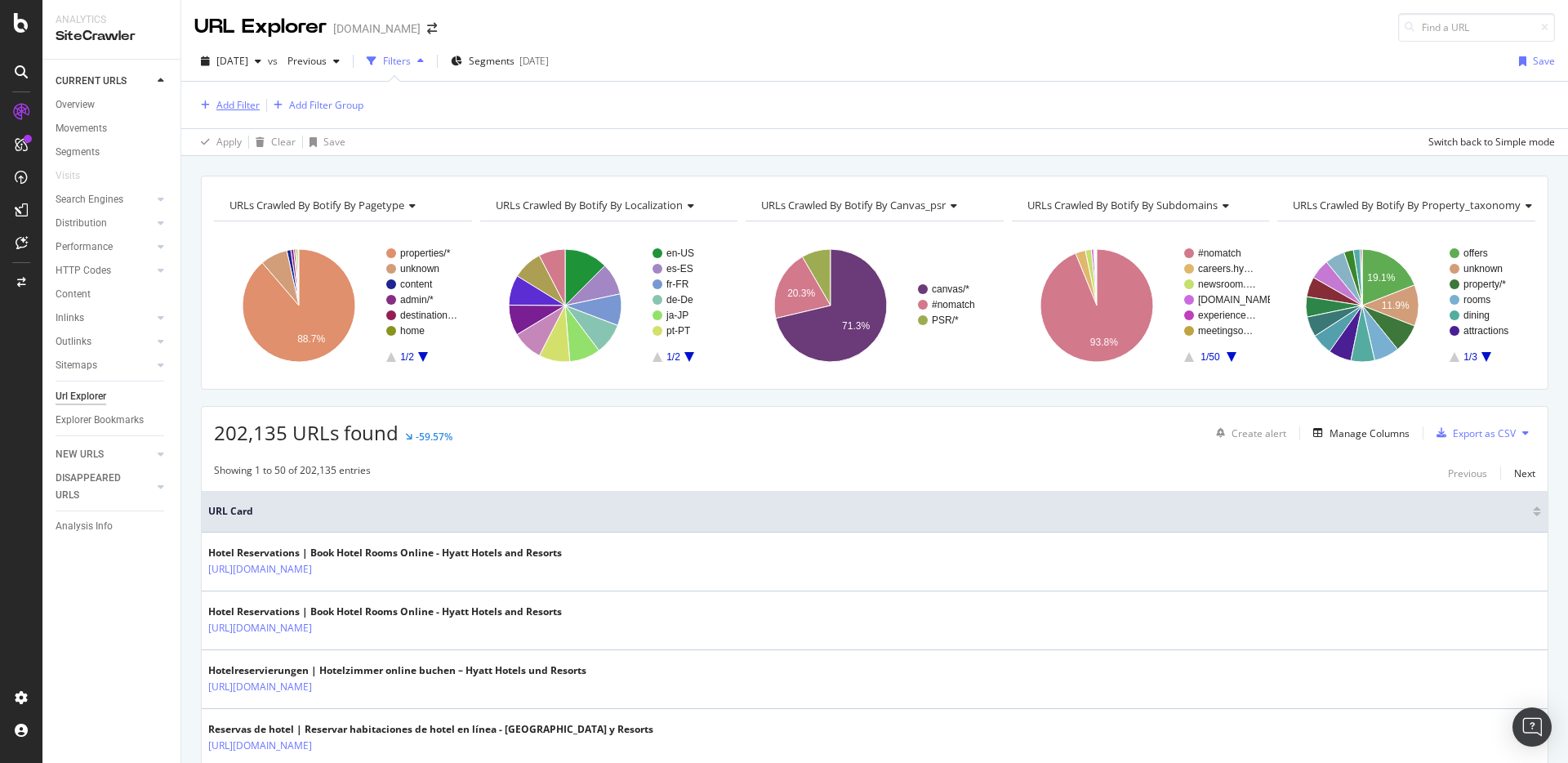
click at [232, 109] on div "Add Filter" at bounding box center [239, 105] width 44 height 14
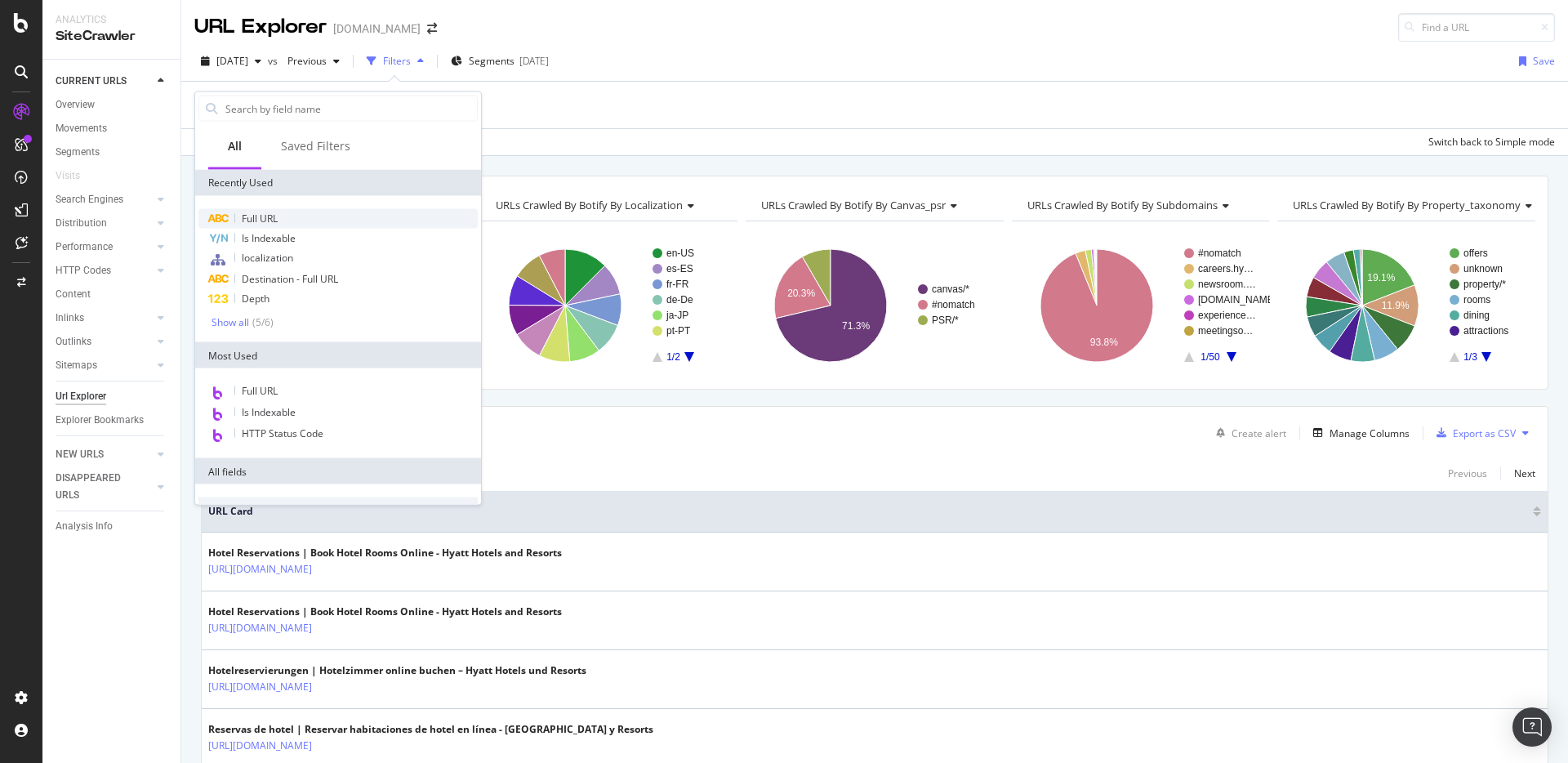
click at [277, 225] on div "Full URL" at bounding box center [339, 219] width 280 height 20
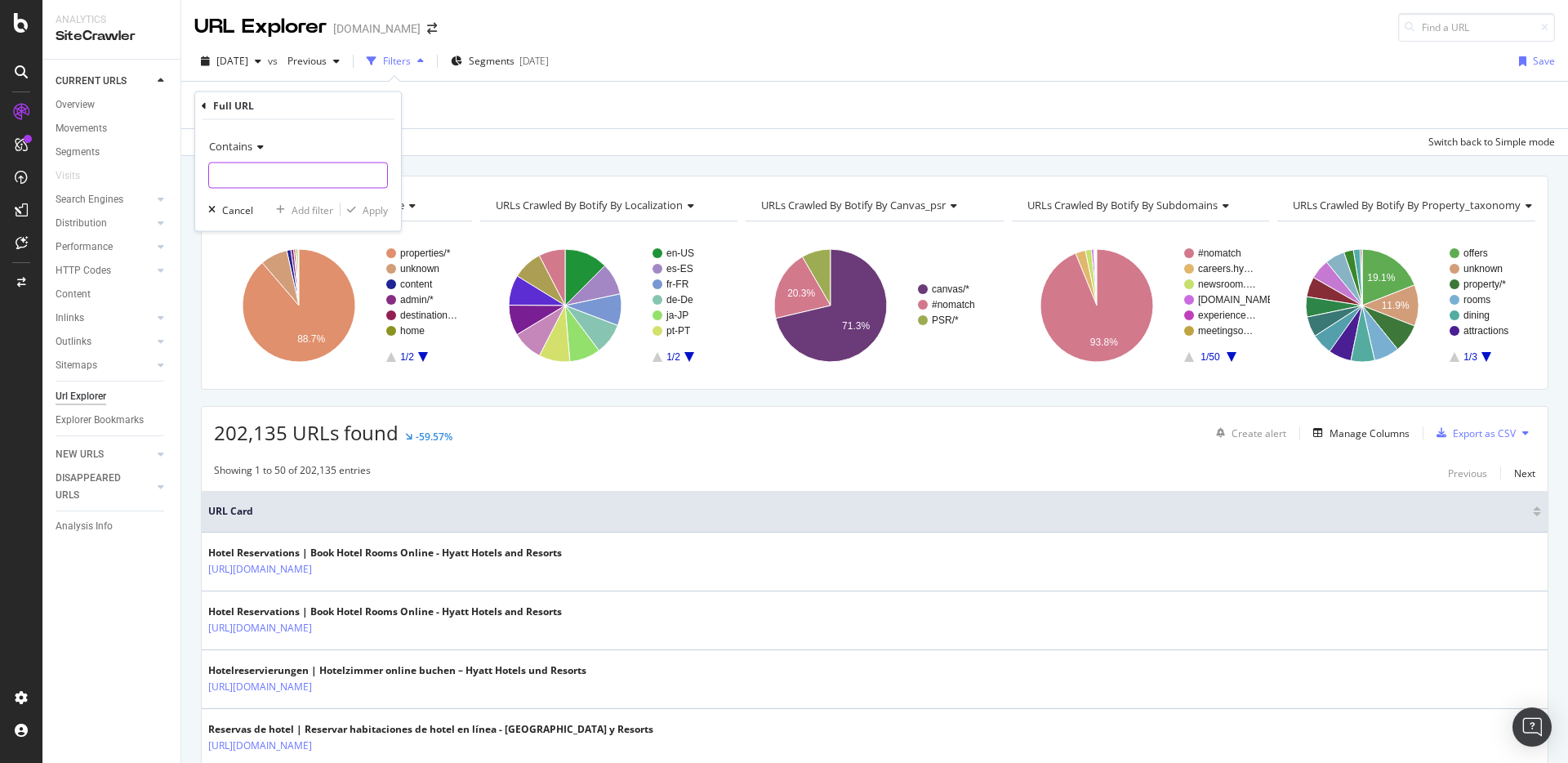
click at [301, 171] on input "text" at bounding box center [298, 175] width 178 height 26
type input "apcal"
click at [384, 206] on div "Apply" at bounding box center [375, 209] width 26 height 14
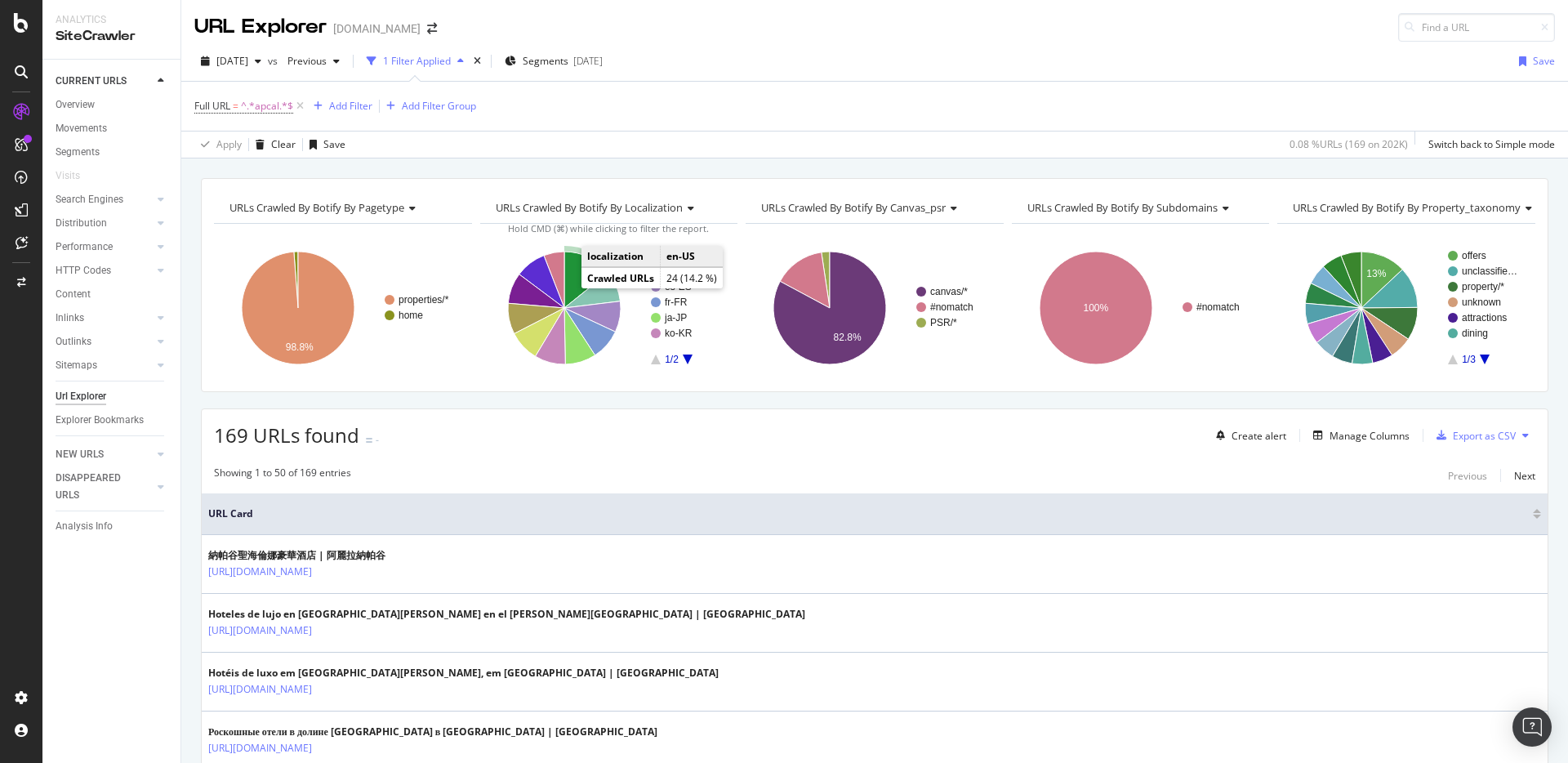
click at [569, 269] on icon "A chart." at bounding box center [587, 280] width 44 height 56
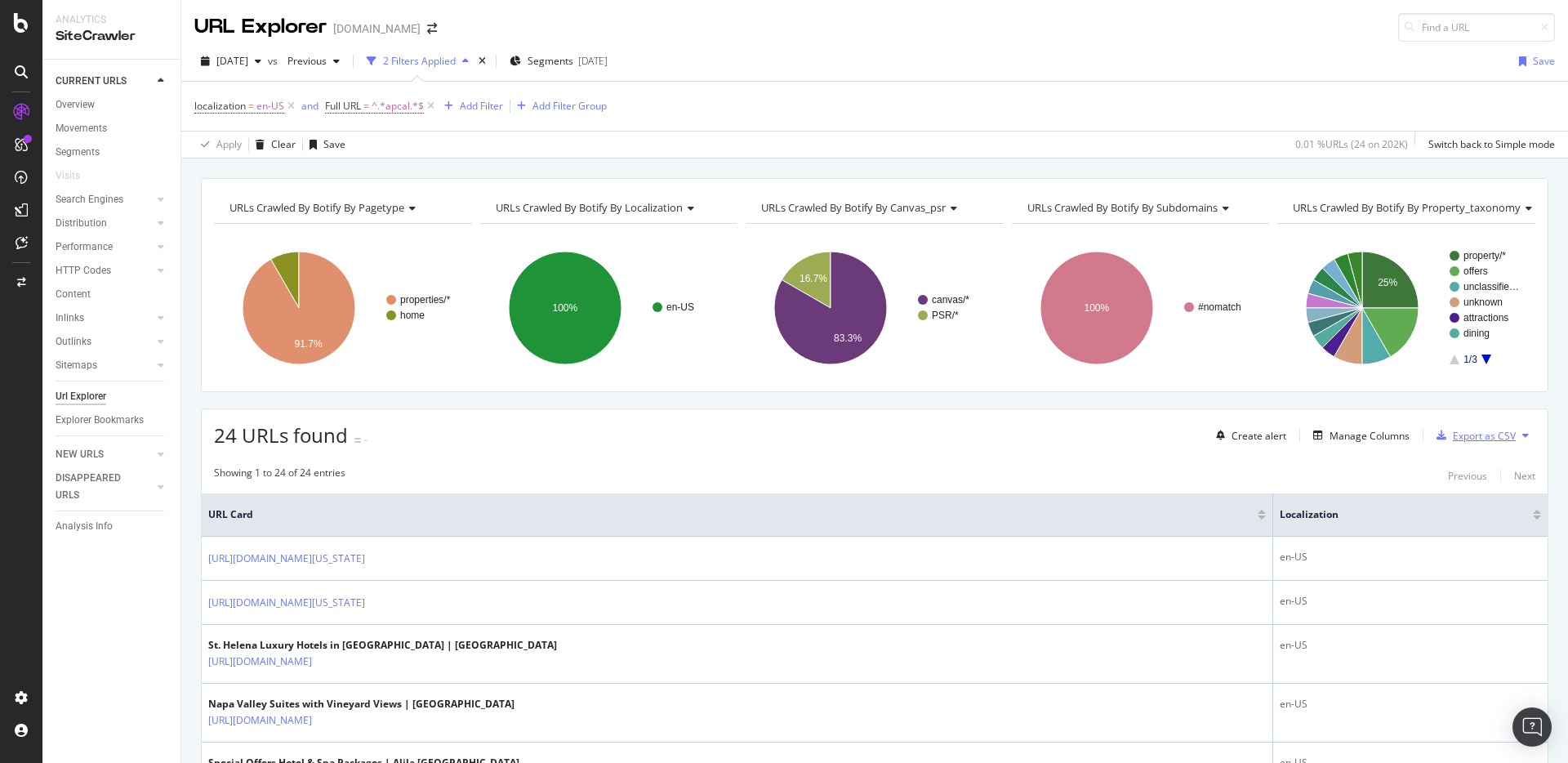
click at [1486, 439] on div "Export as CSV" at bounding box center [1484, 436] width 63 height 14
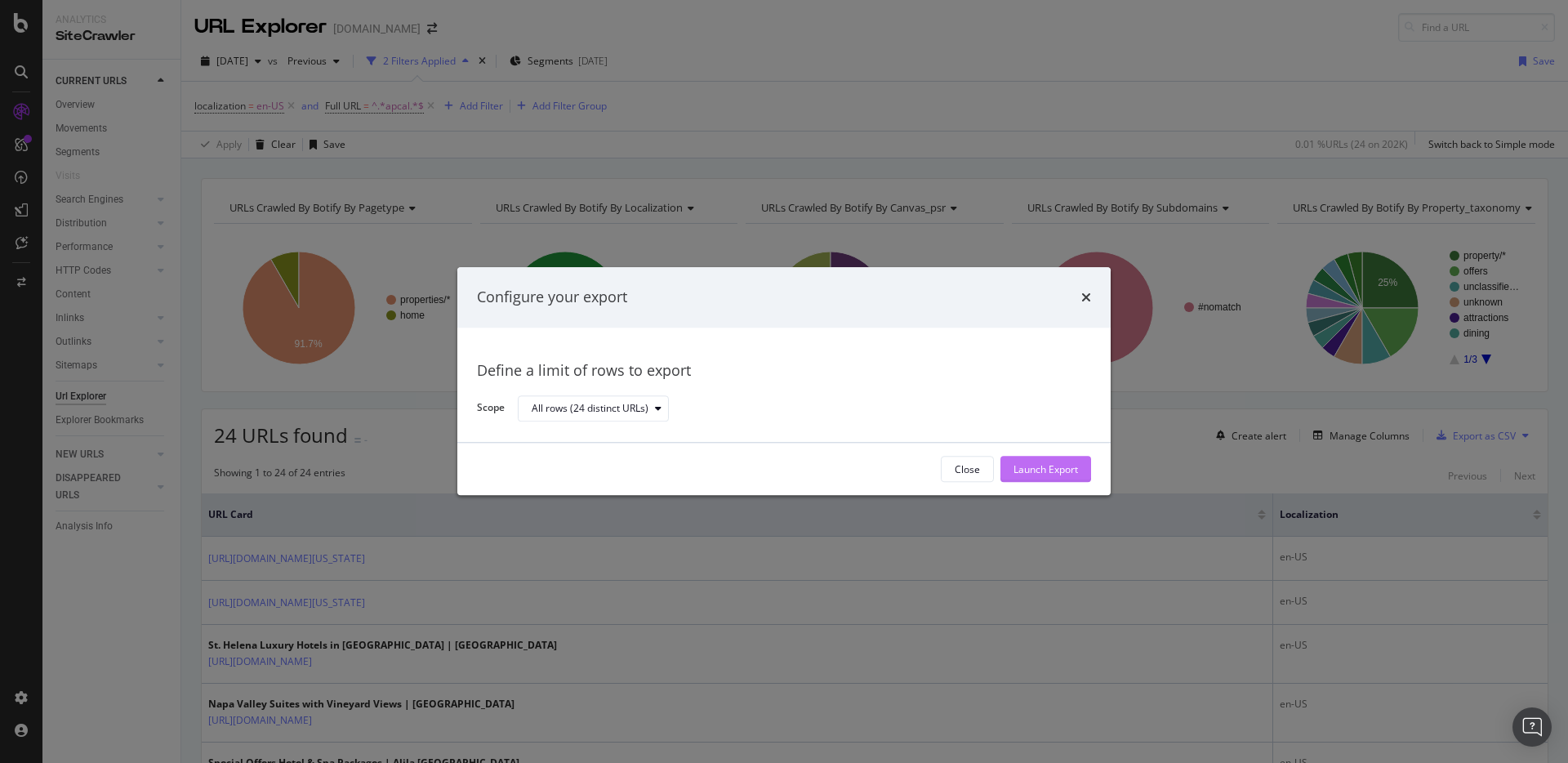
click at [1067, 466] on div "Launch Export" at bounding box center [1046, 469] width 65 height 14
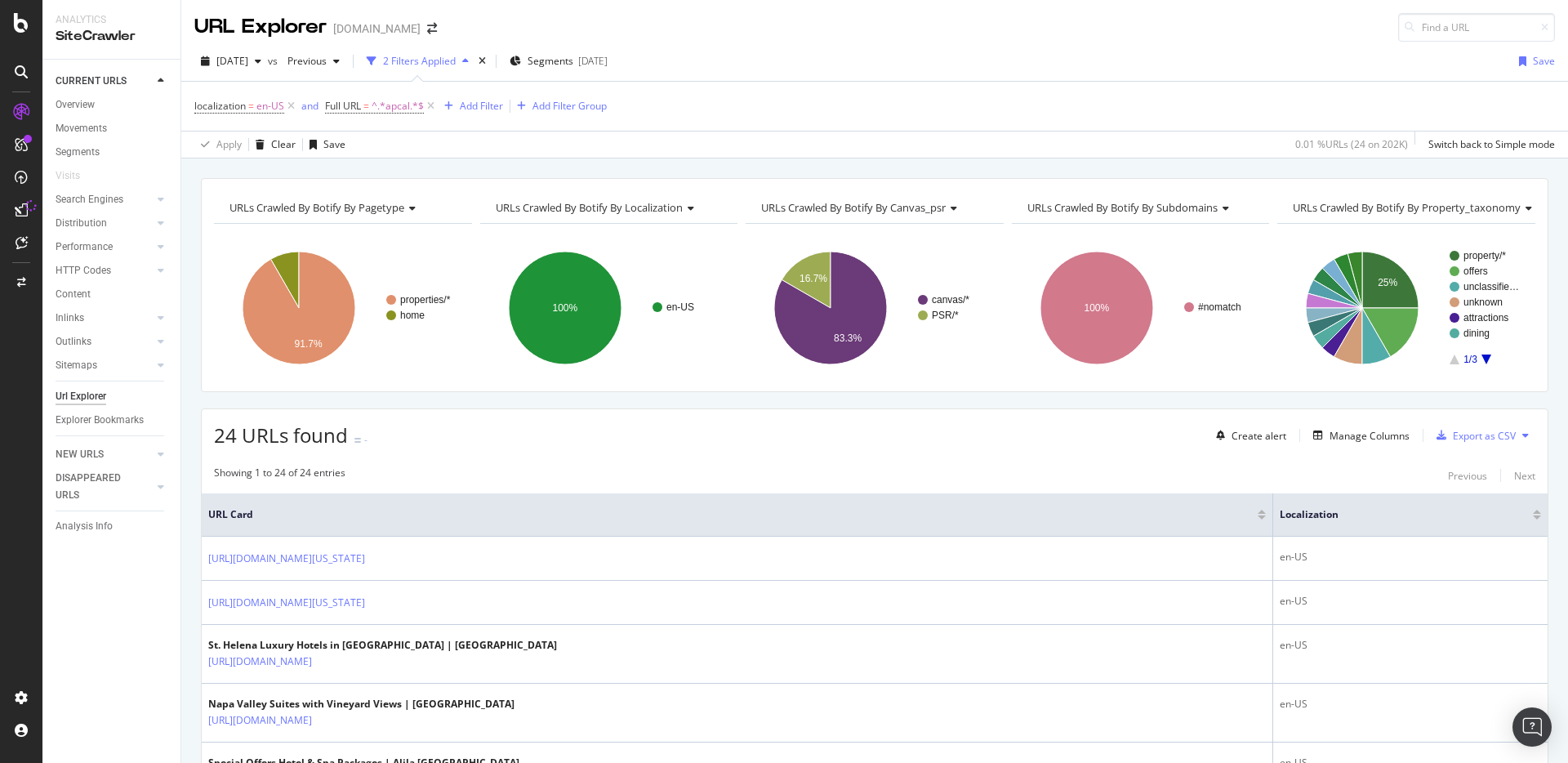
click at [606, 426] on div "24 URLs found - Create alert Manage Columns Export as CSV" at bounding box center [875, 429] width 1346 height 40
click at [96, 282] on div "DataExports" at bounding box center [92, 282] width 64 height 16
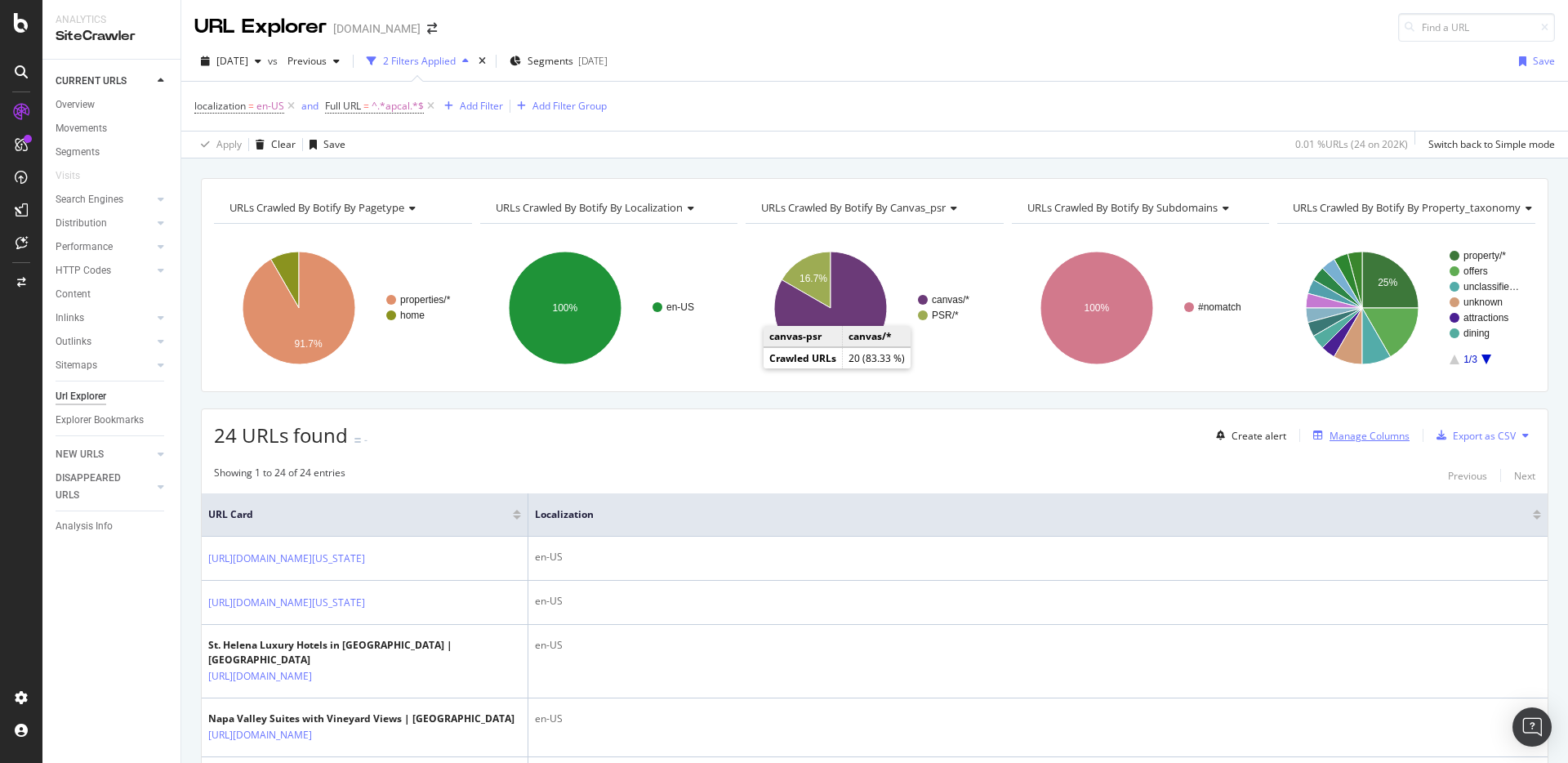
click at [1369, 438] on div "Manage Columns" at bounding box center [1370, 436] width 80 height 14
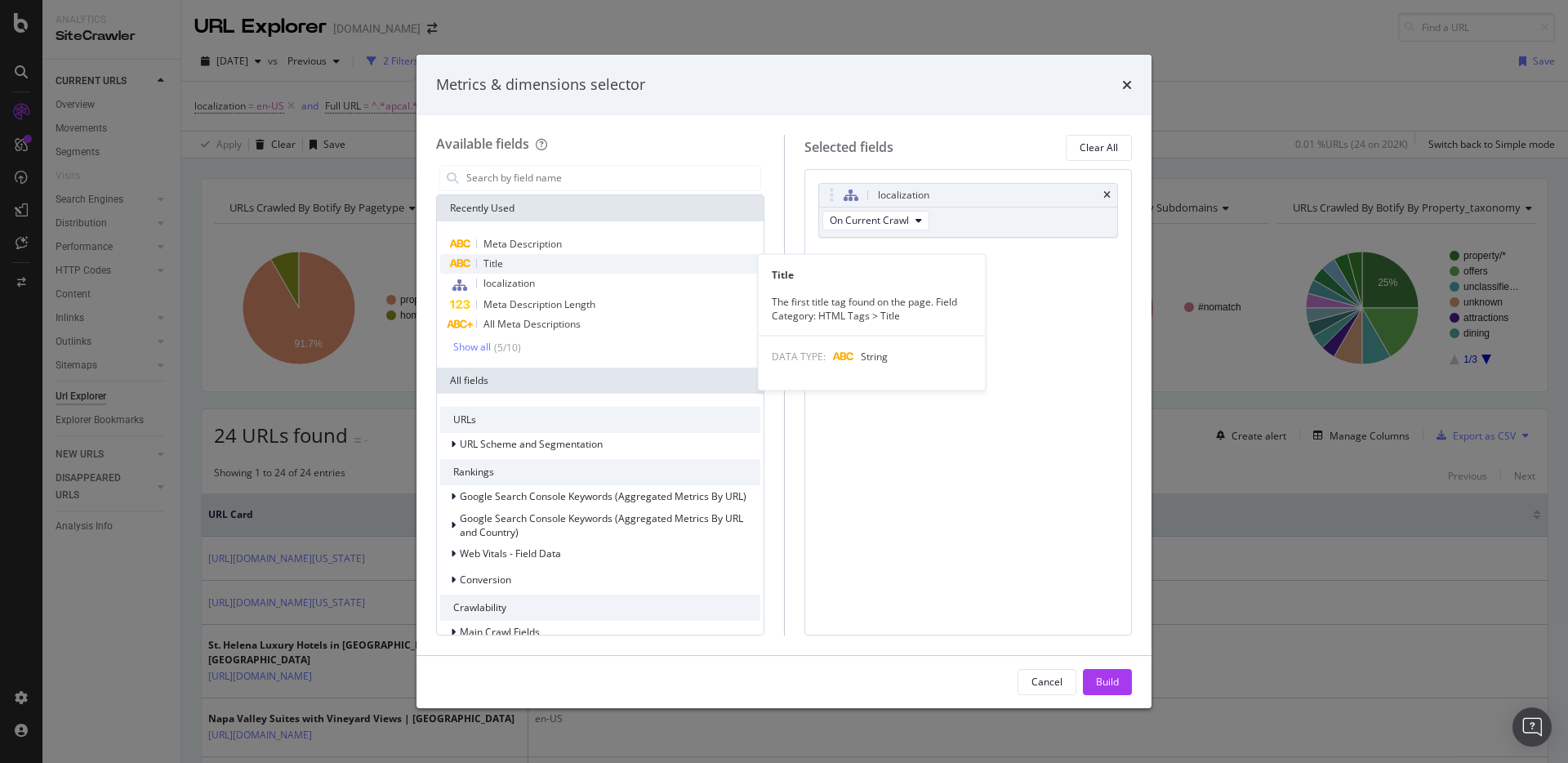
click at [571, 266] on div "Title" at bounding box center [600, 264] width 320 height 20
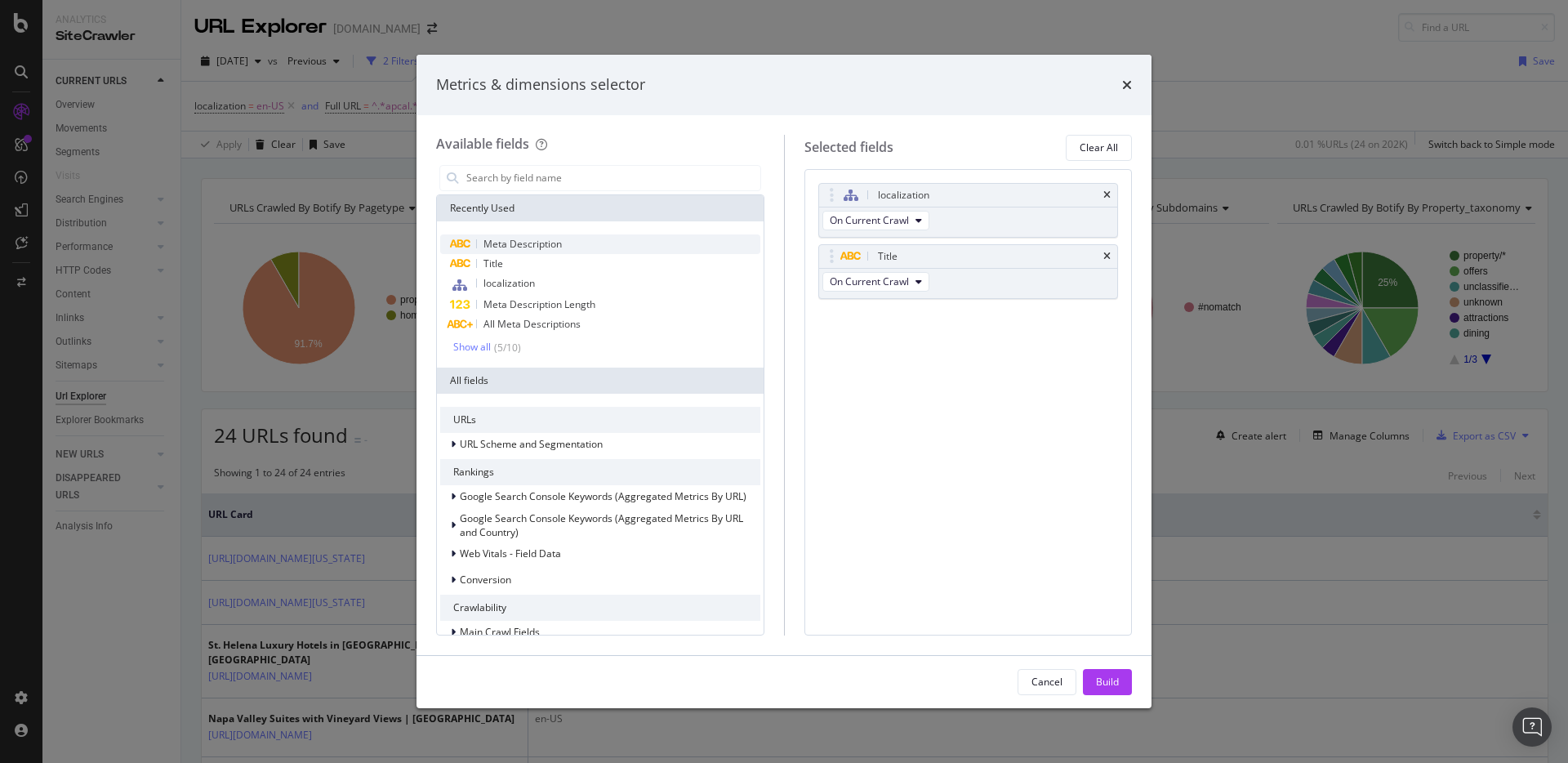
click at [576, 246] on div "Meta Description" at bounding box center [600, 245] width 320 height 20
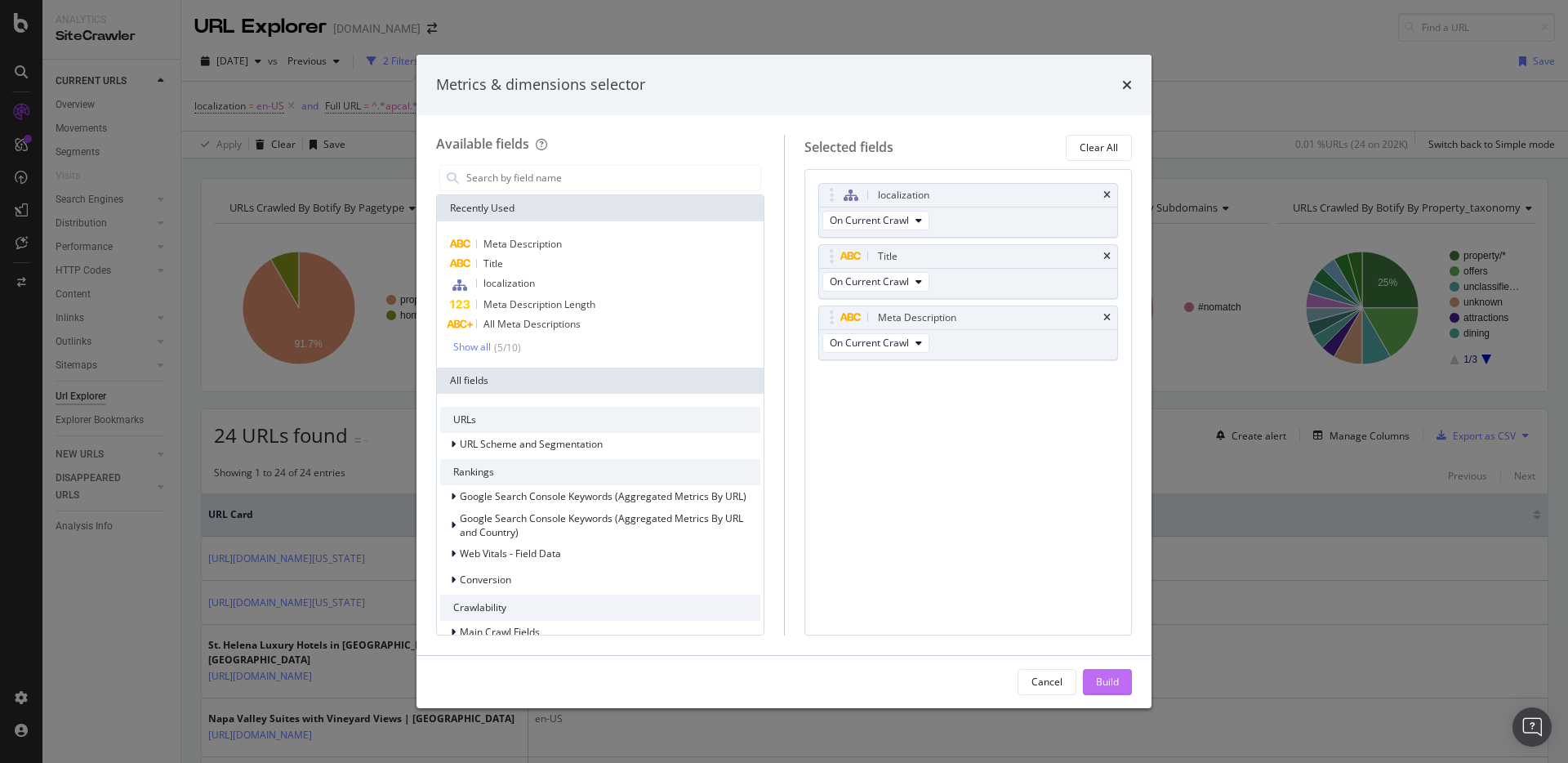
click at [1096, 675] on div "Build" at bounding box center [1108, 682] width 23 height 14
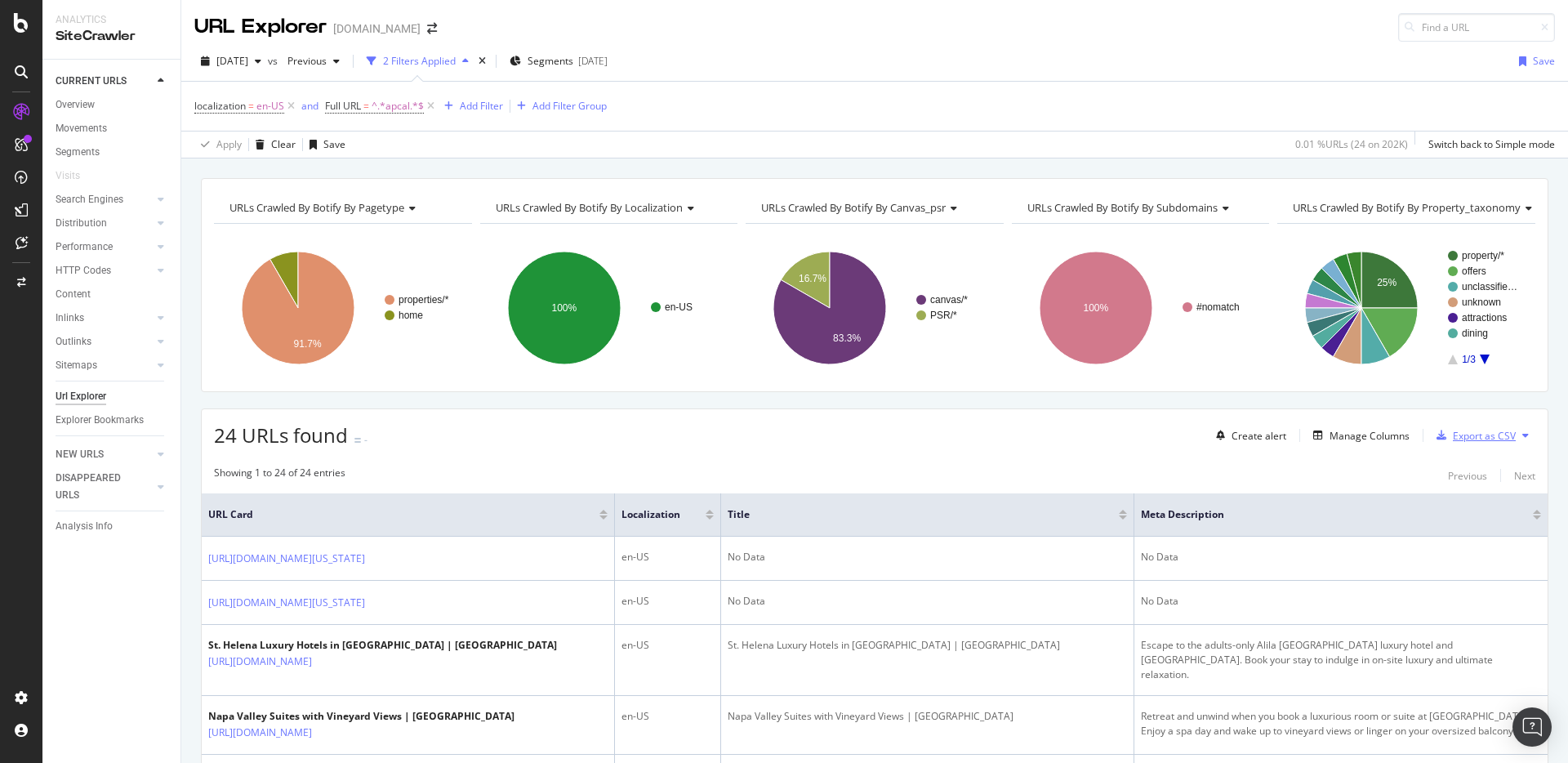
click at [1469, 442] on div "Export as CSV" at bounding box center [1484, 436] width 63 height 14
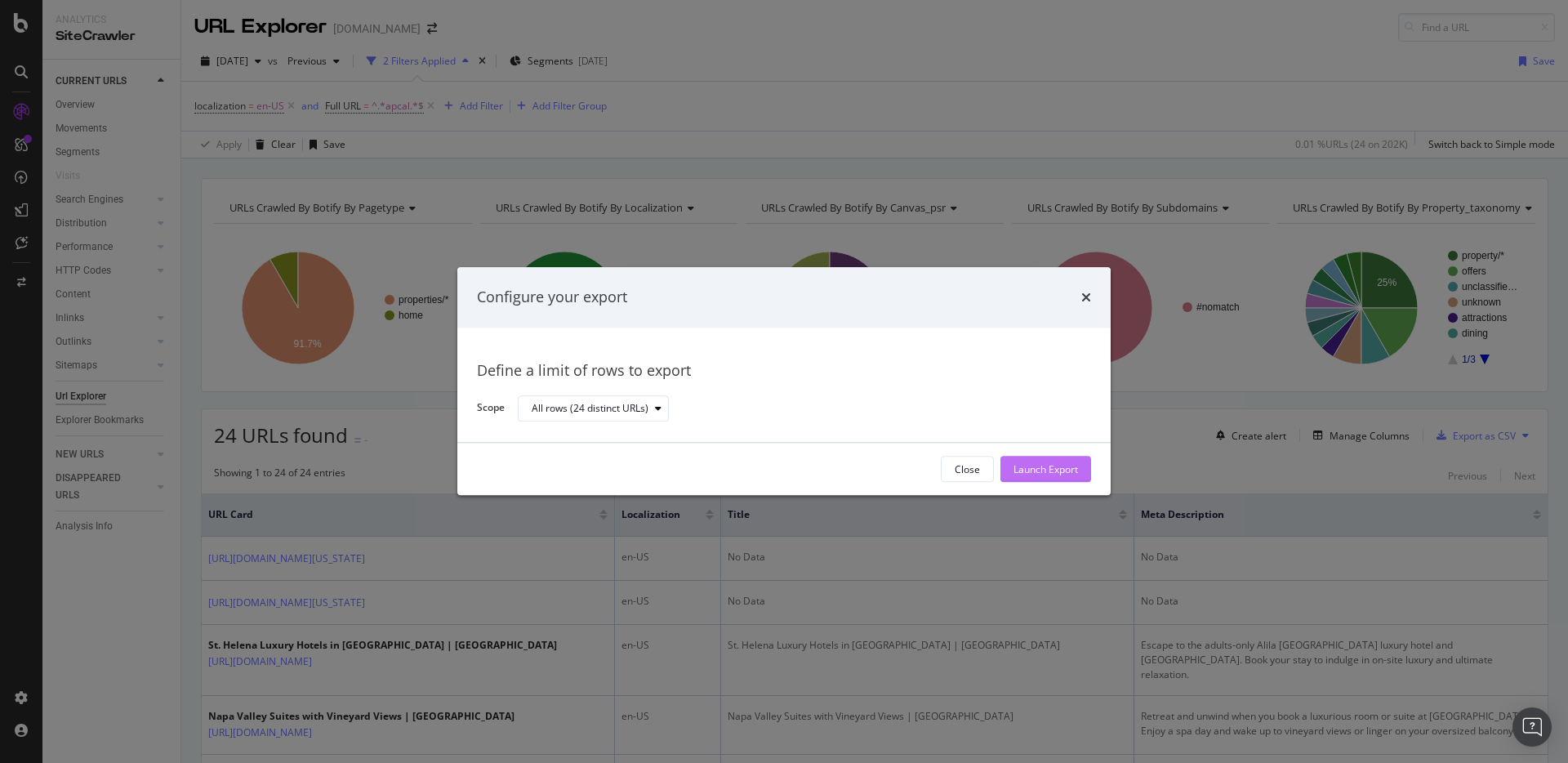
click at [1047, 461] on div "Launch Export" at bounding box center [1046, 470] width 65 height 25
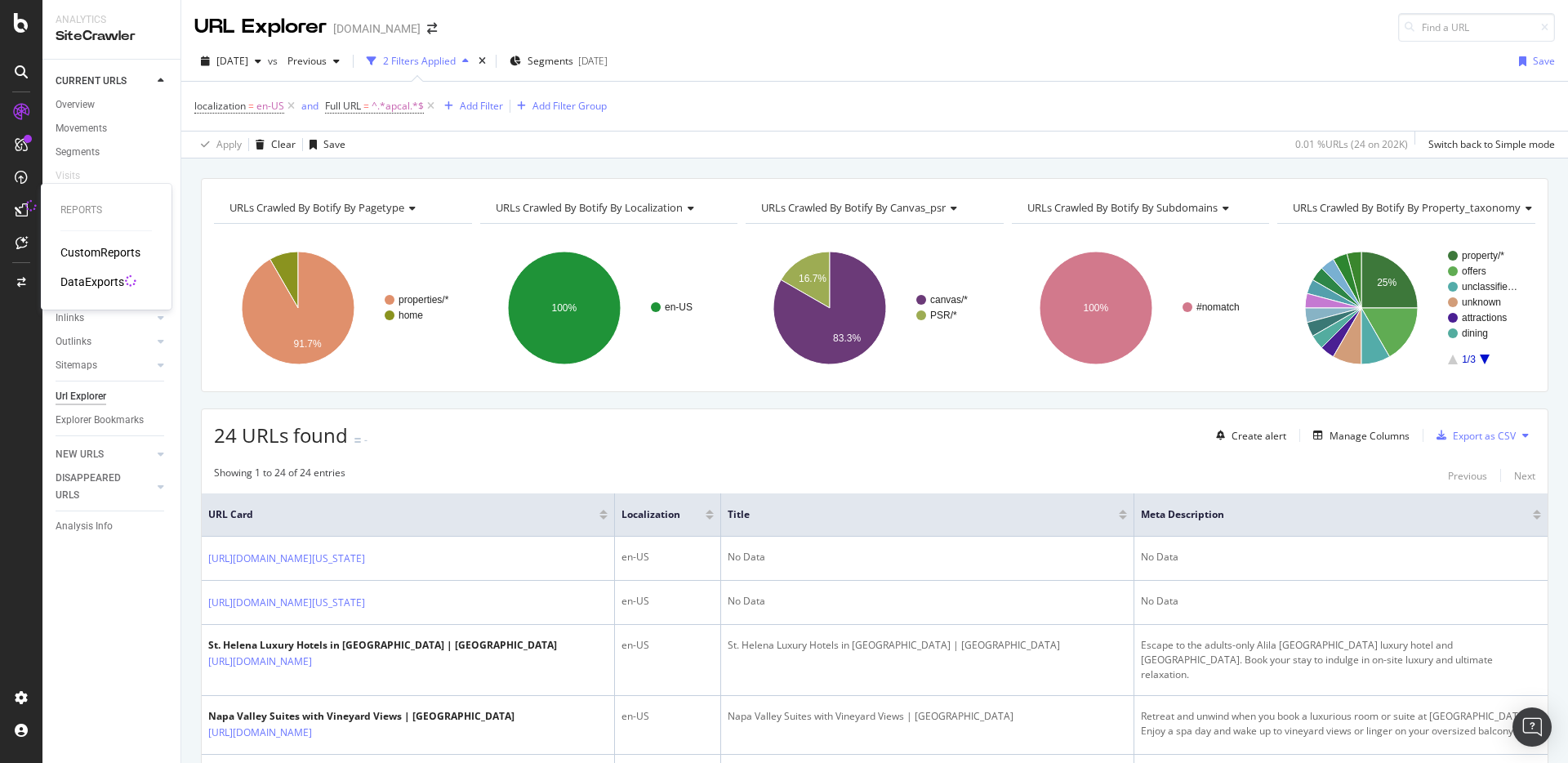
click at [86, 282] on div "DataExports" at bounding box center [92, 282] width 64 height 16
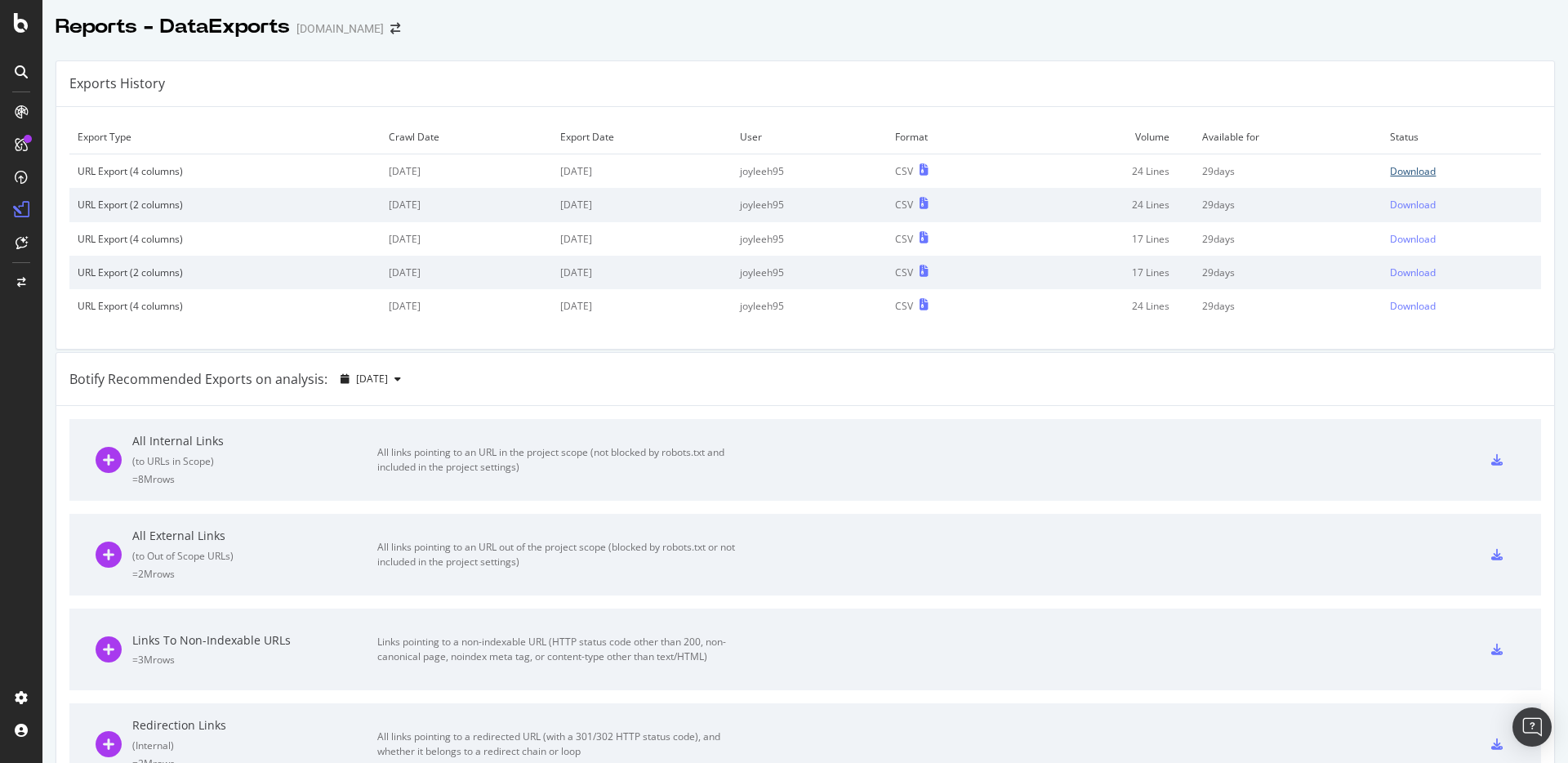
click at [1411, 177] on div "Download" at bounding box center [1413, 171] width 46 height 14
click at [1191, 383] on div "Botify Recommended Exports on analysis: [DATE]" at bounding box center [804, 380] width 1498 height 53
click at [1318, 363] on div "Botify Recommended Exports on analysis: [DATE]" at bounding box center [804, 380] width 1498 height 53
